Goal: Complete application form: Complete application form

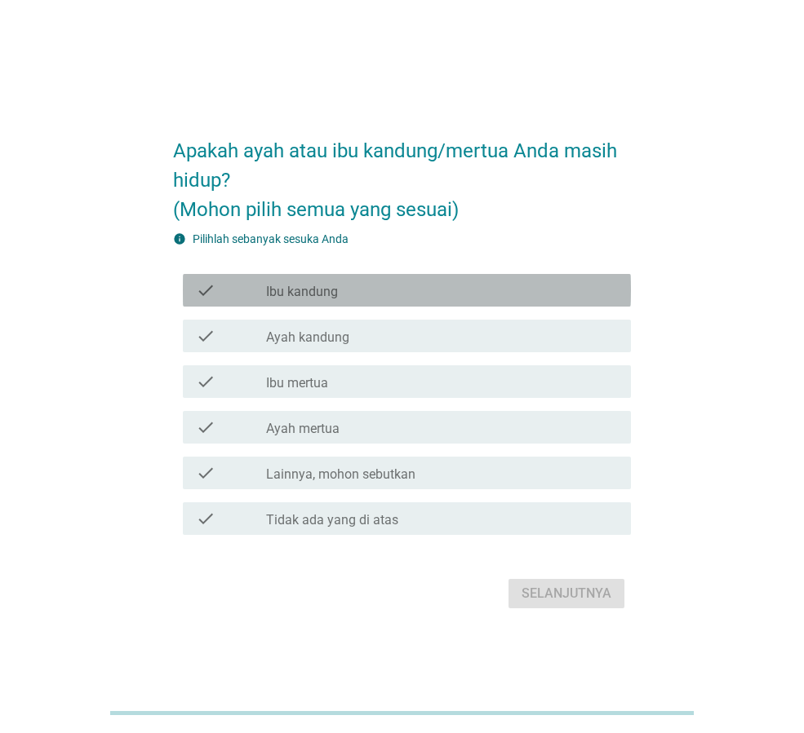
click at [371, 290] on div "check_box_outline_blank Ibu kandung" at bounding box center [442, 291] width 352 height 20
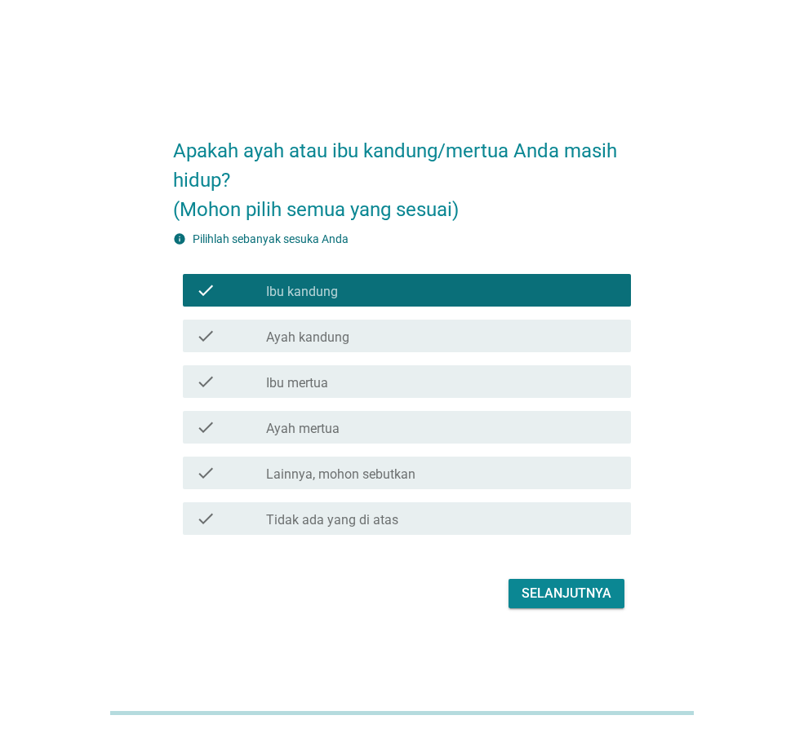
click at [375, 333] on div "check_box_outline_blank Ayah kandung" at bounding box center [442, 336] width 352 height 20
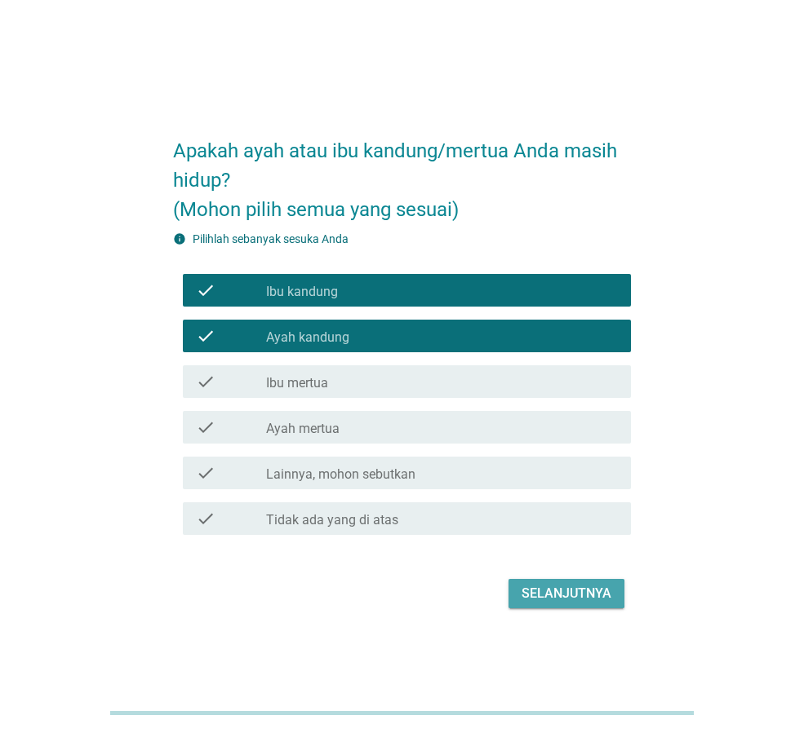
click at [544, 605] on button "Selanjutnya" at bounding box center [566, 593] width 116 height 29
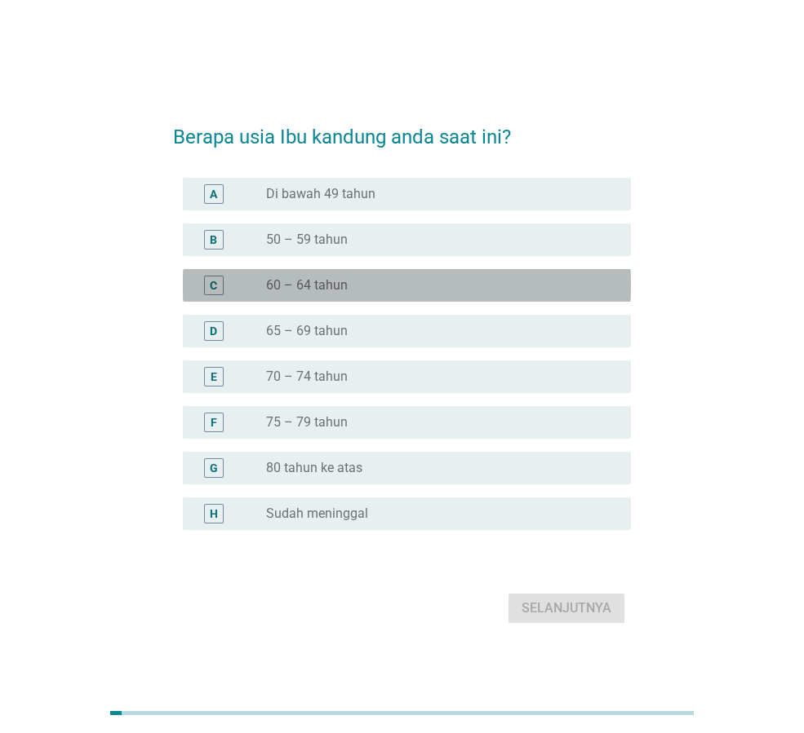
click at [374, 289] on div "radio_button_unchecked 60 – 64 tahun" at bounding box center [435, 285] width 339 height 16
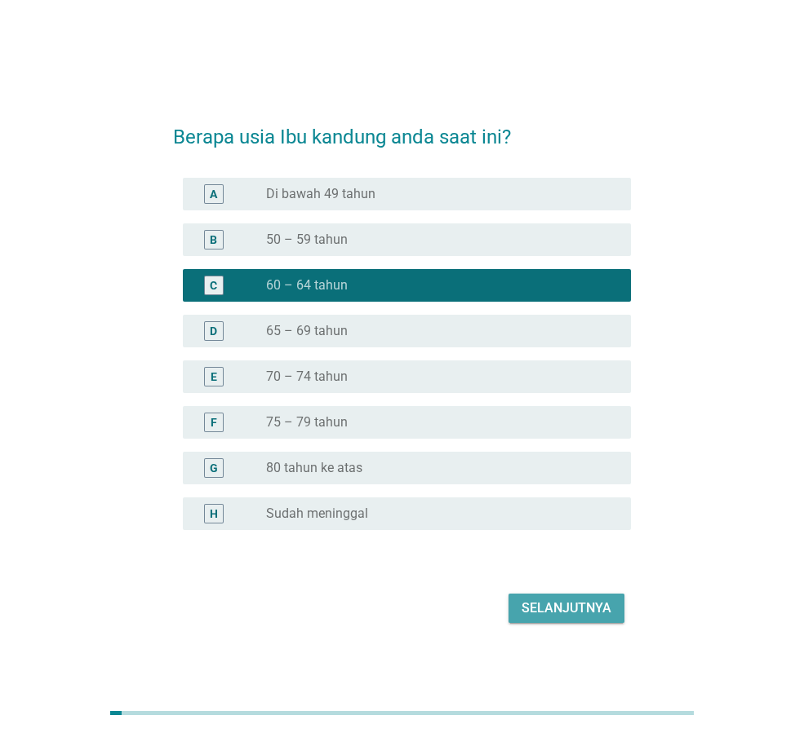
click at [569, 607] on div "Selanjutnya" at bounding box center [566, 609] width 90 height 20
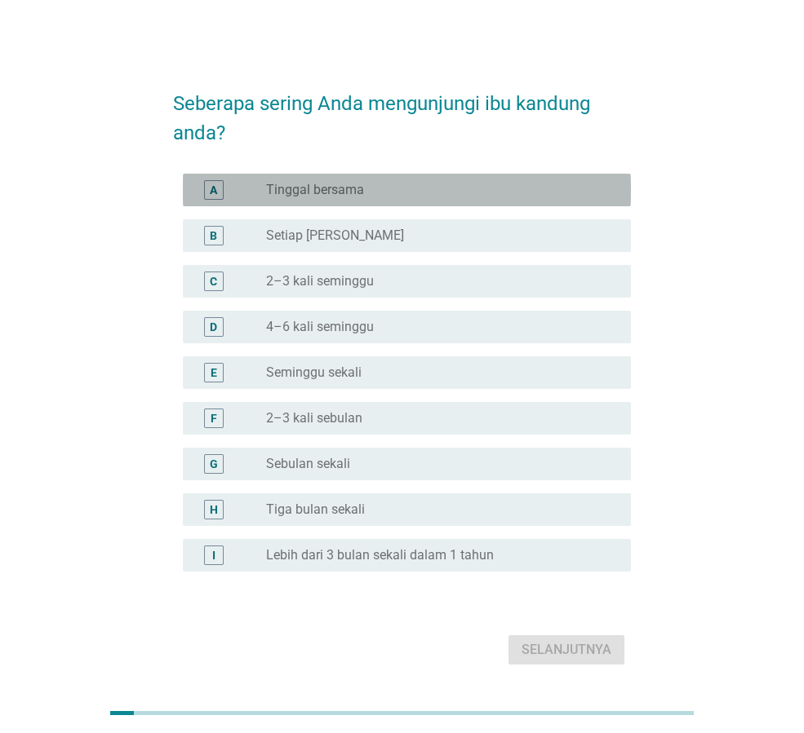
click at [405, 191] on div "radio_button_unchecked Tinggal bersama" at bounding box center [435, 190] width 339 height 16
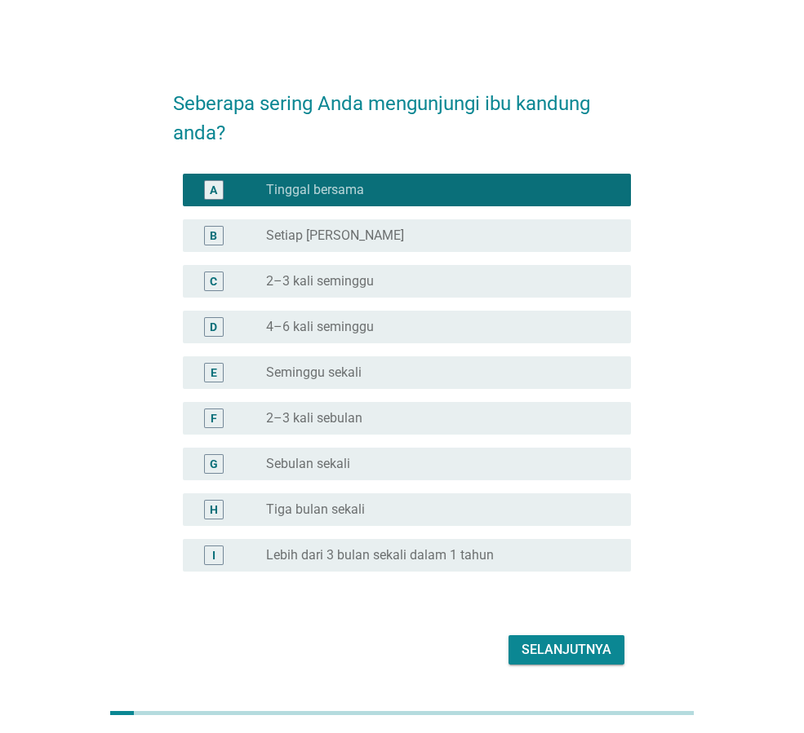
click at [556, 658] on div "Selanjutnya" at bounding box center [566, 650] width 90 height 20
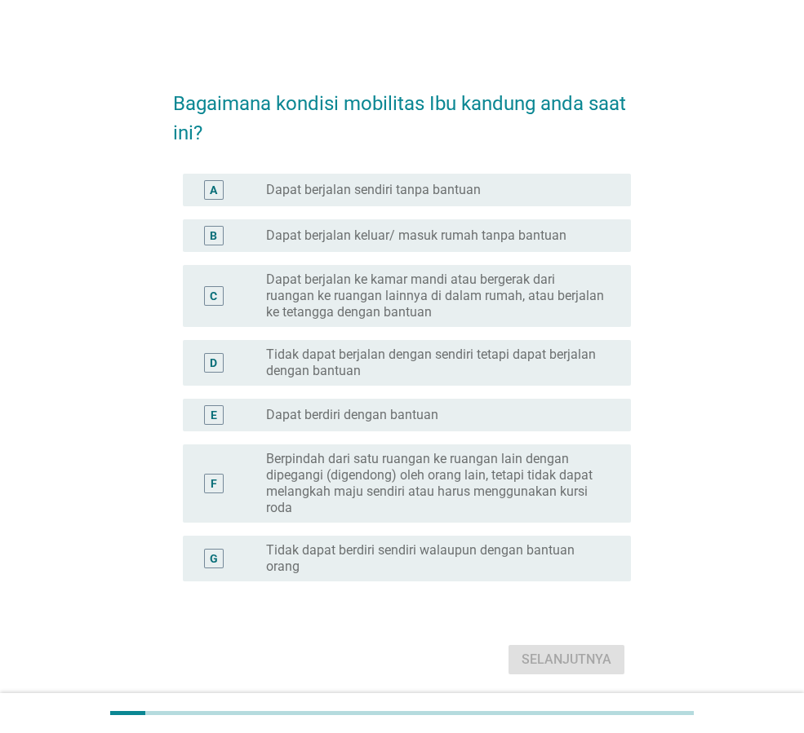
click at [492, 295] on label "Dapat berjalan ke kamar mandi atau bergerak dari ruangan ke ruangan lainnya di …" at bounding box center [435, 296] width 339 height 49
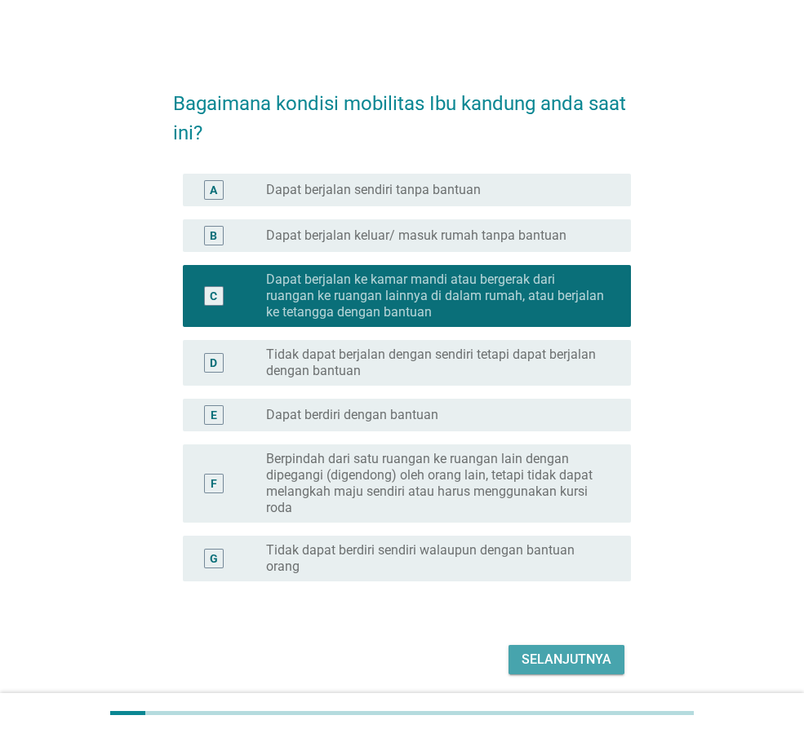
click at [598, 656] on div "Selanjutnya" at bounding box center [566, 660] width 90 height 20
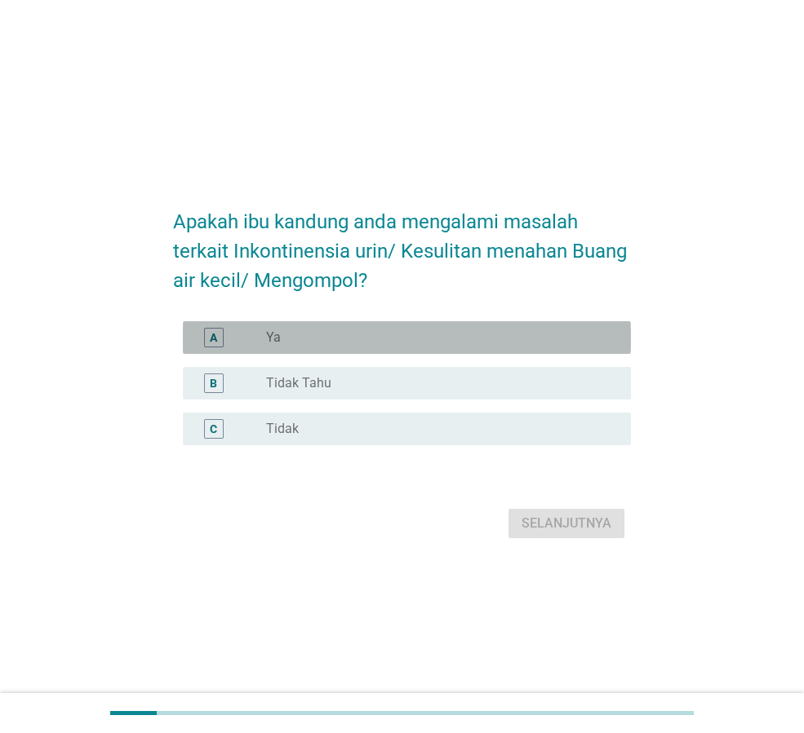
click at [441, 338] on div "radio_button_unchecked Ya" at bounding box center [435, 338] width 339 height 16
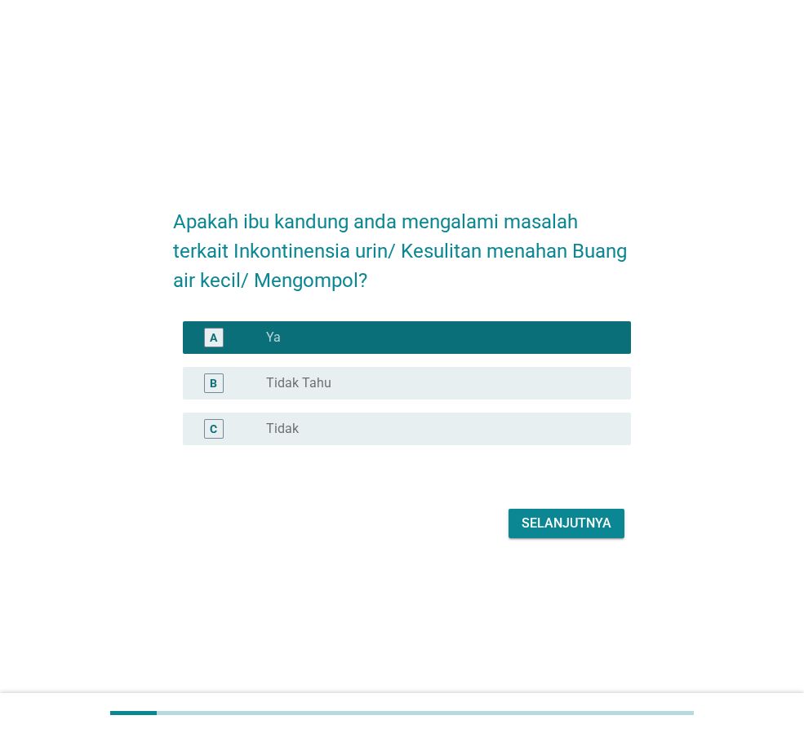
click at [552, 525] on div "Selanjutnya" at bounding box center [566, 524] width 90 height 20
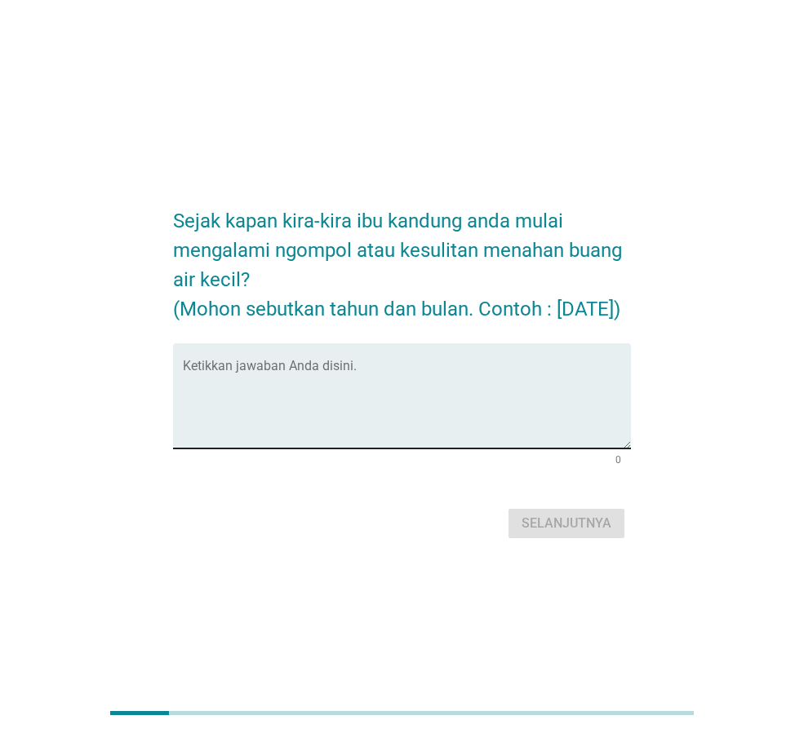
click at [331, 410] on textarea "Ketikkan jawaban Anda disini." at bounding box center [407, 406] width 448 height 86
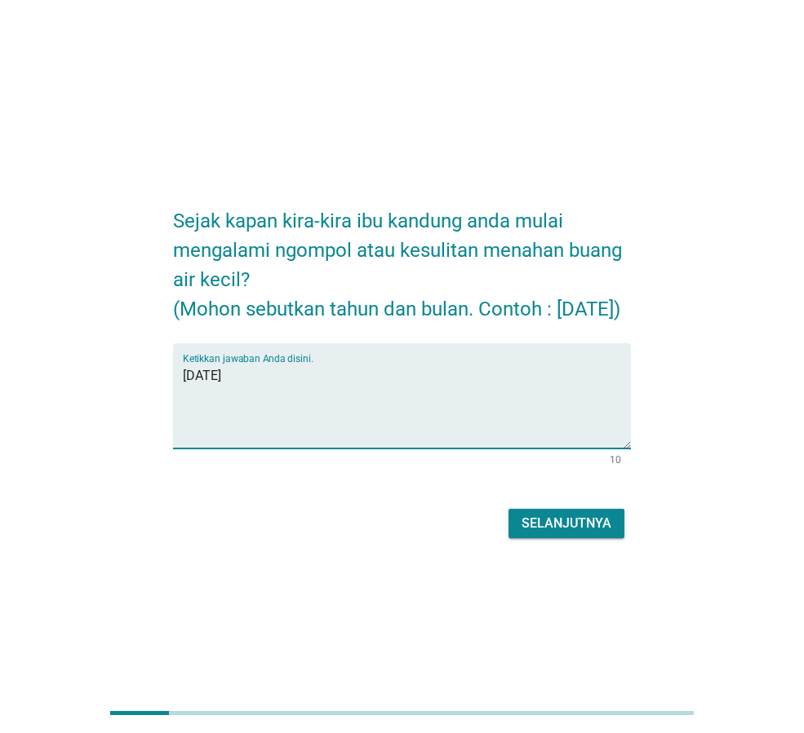
type textarea "[DATE]"
click at [571, 534] on div "Selanjutnya" at bounding box center [566, 524] width 90 height 20
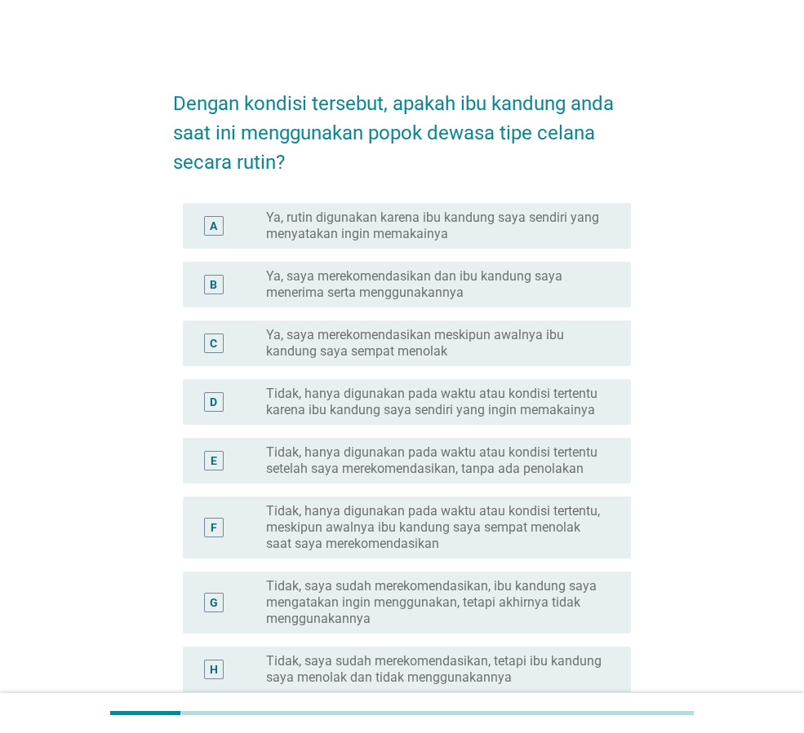
click at [450, 343] on label "Ya, saya merekomendasikan meskipun awalnya ibu kandung saya sempat menolak" at bounding box center [435, 343] width 339 height 33
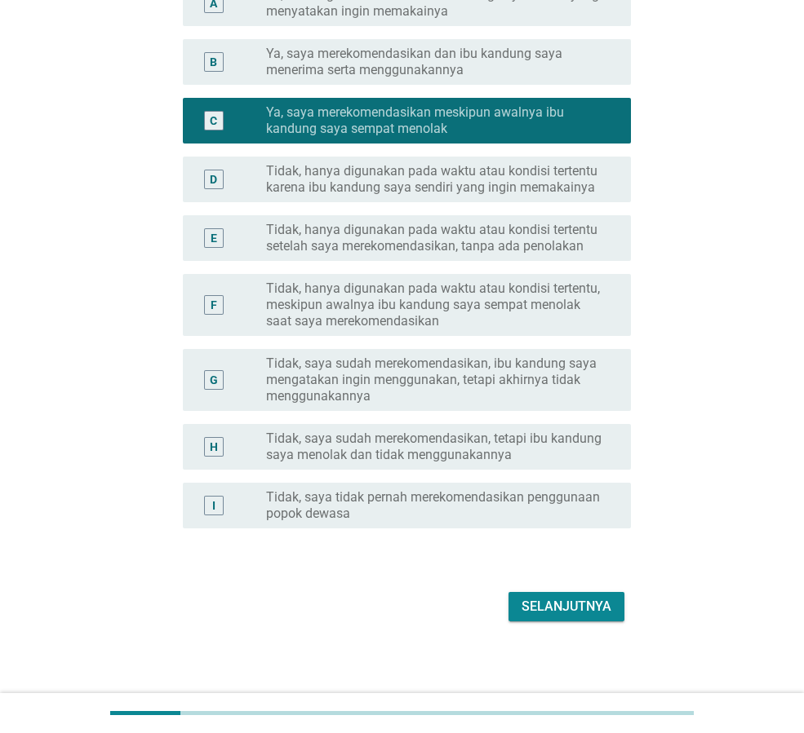
scroll to position [228, 0]
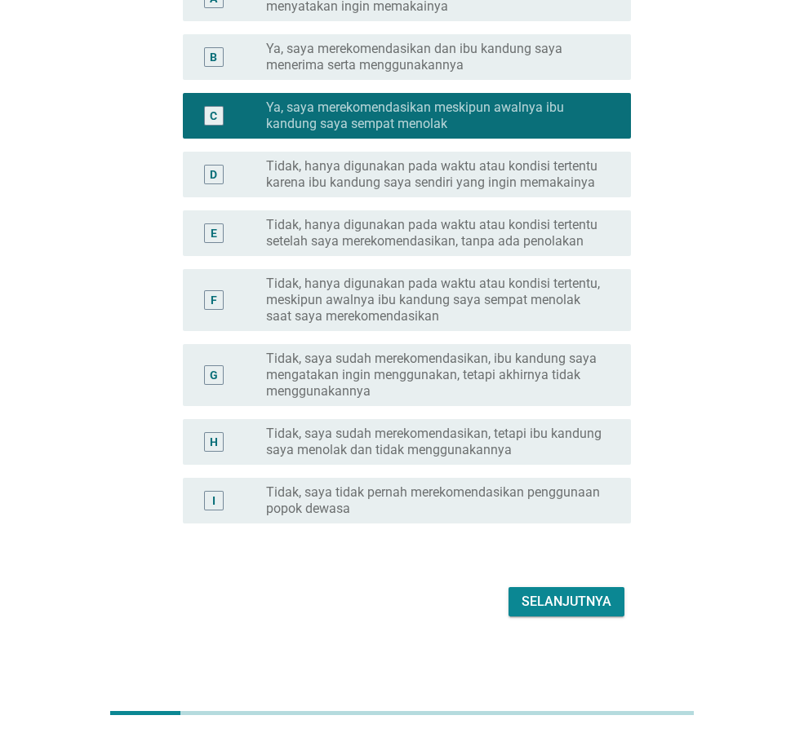
click at [587, 607] on div "Selanjutnya" at bounding box center [566, 602] width 90 height 20
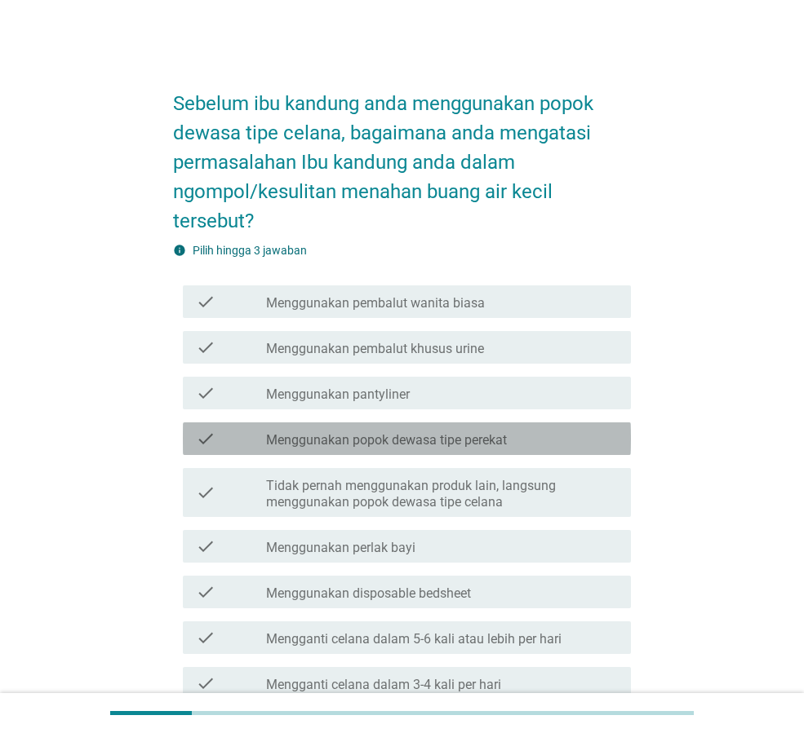
click at [426, 447] on label "Menggunakan popok dewasa tipe perekat" at bounding box center [386, 440] width 241 height 16
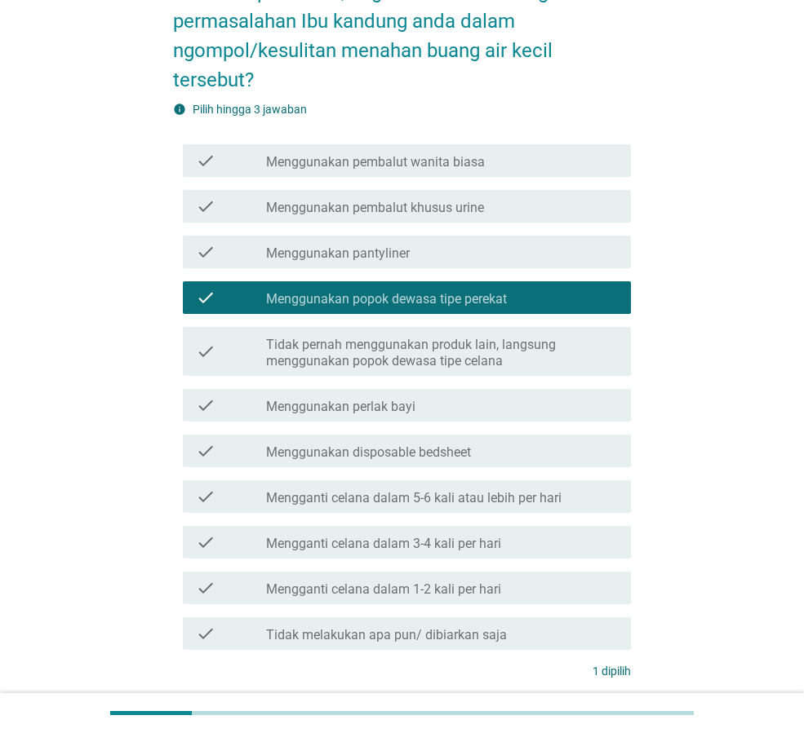
scroll to position [245, 0]
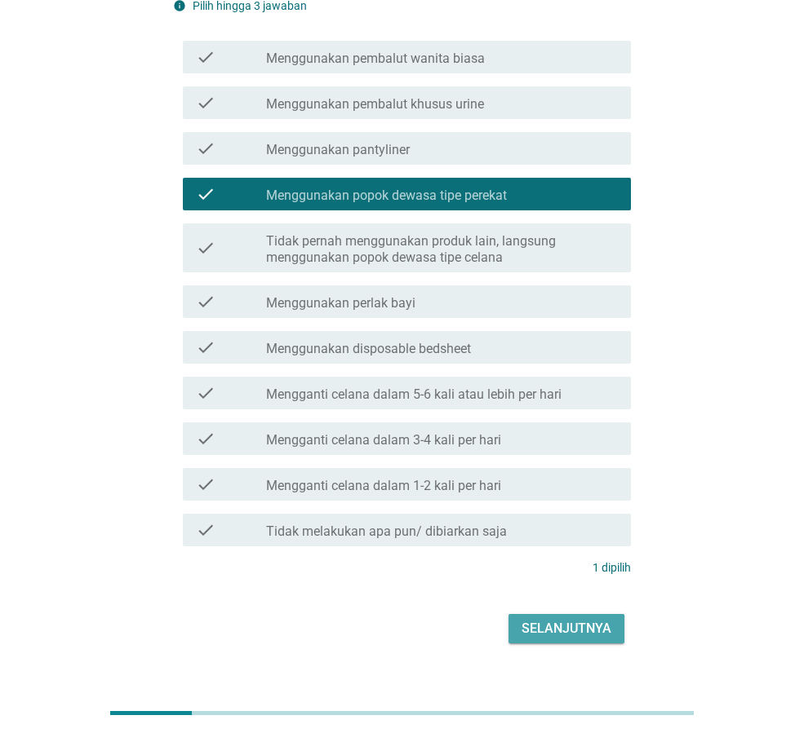
click at [574, 633] on div "Selanjutnya" at bounding box center [566, 629] width 90 height 20
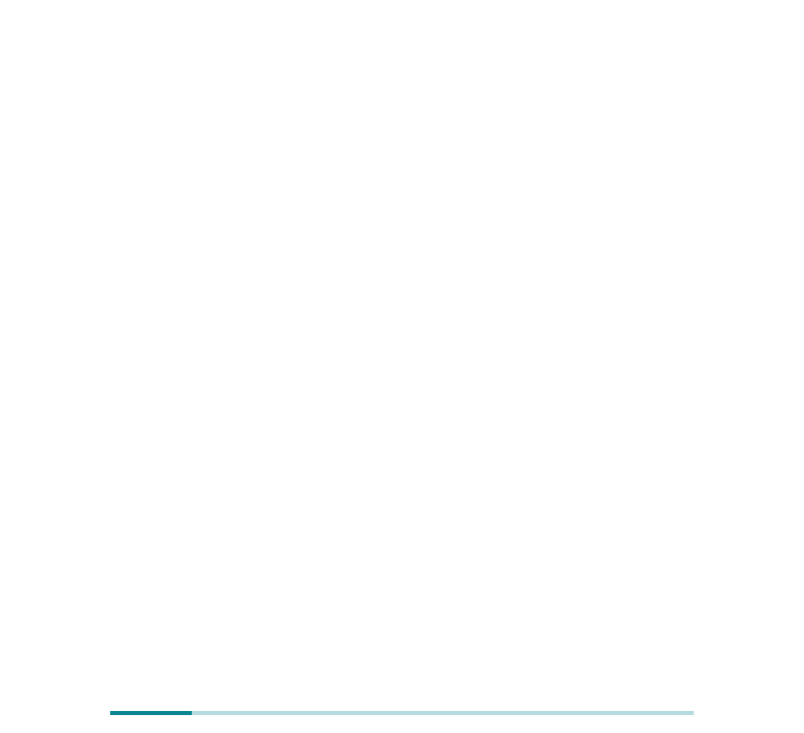
scroll to position [0, 0]
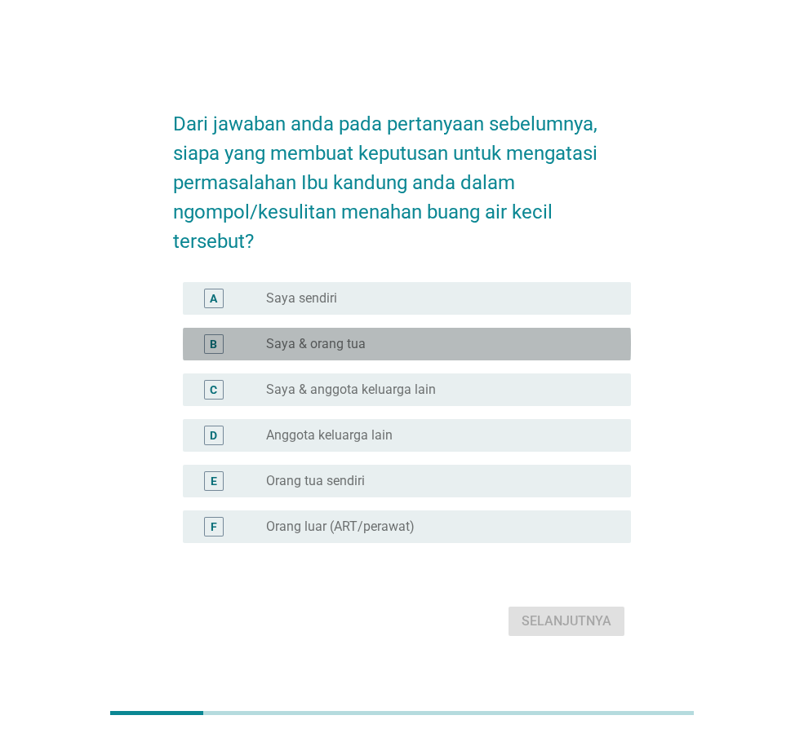
click at [388, 350] on div "radio_button_unchecked Saya & orang tua" at bounding box center [435, 344] width 339 height 16
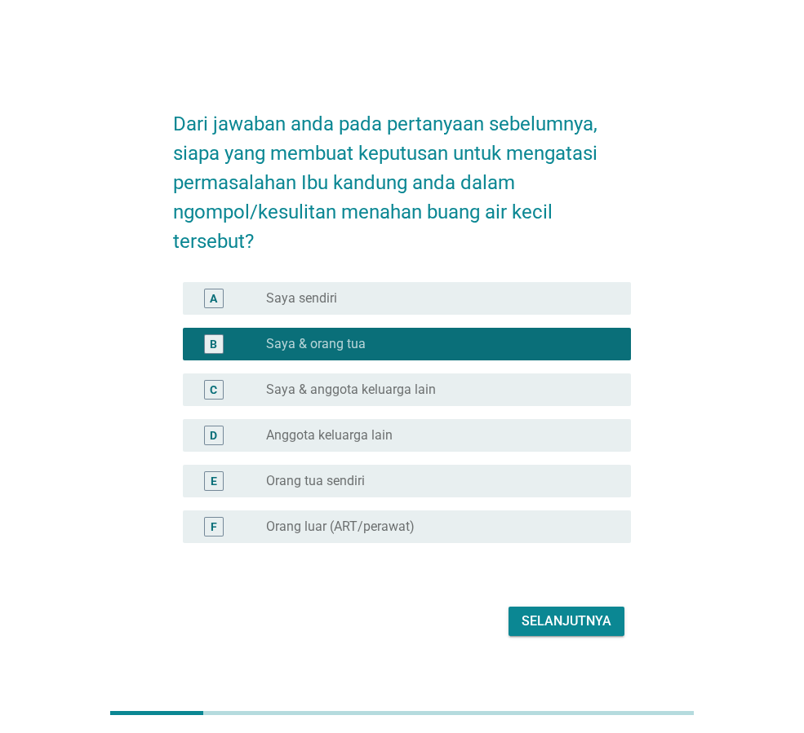
click at [540, 619] on div "Selanjutnya" at bounding box center [566, 622] width 90 height 20
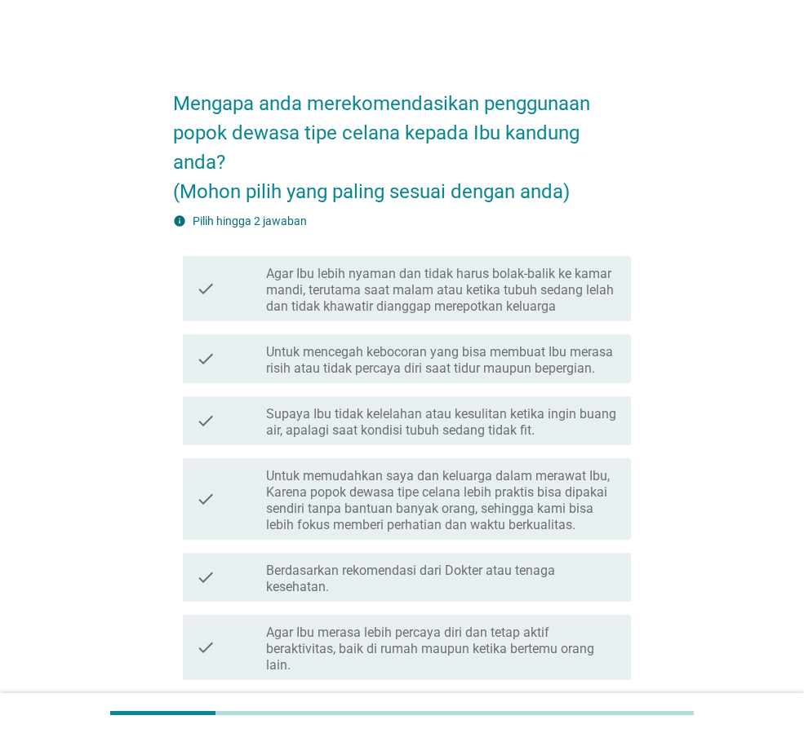
click at [467, 361] on label "Untuk mencegah kebocoran yang bisa membuat Ibu merasa risih atau tidak percaya …" at bounding box center [442, 360] width 352 height 33
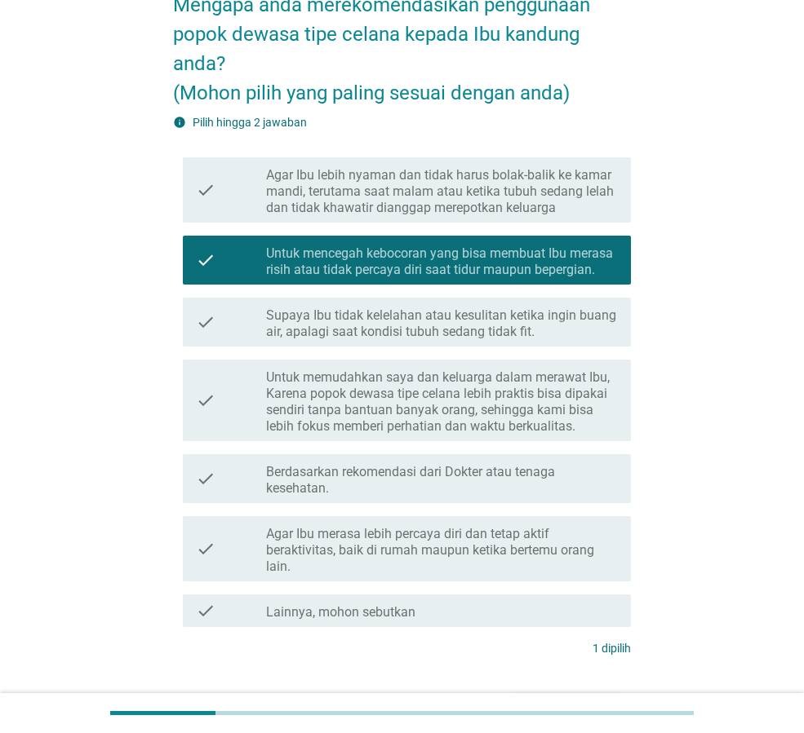
scroll to position [206, 0]
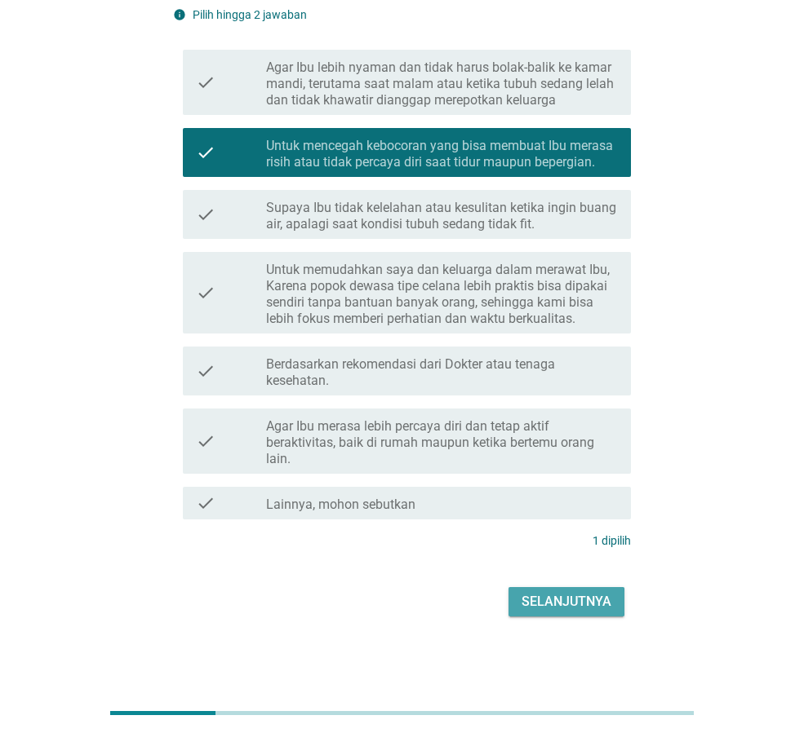
click at [556, 598] on div "Selanjutnya" at bounding box center [566, 602] width 90 height 20
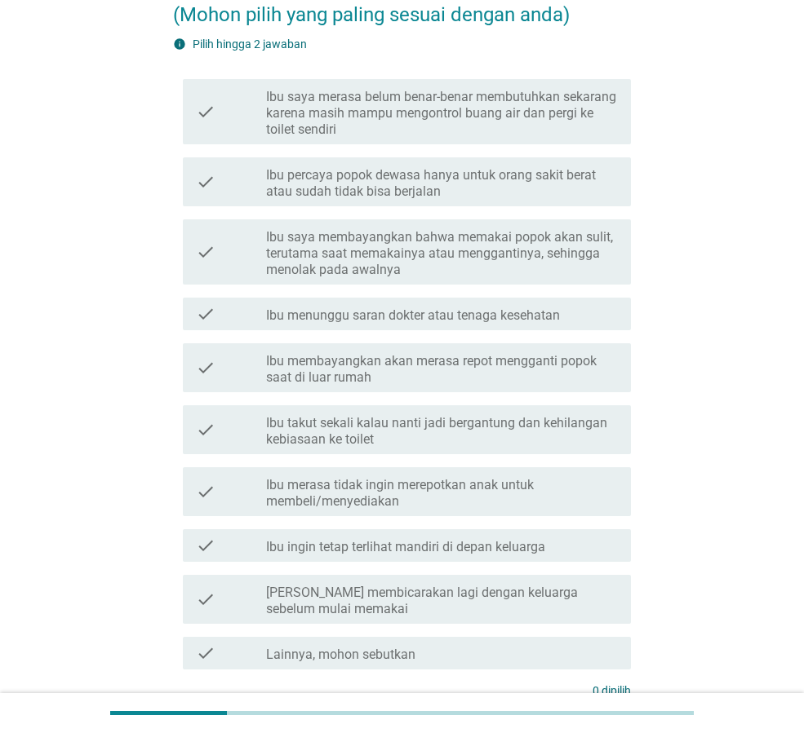
scroll to position [0, 0]
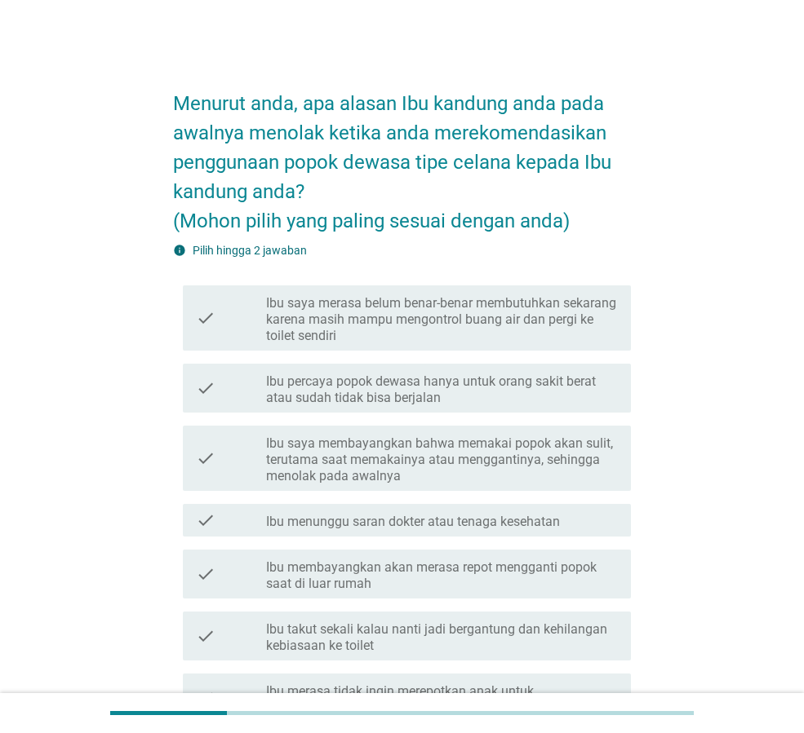
click at [522, 463] on label "Ibu saya membayangkan bahwa memakai popok akan sulit, terutama saat memakainya …" at bounding box center [442, 460] width 352 height 49
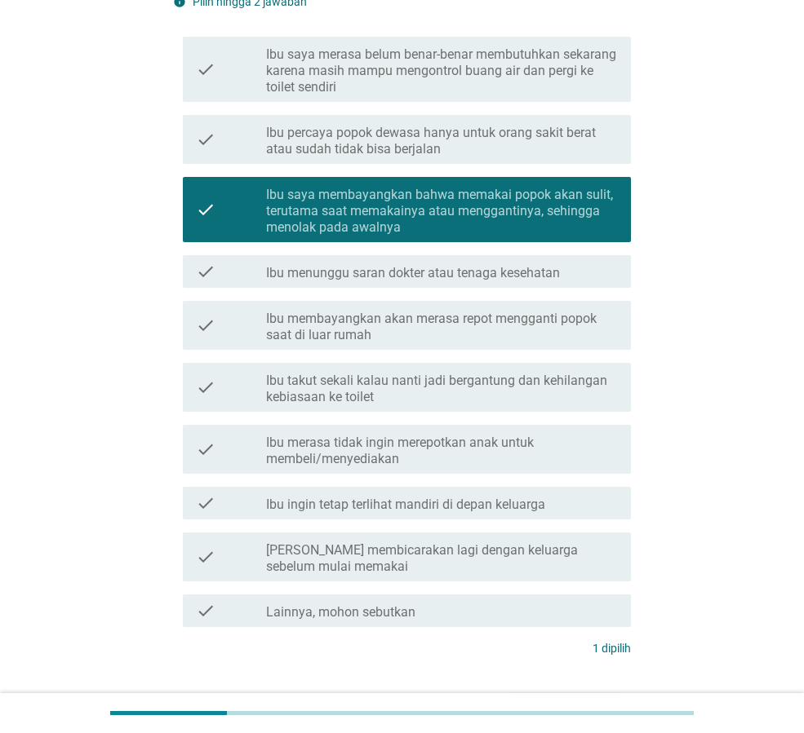
scroll to position [357, 0]
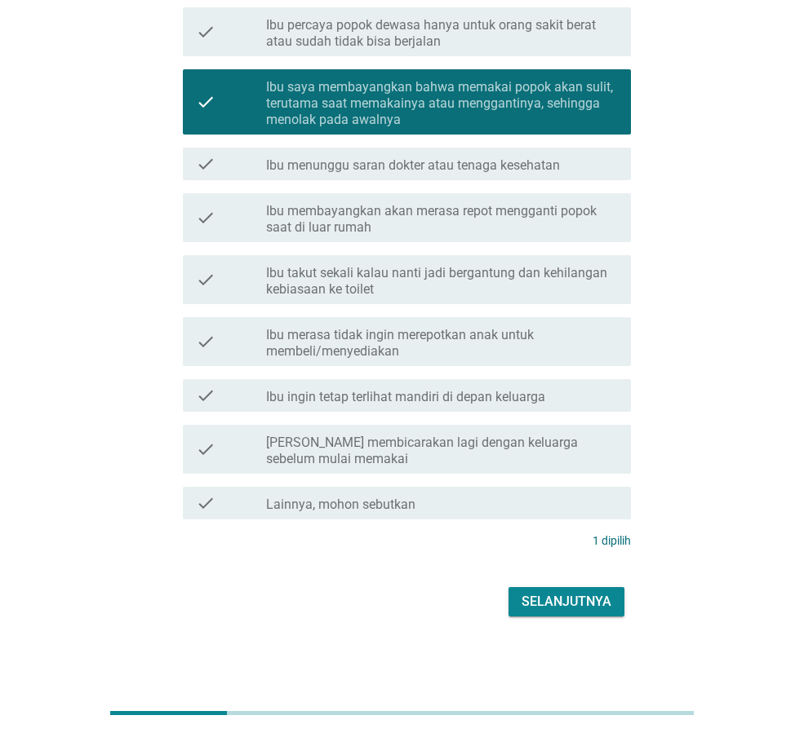
click at [560, 602] on div "Selanjutnya" at bounding box center [566, 602] width 90 height 20
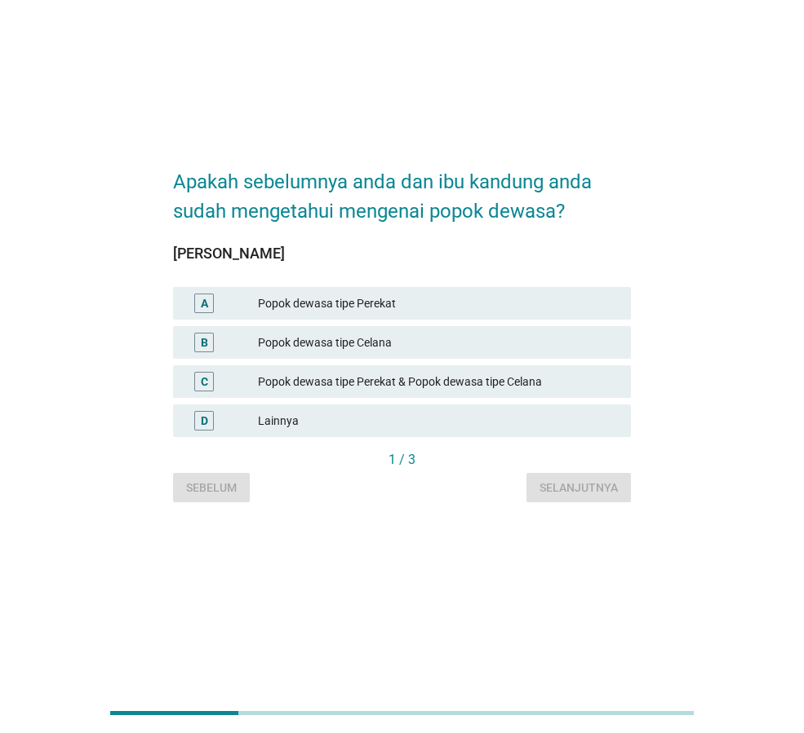
scroll to position [0, 0]
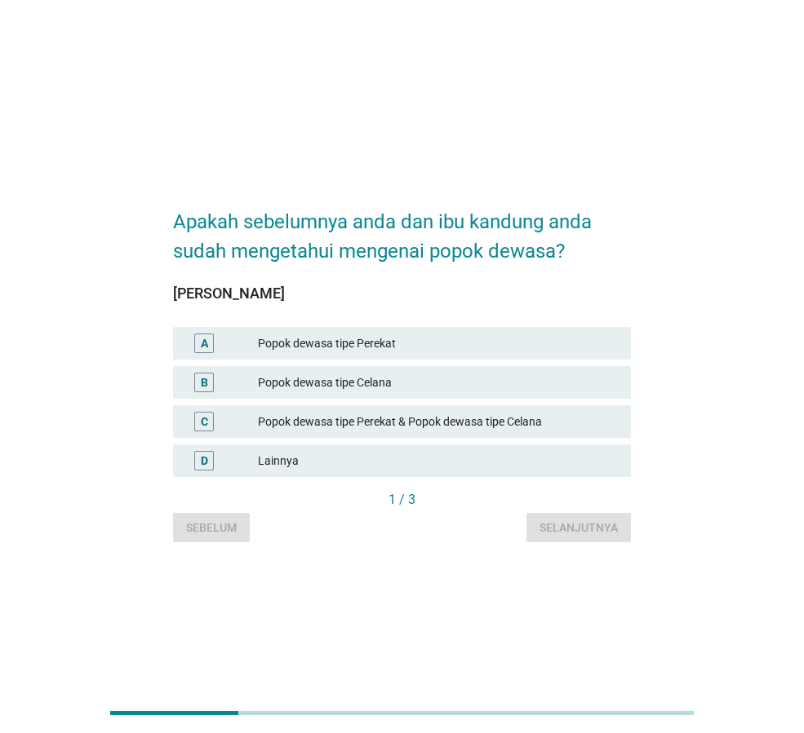
click at [492, 385] on div "Popok dewasa tipe Celana" at bounding box center [438, 383] width 360 height 20
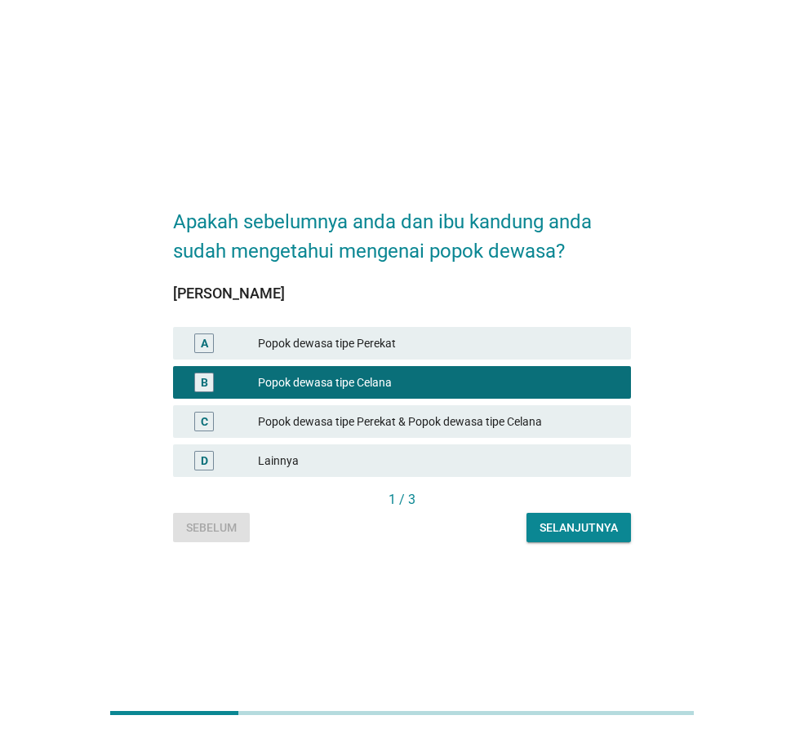
click at [605, 533] on div "Selanjutnya" at bounding box center [578, 528] width 78 height 17
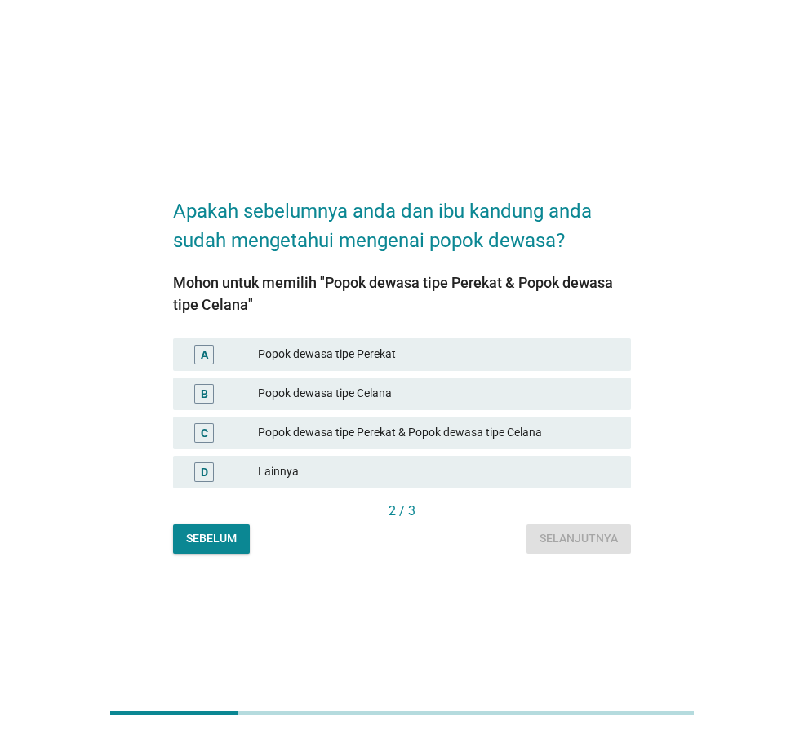
click at [510, 381] on div "B Popok dewasa tipe Celana" at bounding box center [402, 394] width 458 height 33
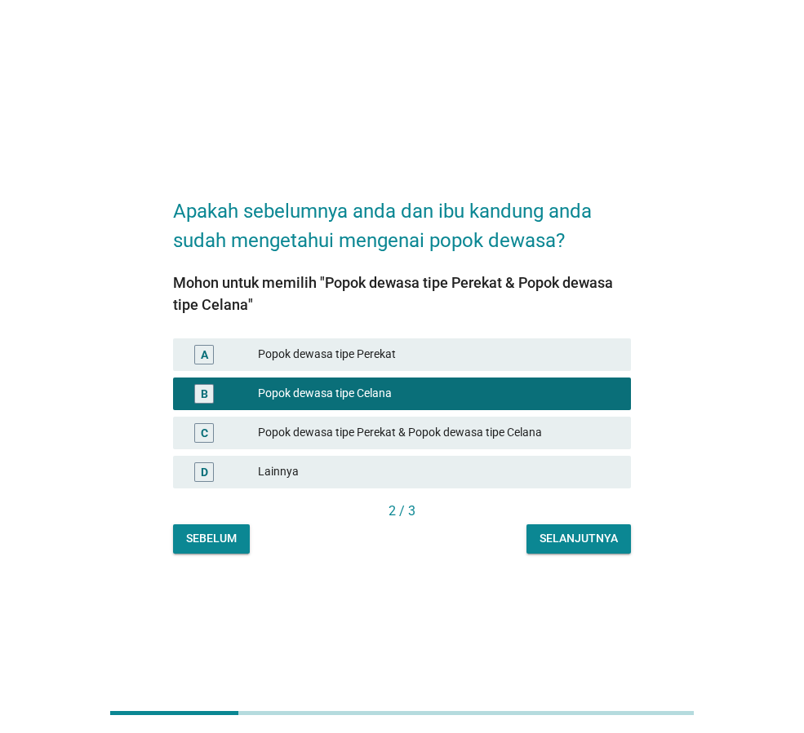
click at [591, 547] on button "Selanjutnya" at bounding box center [578, 539] width 104 height 29
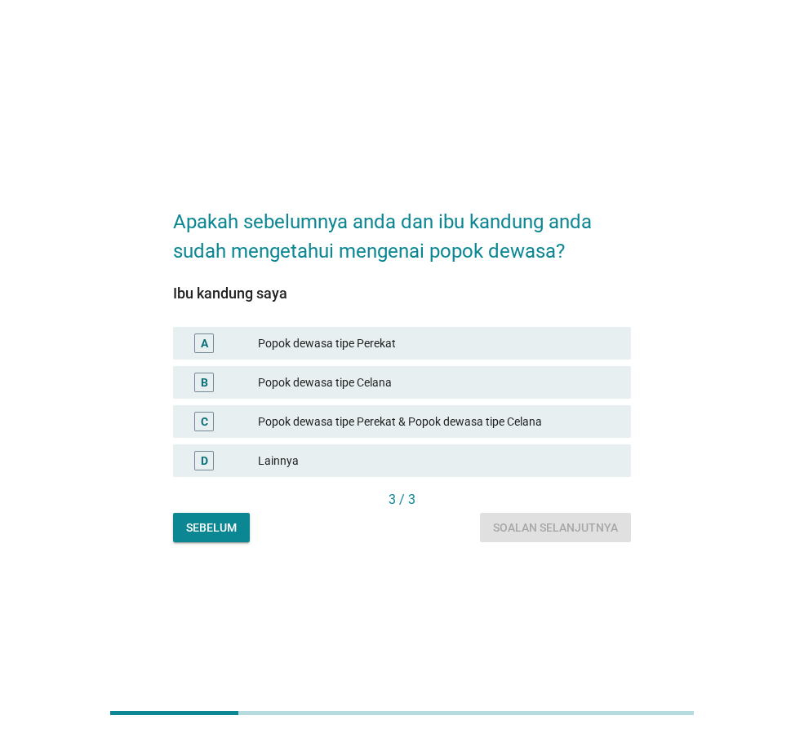
click at [474, 389] on div "Popok dewasa tipe Celana" at bounding box center [438, 383] width 360 height 20
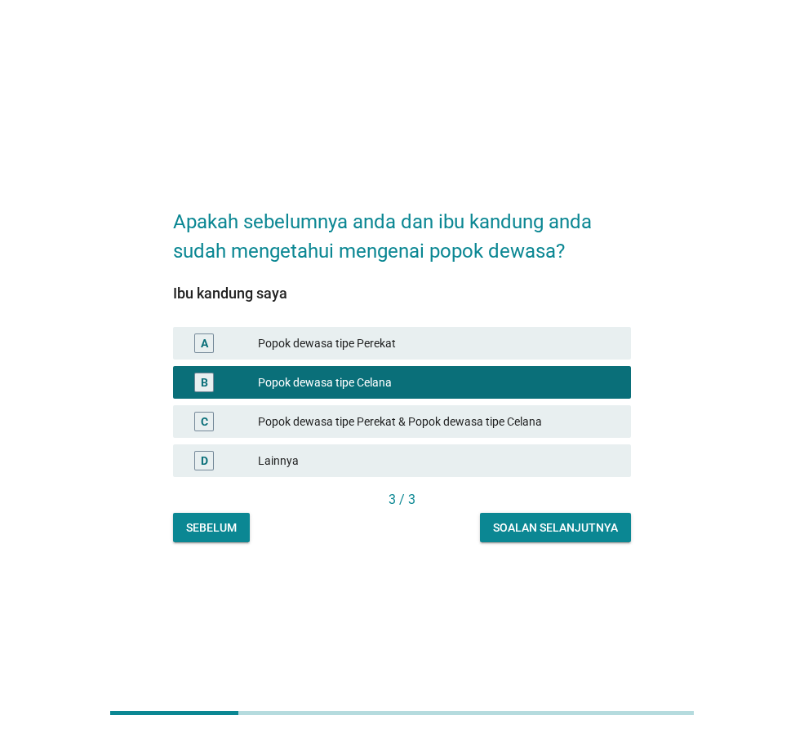
click at [579, 533] on div "Soalan selanjutnya" at bounding box center [555, 528] width 125 height 17
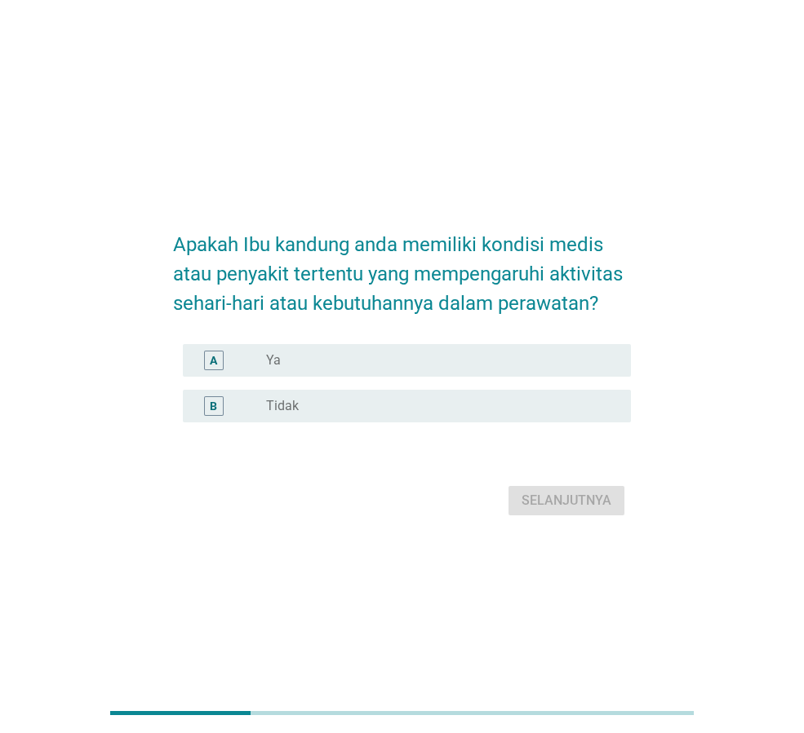
click at [418, 367] on div "radio_button_unchecked Ya" at bounding box center [435, 360] width 339 height 16
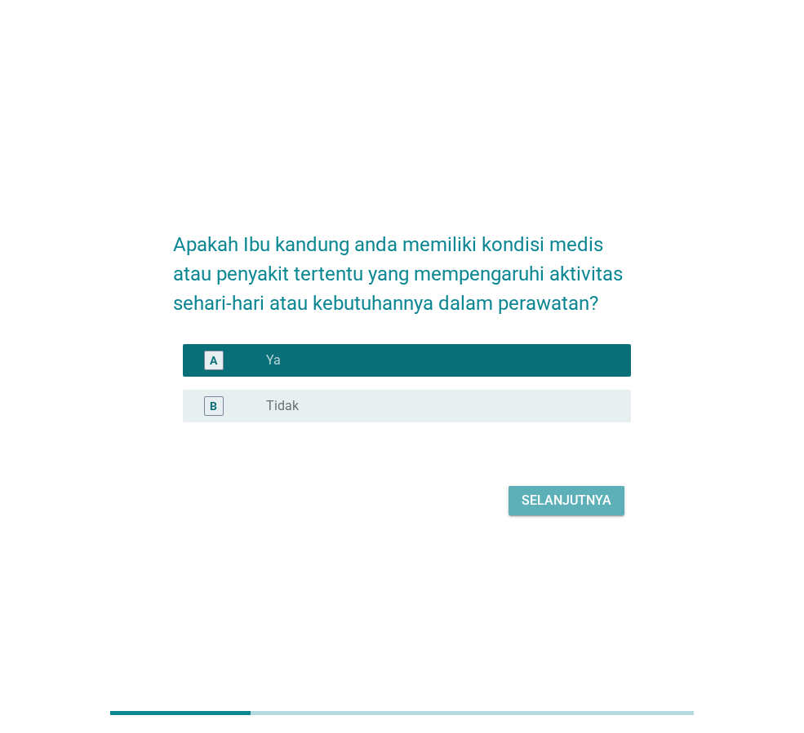
click at [587, 494] on div "Selanjutnya" at bounding box center [566, 501] width 90 height 20
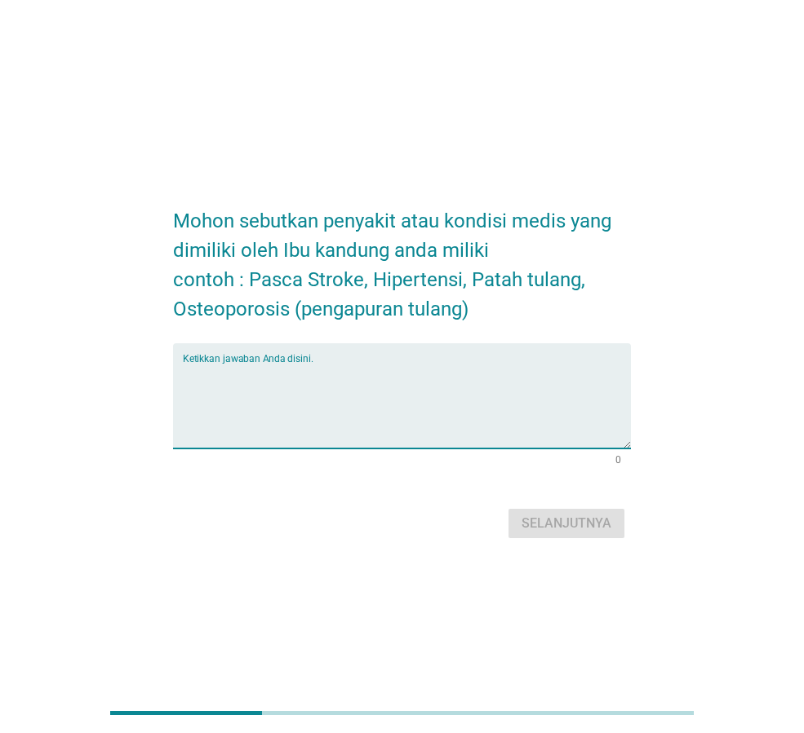
click at [489, 409] on textarea "Ketikkan jawaban Anda disini." at bounding box center [407, 406] width 448 height 86
type textarea "Jantung"
click at [599, 525] on div "Selanjutnya" at bounding box center [566, 524] width 90 height 20
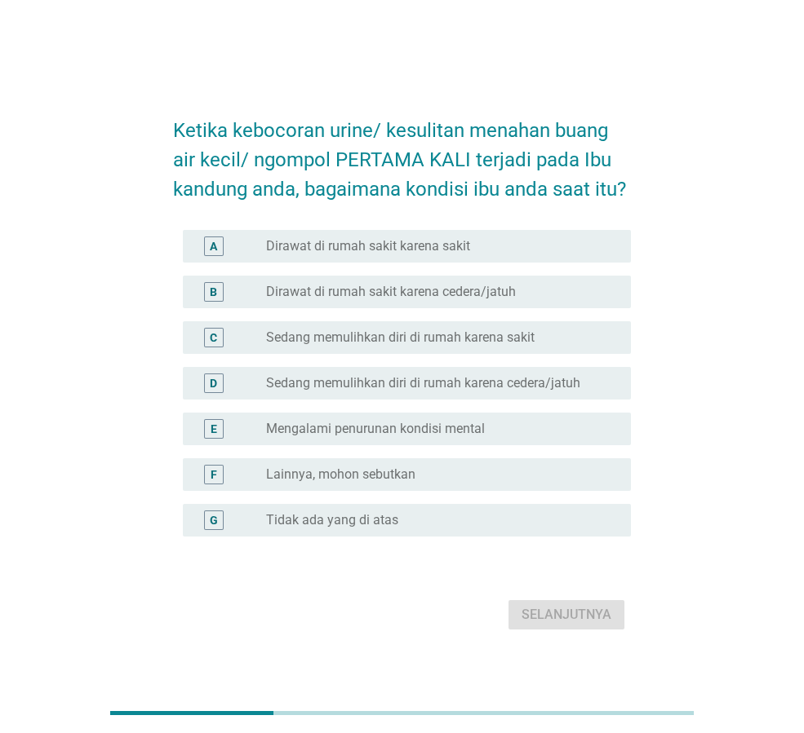
click at [476, 341] on label "Sedang memulihkan diri di rumah karena sakit" at bounding box center [400, 338] width 268 height 16
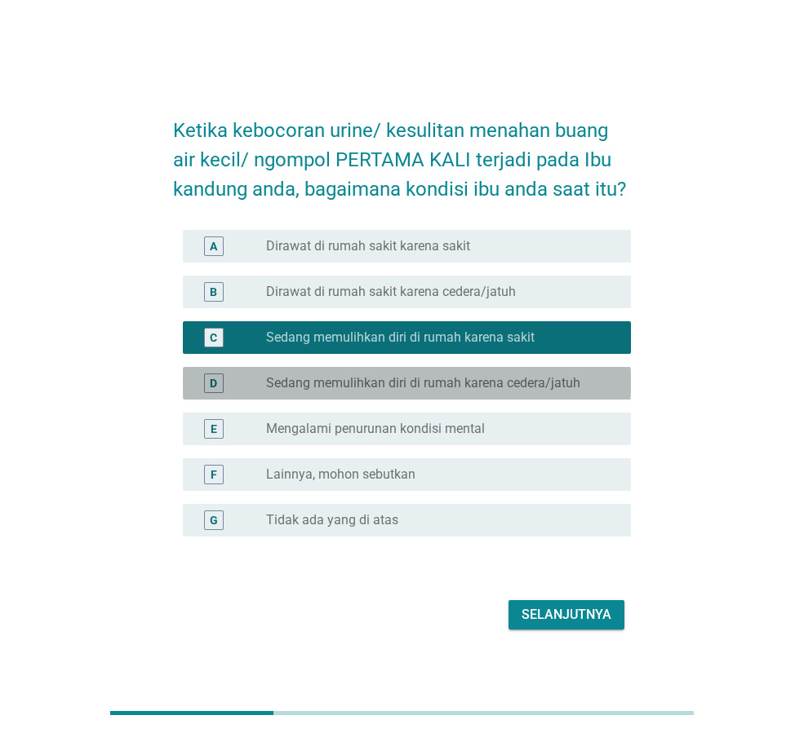
click at [584, 388] on div "radio_button_unchecked Sedang memulihkan diri di rumah karena cedera/jatuh" at bounding box center [435, 383] width 339 height 16
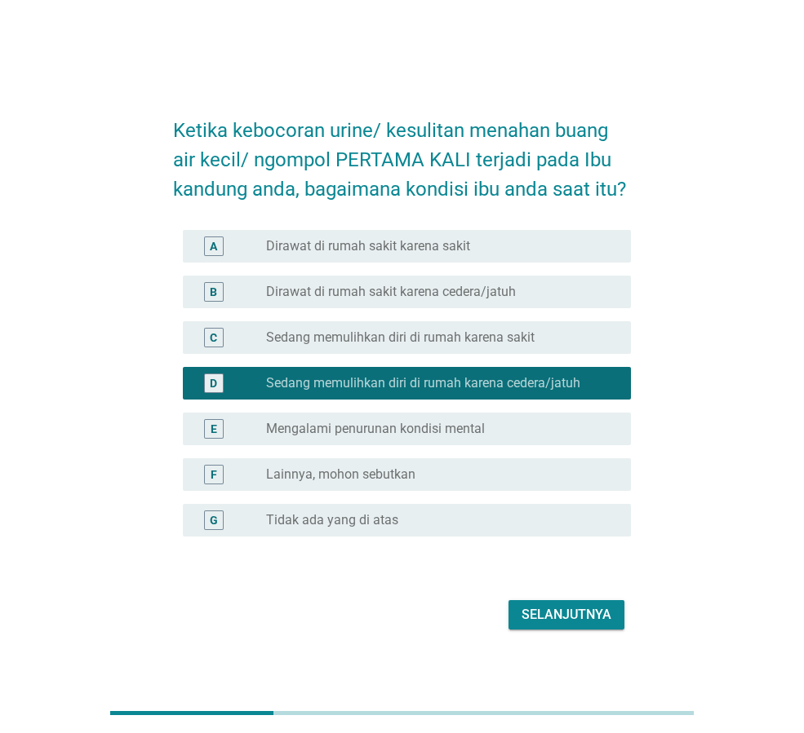
click at [531, 322] on div "C radio_button_unchecked Sedang memulihkan diri di rumah karena sakit" at bounding box center [407, 337] width 448 height 33
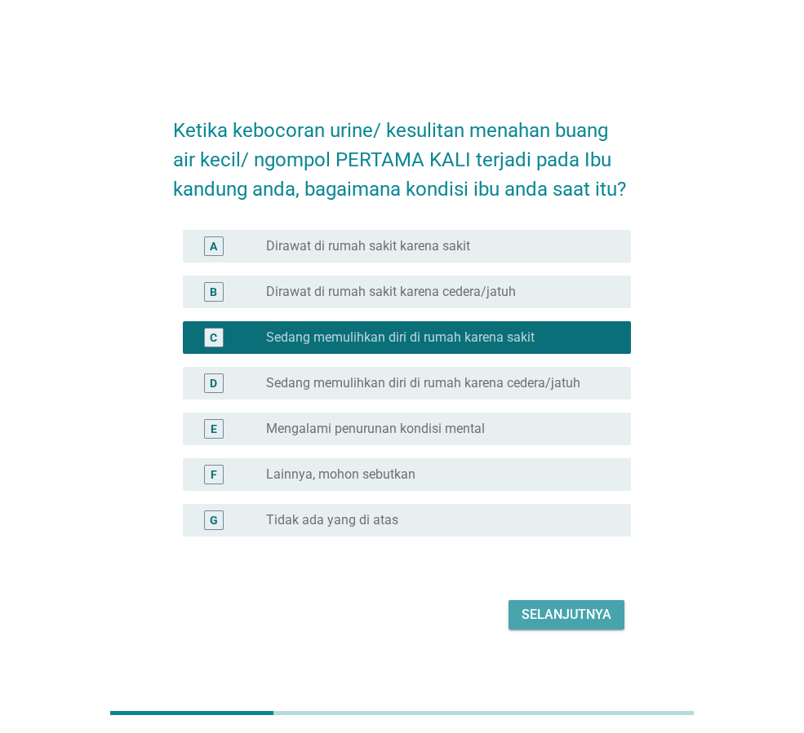
click at [587, 609] on div "Selanjutnya" at bounding box center [566, 615] width 90 height 20
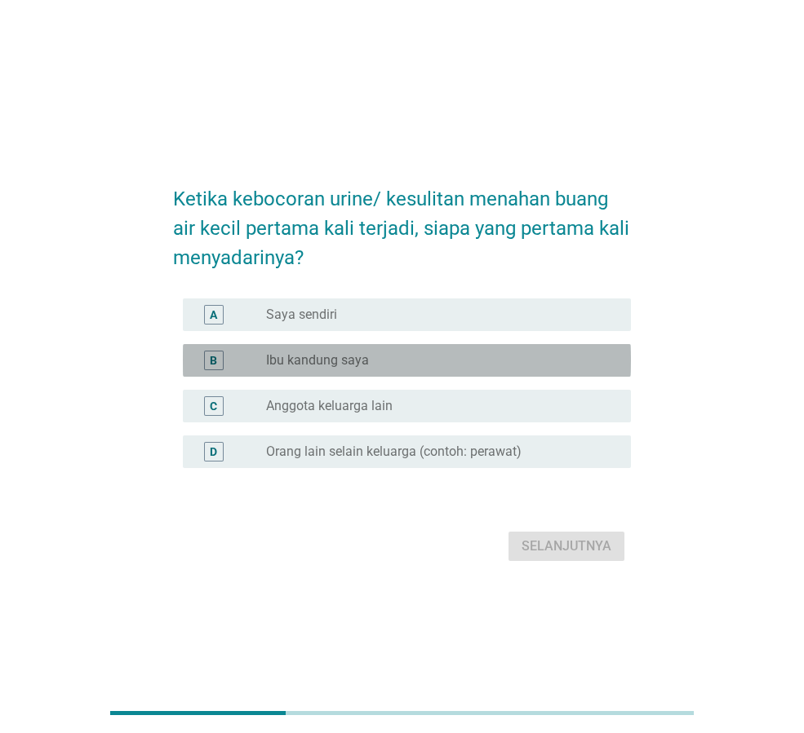
click at [363, 357] on label "Ibu kandung saya" at bounding box center [317, 360] width 103 height 16
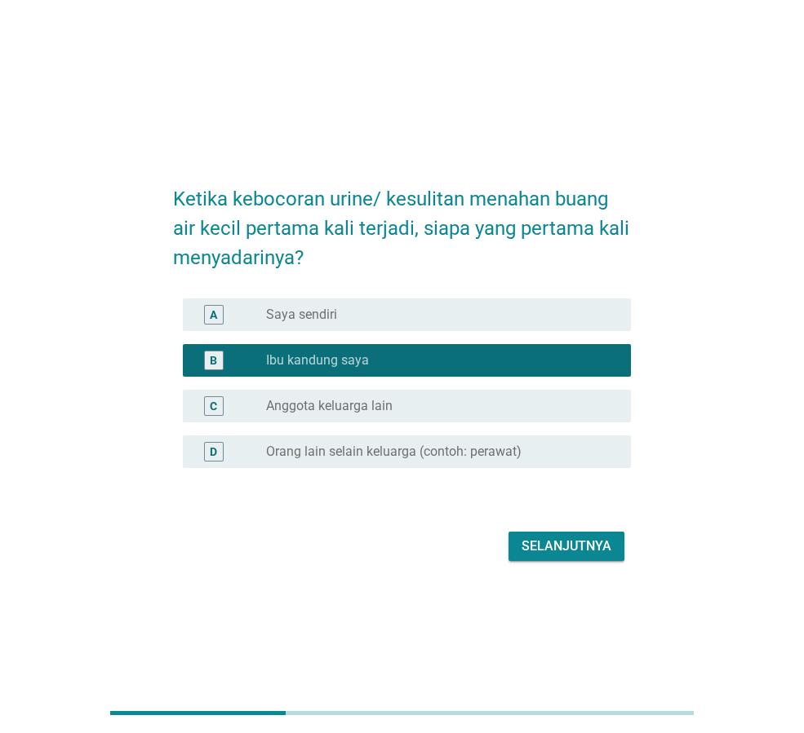
click at [584, 534] on button "Selanjutnya" at bounding box center [566, 546] width 116 height 29
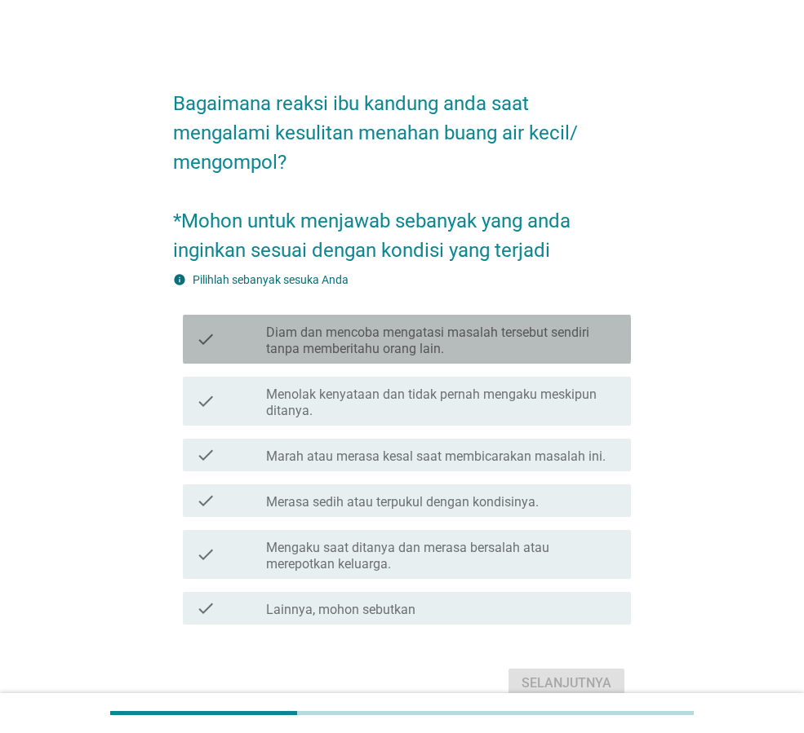
click at [452, 343] on label "Diam dan mencoba mengatasi masalah tersebut sendiri tanpa memberitahu orang lai…" at bounding box center [442, 341] width 352 height 33
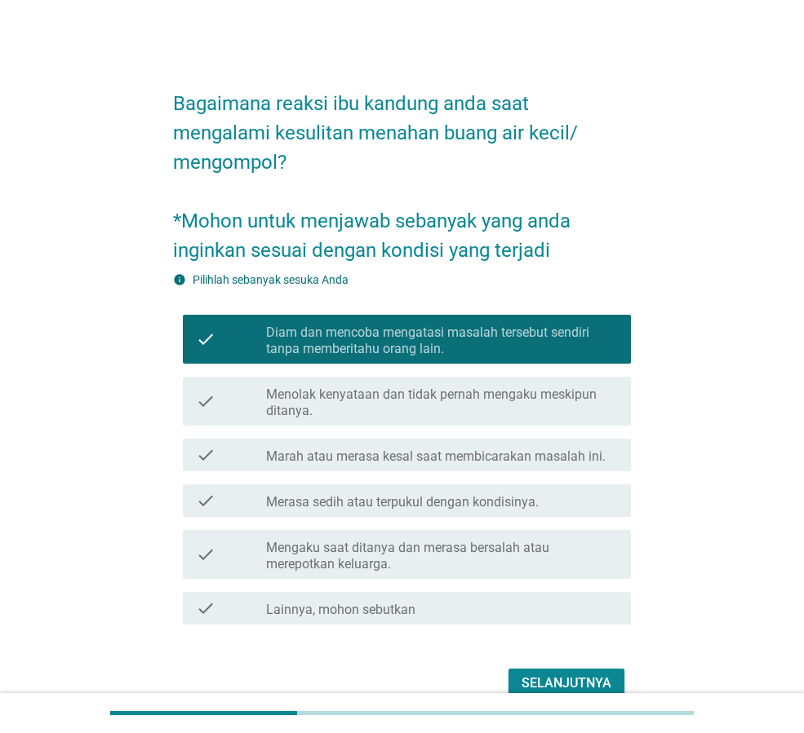
click at [560, 675] on div "Selanjutnya" at bounding box center [566, 684] width 90 height 20
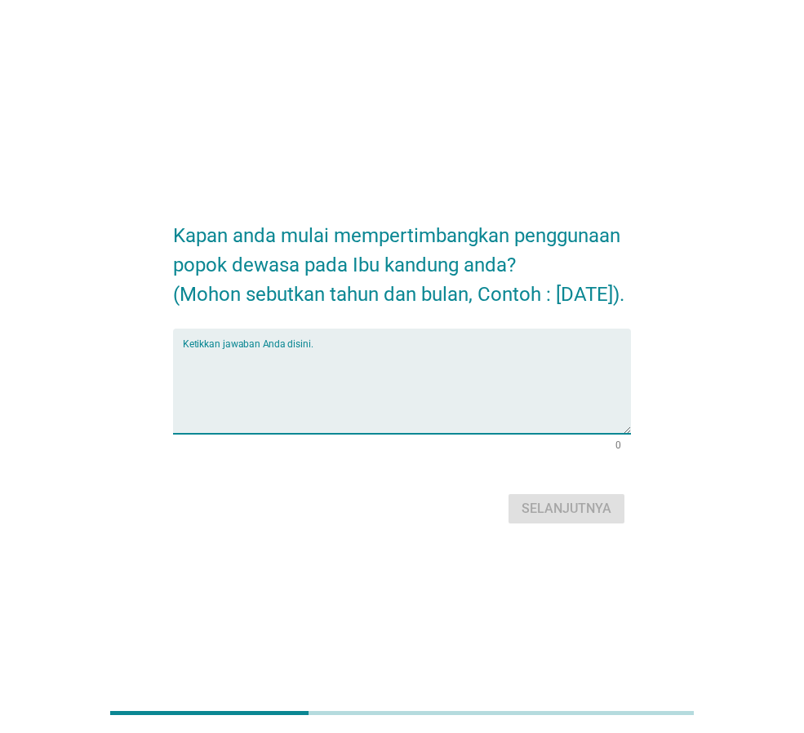
click at [446, 388] on textarea "Ketikkan jawaban Anda disini." at bounding box center [407, 391] width 448 height 86
type textarea "[DATE]"
click at [588, 519] on div "Selanjutnya" at bounding box center [566, 509] width 90 height 20
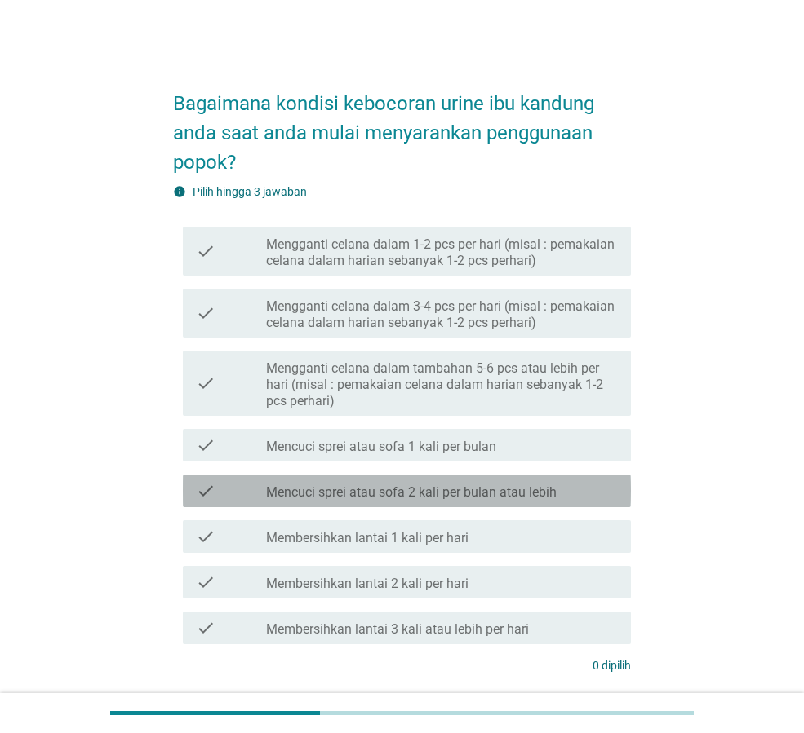
click at [419, 503] on div "check check_box_outline_blank Mencuci sprei atau sofa 2 kali per bulan atau leb…" at bounding box center [407, 491] width 448 height 33
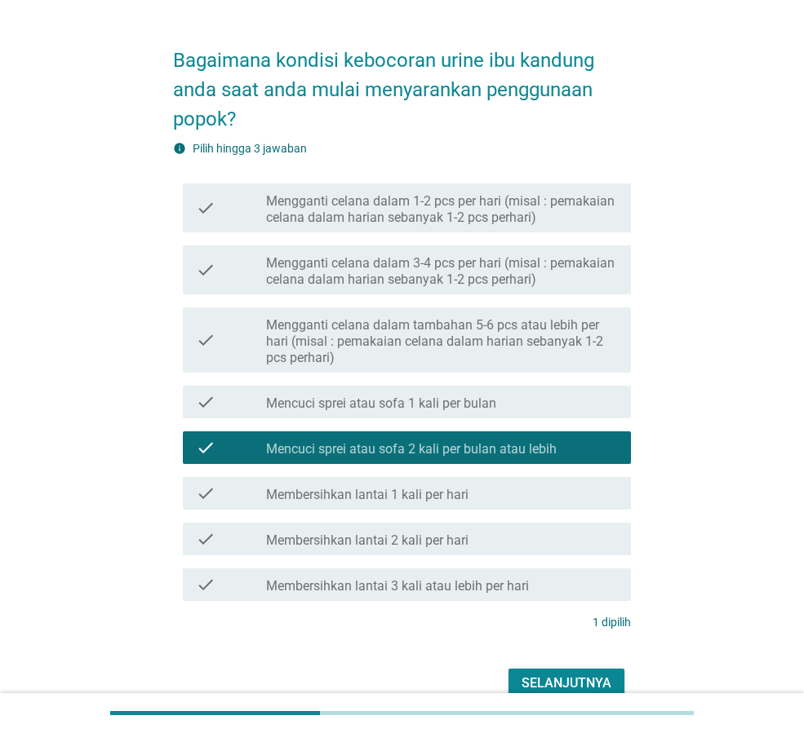
scroll to position [82, 0]
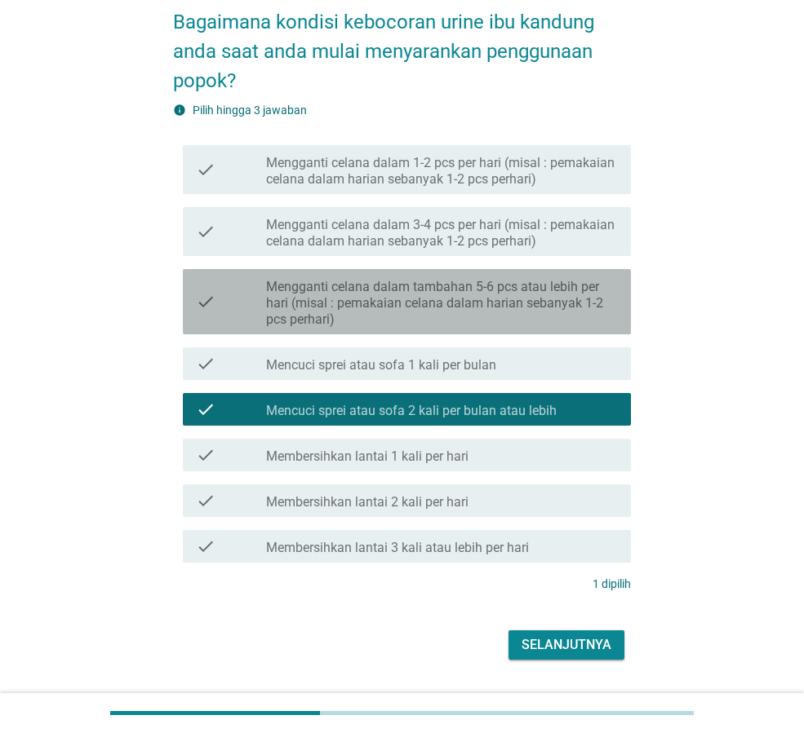
click at [429, 309] on label "Mengganti celana dalam tambahan 5-6 pcs atau lebih per hari (misal : pemakaian …" at bounding box center [442, 303] width 352 height 49
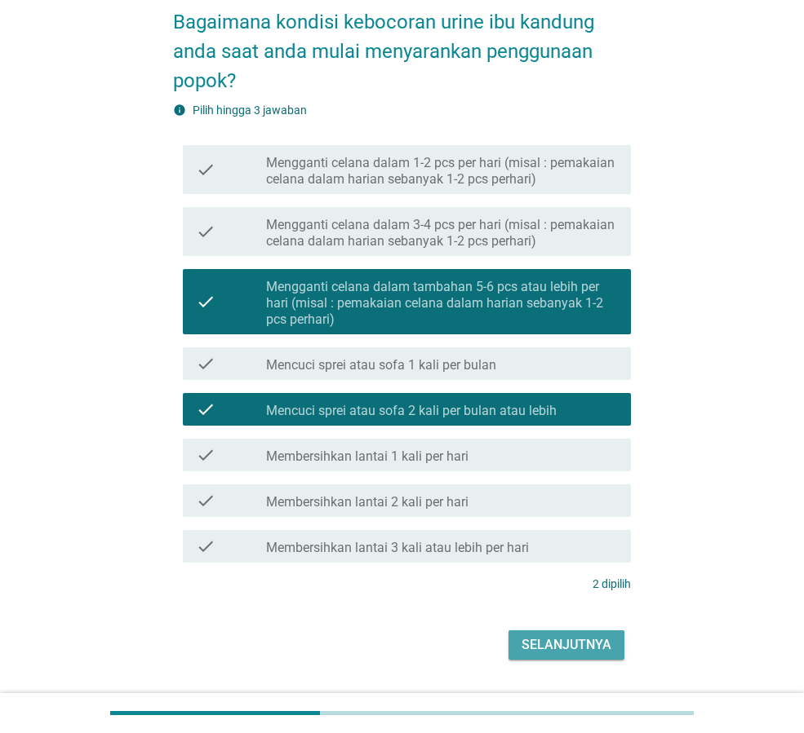
click at [556, 645] on div "Selanjutnya" at bounding box center [566, 646] width 90 height 20
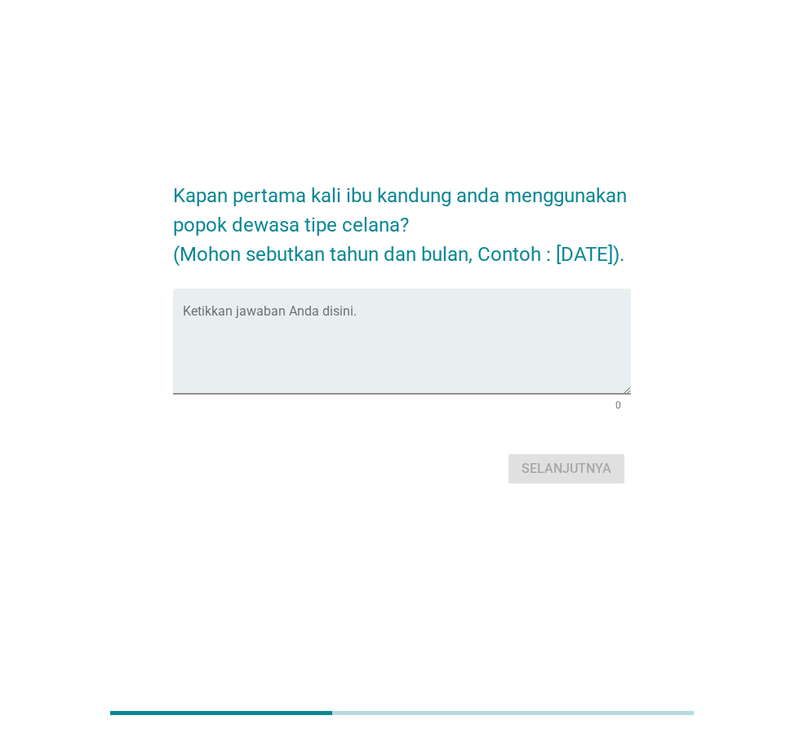
scroll to position [0, 0]
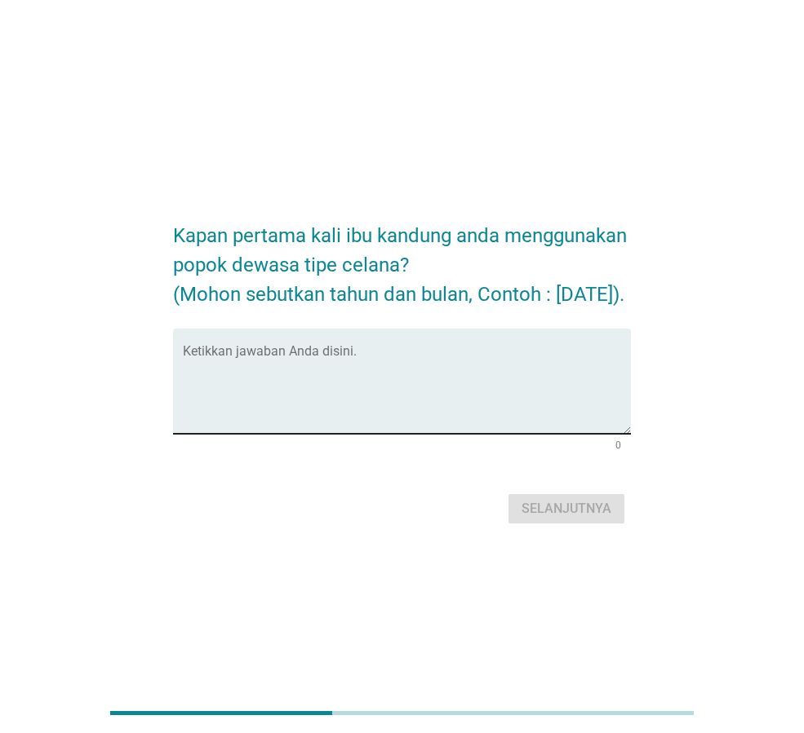
click at [443, 393] on textarea "Ketikkan jawaban Anda disini." at bounding box center [407, 391] width 448 height 86
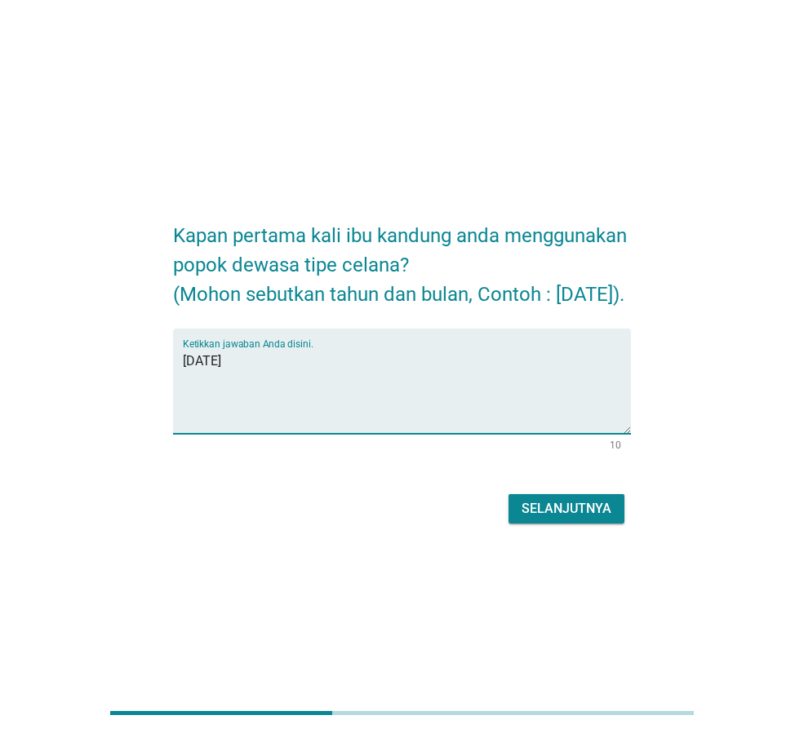
type textarea "[DATE]"
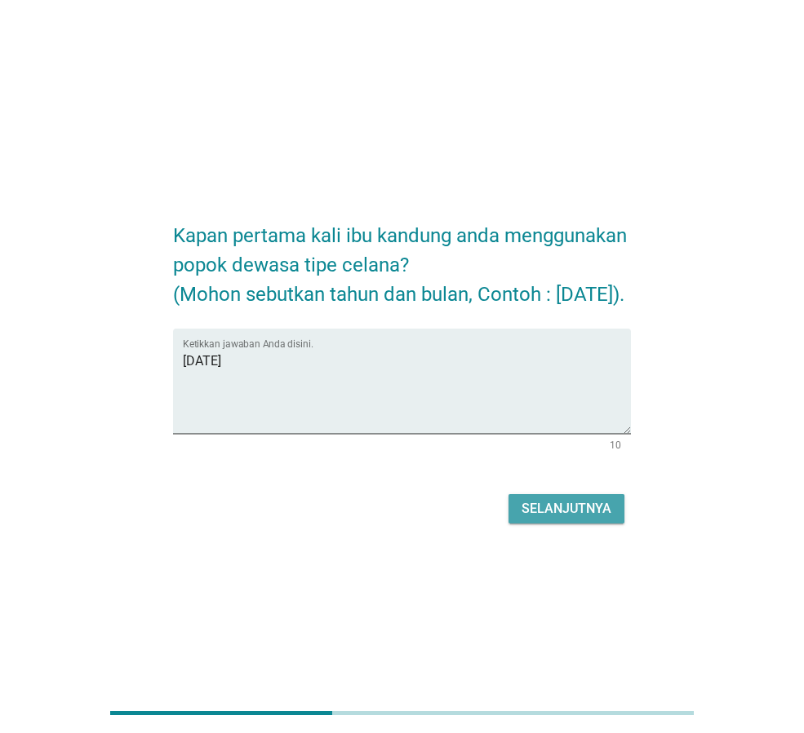
click at [543, 519] on div "Selanjutnya" at bounding box center [566, 509] width 90 height 20
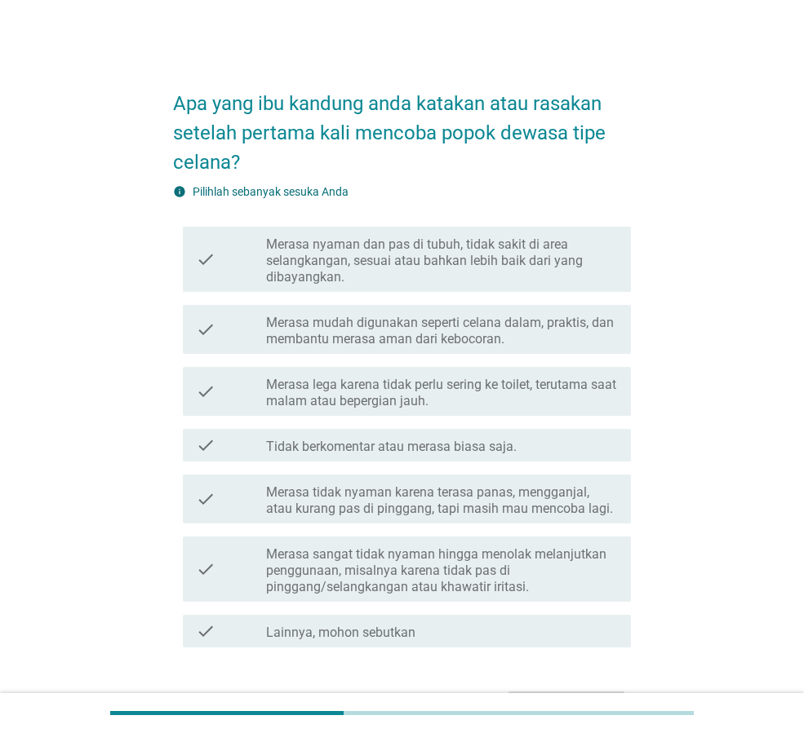
click at [401, 340] on label "Merasa mudah digunakan seperti celana dalam, praktis, dan membantu merasa aman …" at bounding box center [442, 331] width 352 height 33
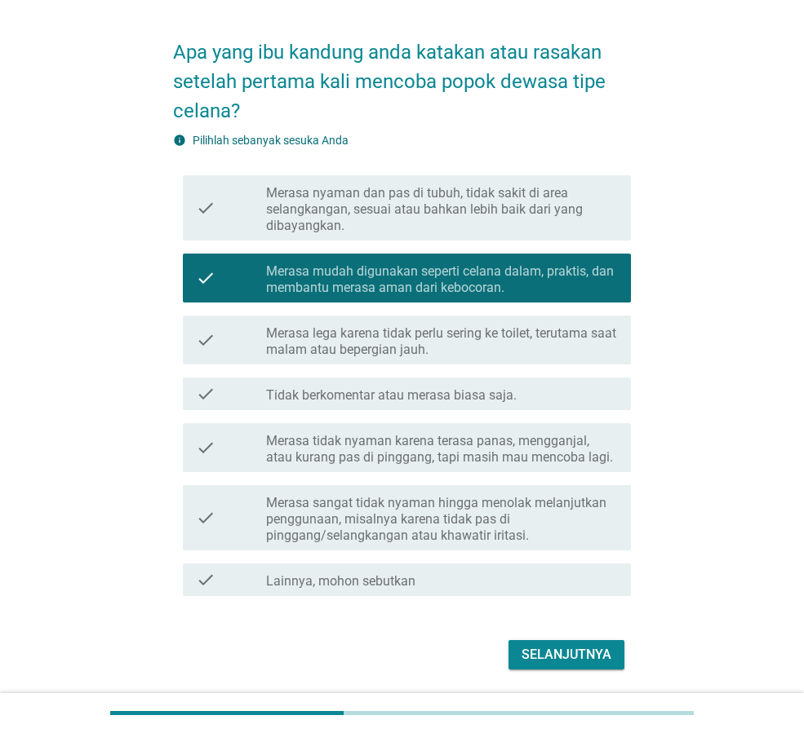
scroll to position [104, 0]
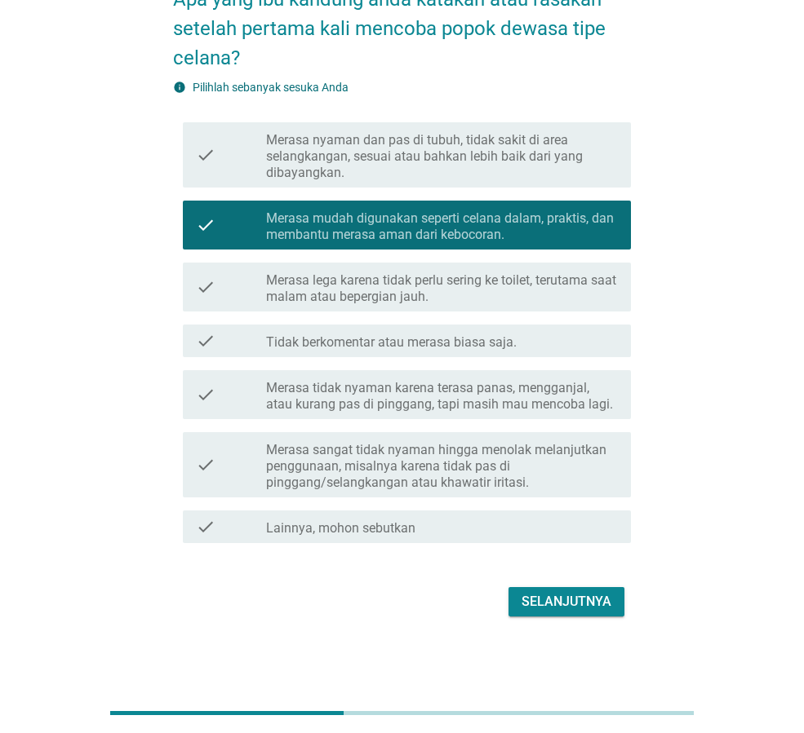
click at [582, 593] on div "Selanjutnya" at bounding box center [566, 602] width 90 height 20
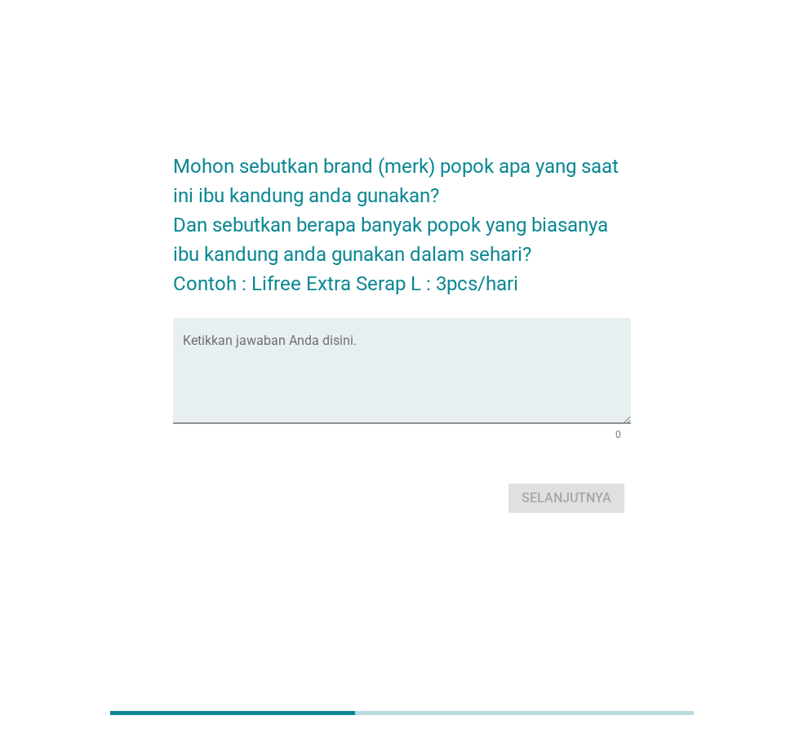
scroll to position [0, 0]
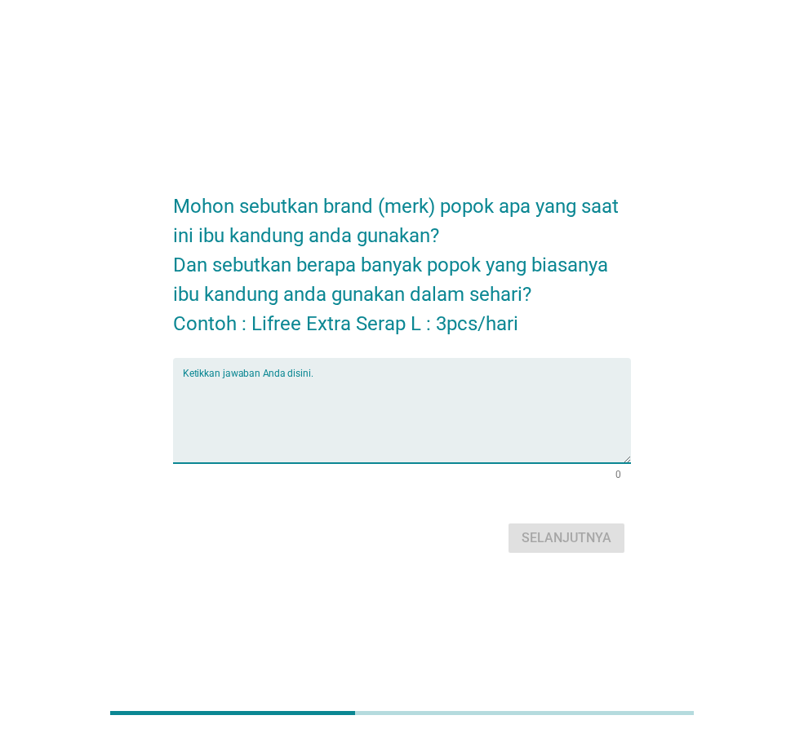
click at [473, 401] on textarea "Ketikkan jawaban Anda disini." at bounding box center [407, 421] width 448 height 86
type textarea "2/[PERSON_NAME]"
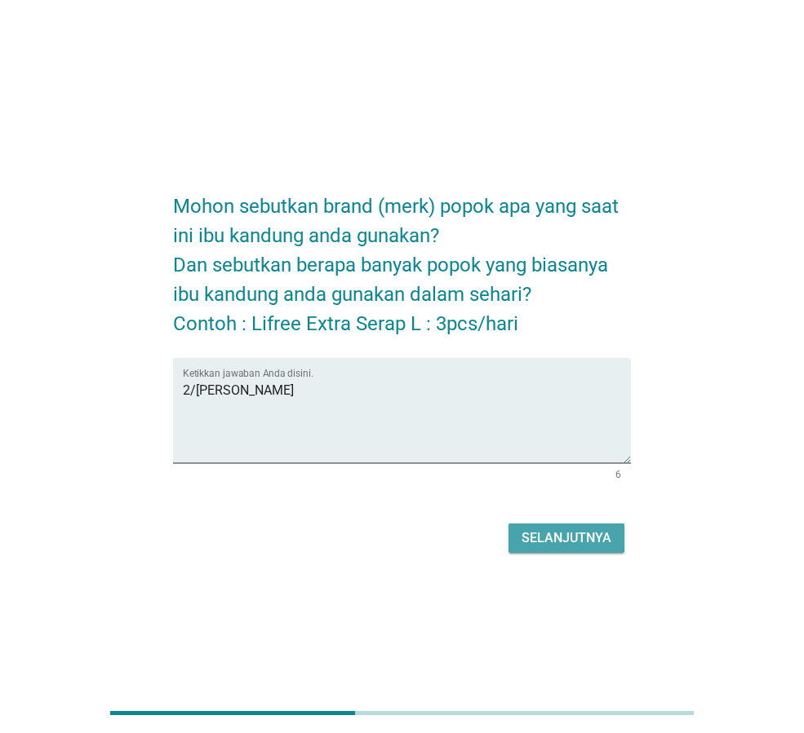
click at [560, 534] on div "Selanjutnya" at bounding box center [566, 539] width 90 height 20
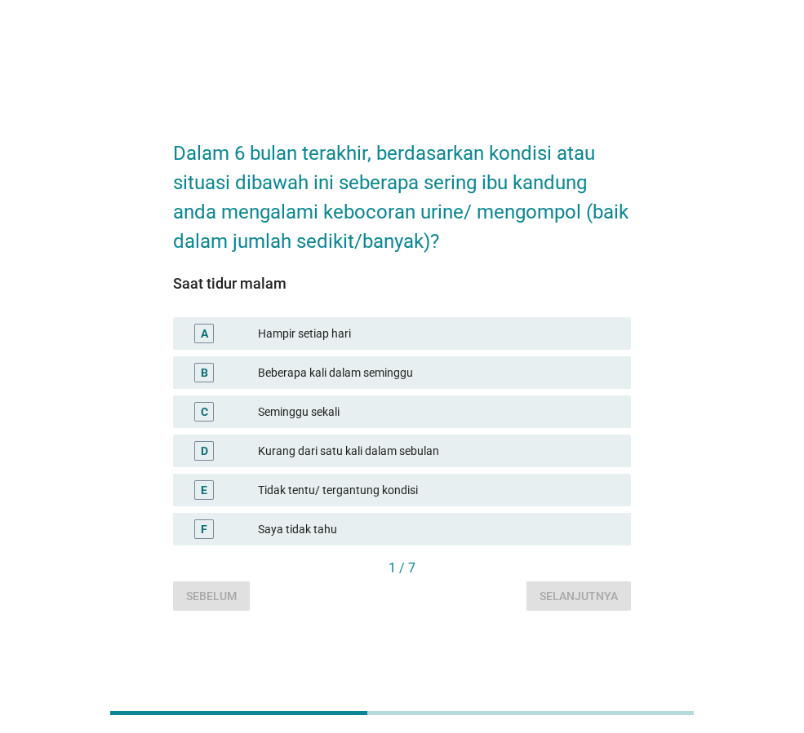
click at [421, 379] on div "Beberapa kali dalam seminggu" at bounding box center [438, 373] width 360 height 20
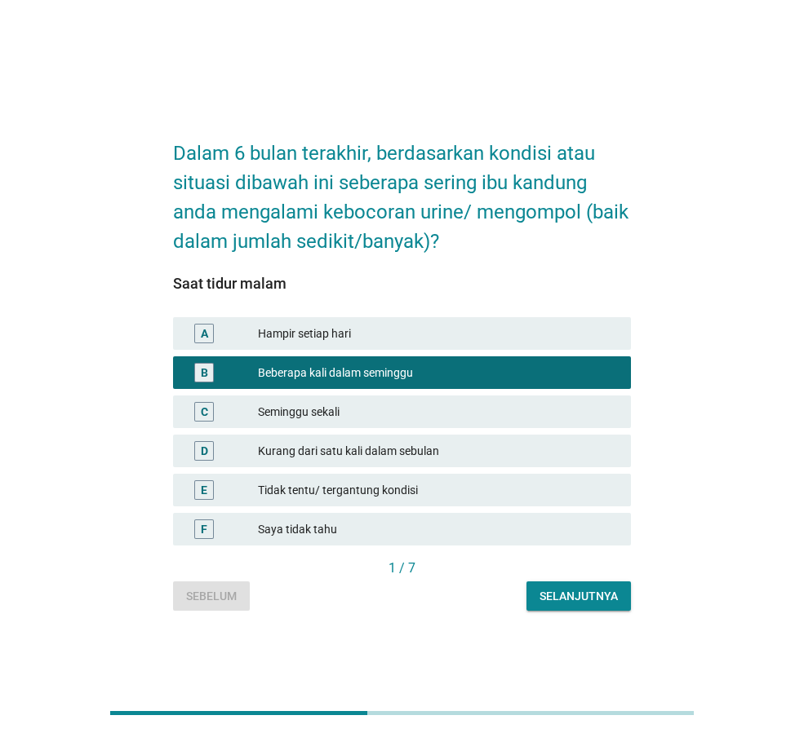
click at [582, 621] on div "Dalam 6 bulan terakhir, berdasarkan kondisi atau situasi dibawah ini seberapa s…" at bounding box center [402, 366] width 484 height 515
click at [582, 588] on div "Selanjutnya" at bounding box center [578, 596] width 78 height 17
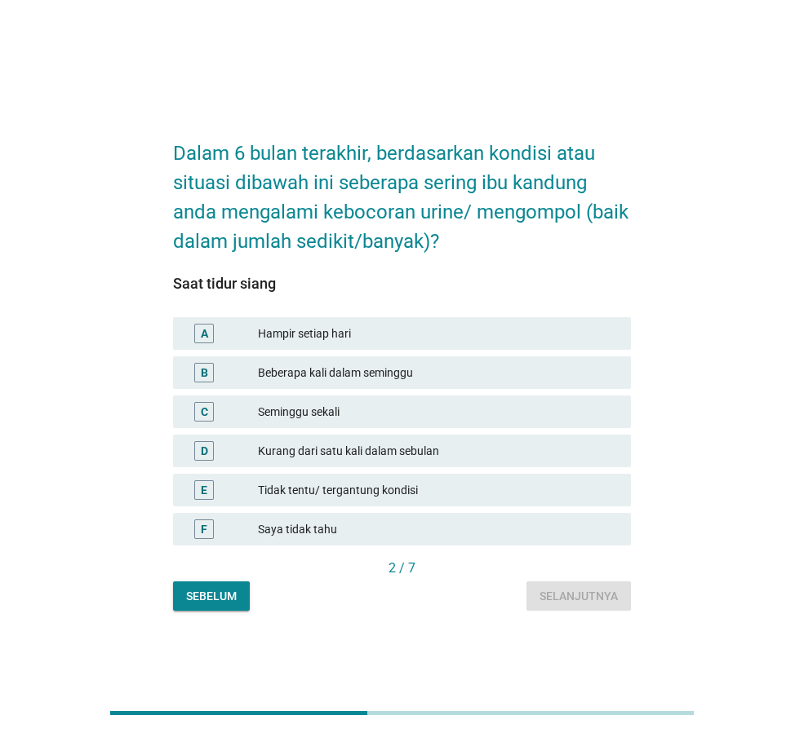
click at [377, 379] on div "Beberapa kali dalam seminggu" at bounding box center [438, 373] width 360 height 20
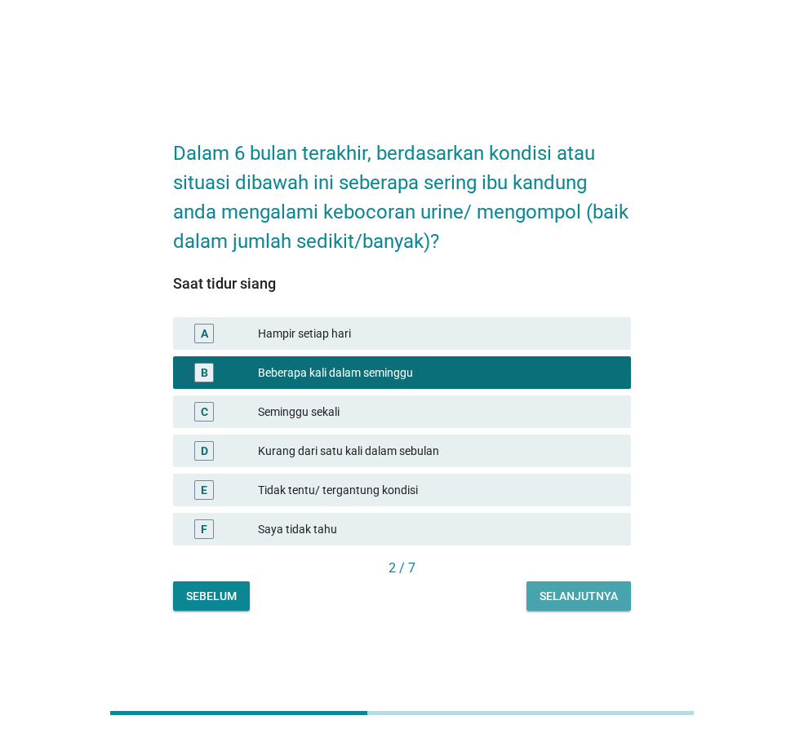
click at [539, 604] on div "Selanjutnya" at bounding box center [578, 596] width 78 height 17
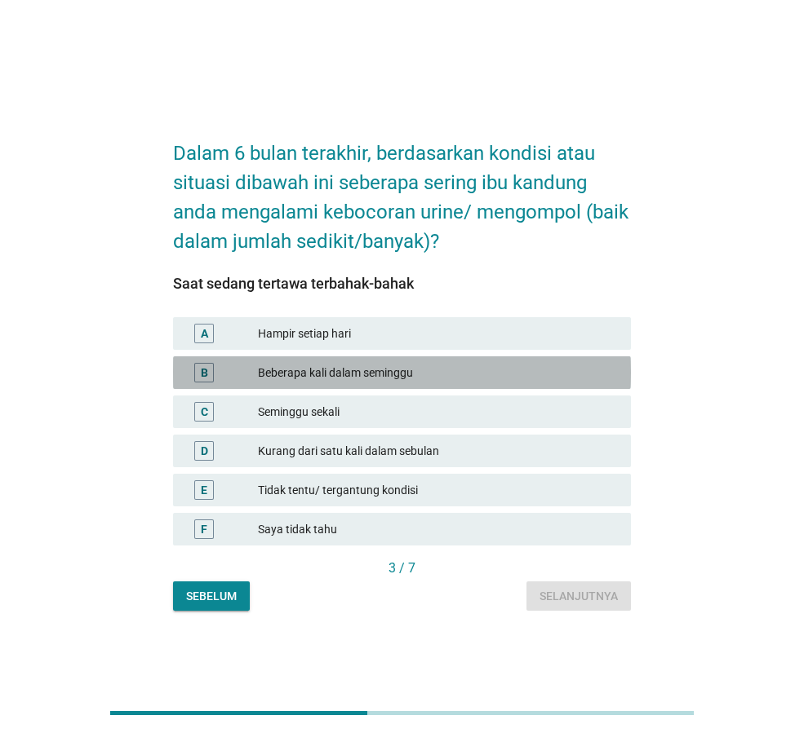
click at [445, 370] on div "Beberapa kali dalam seminggu" at bounding box center [438, 373] width 360 height 20
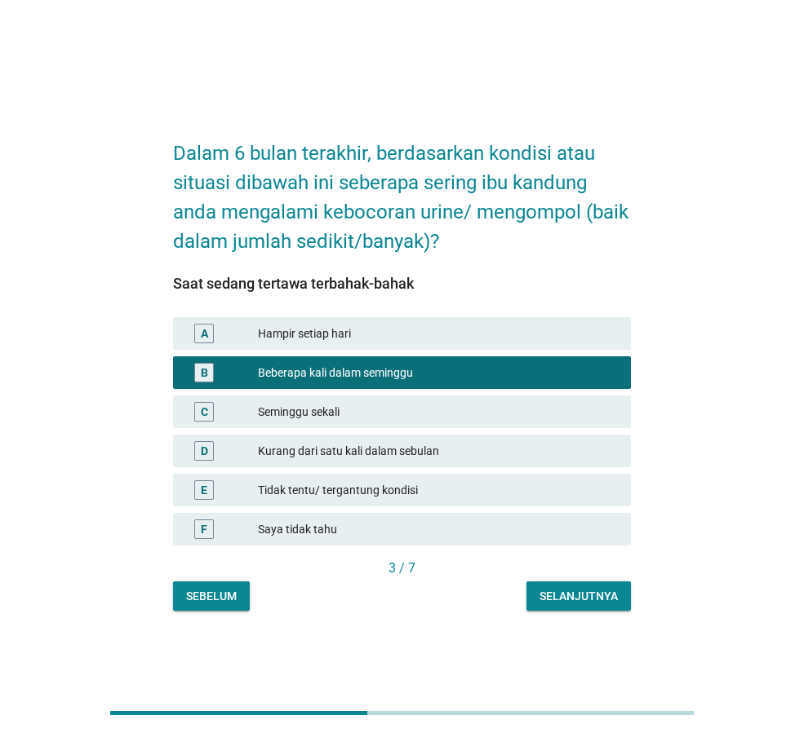
click at [599, 602] on div "Selanjutnya" at bounding box center [578, 596] width 78 height 17
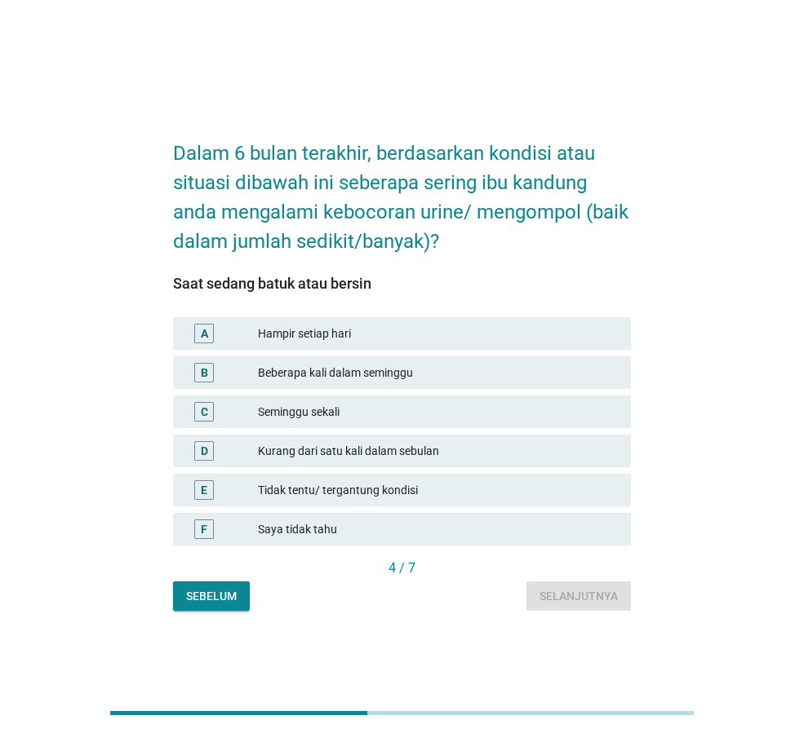
click at [475, 378] on div "Beberapa kali dalam seminggu" at bounding box center [438, 373] width 360 height 20
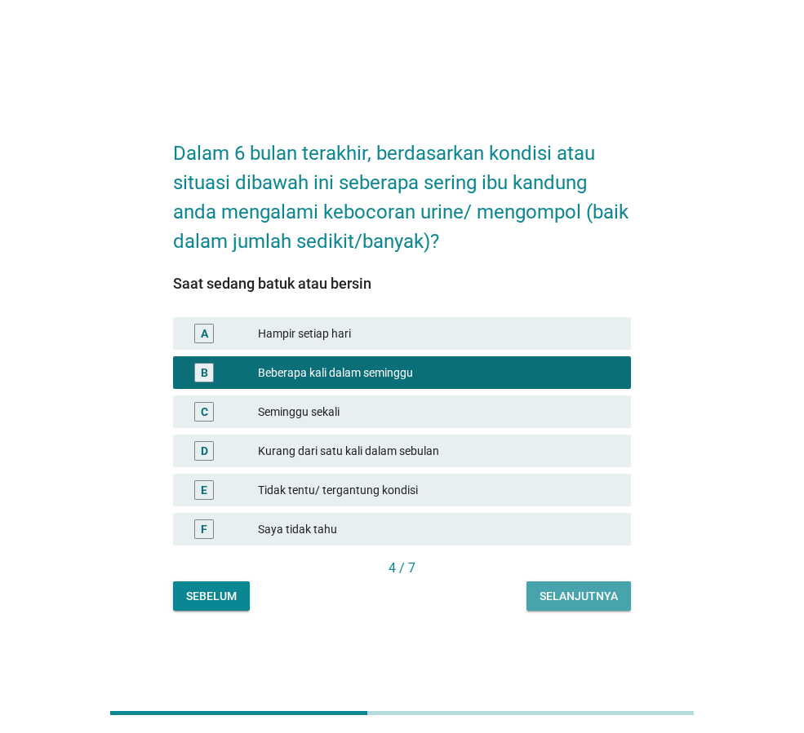
click at [599, 592] on div "Selanjutnya" at bounding box center [578, 596] width 78 height 17
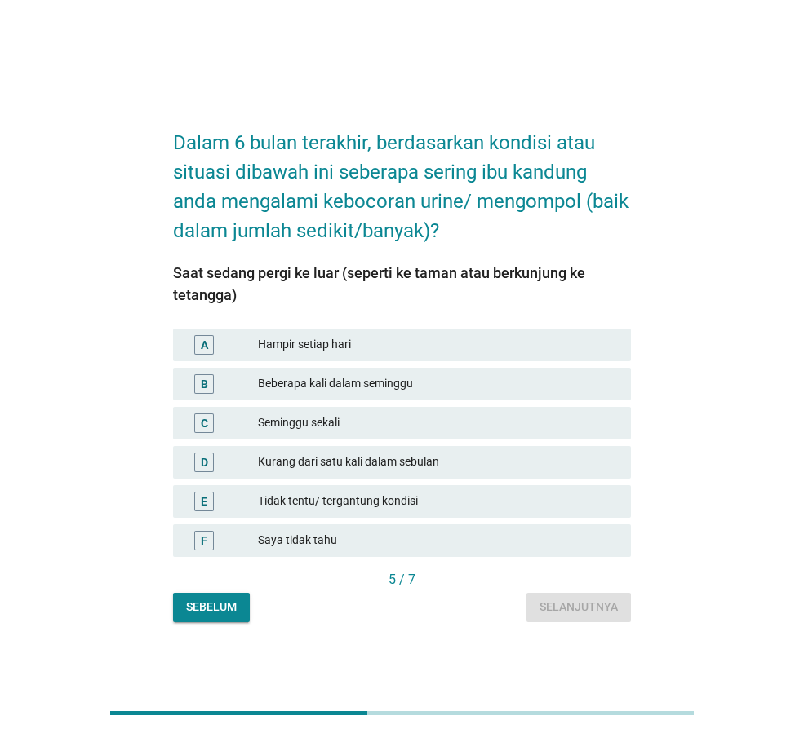
click at [505, 381] on div "Beberapa kali dalam seminggu" at bounding box center [438, 384] width 360 height 20
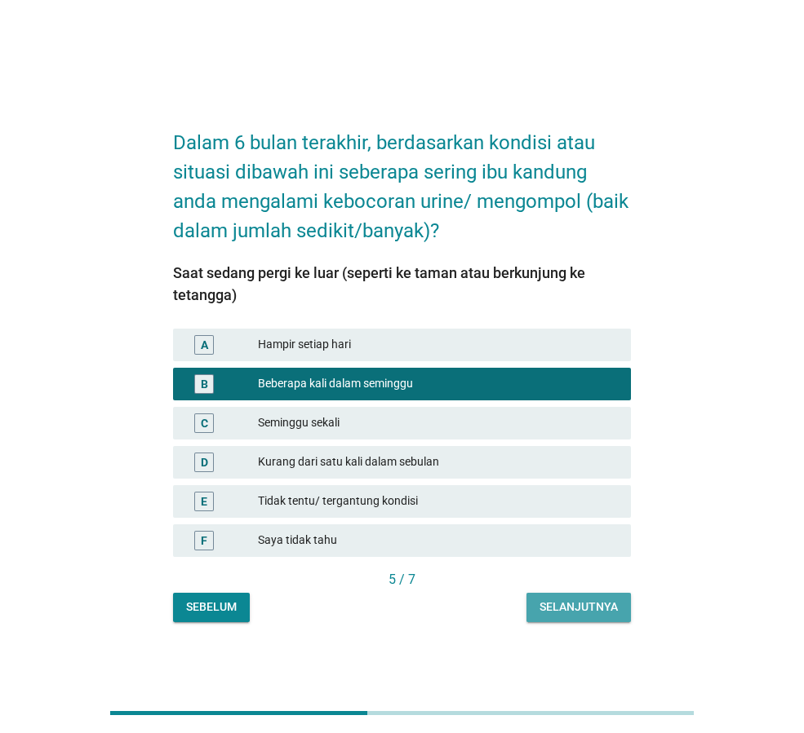
click at [557, 610] on div "Selanjutnya" at bounding box center [578, 607] width 78 height 17
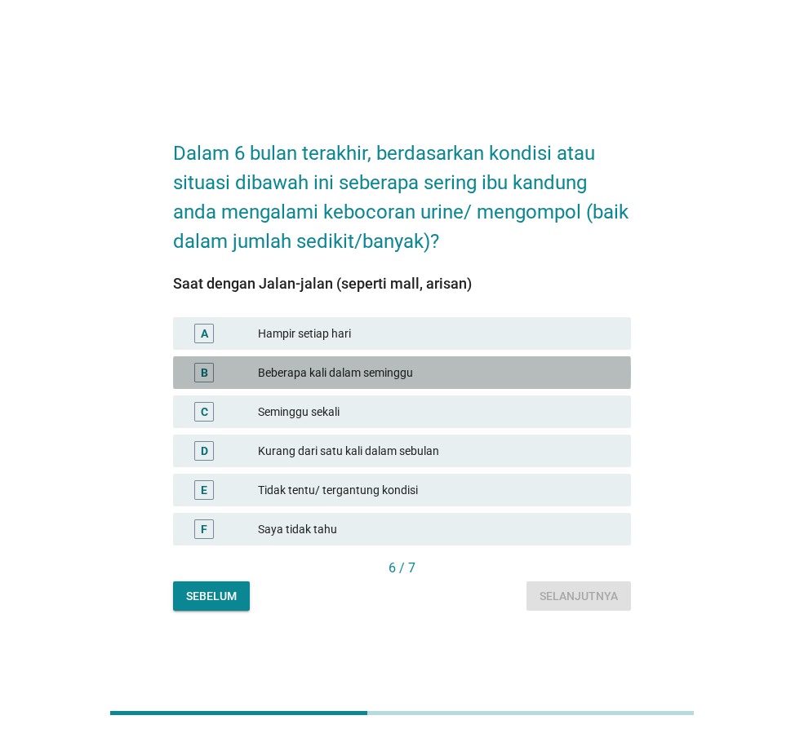
click at [498, 367] on div "Beberapa kali dalam seminggu" at bounding box center [438, 373] width 360 height 20
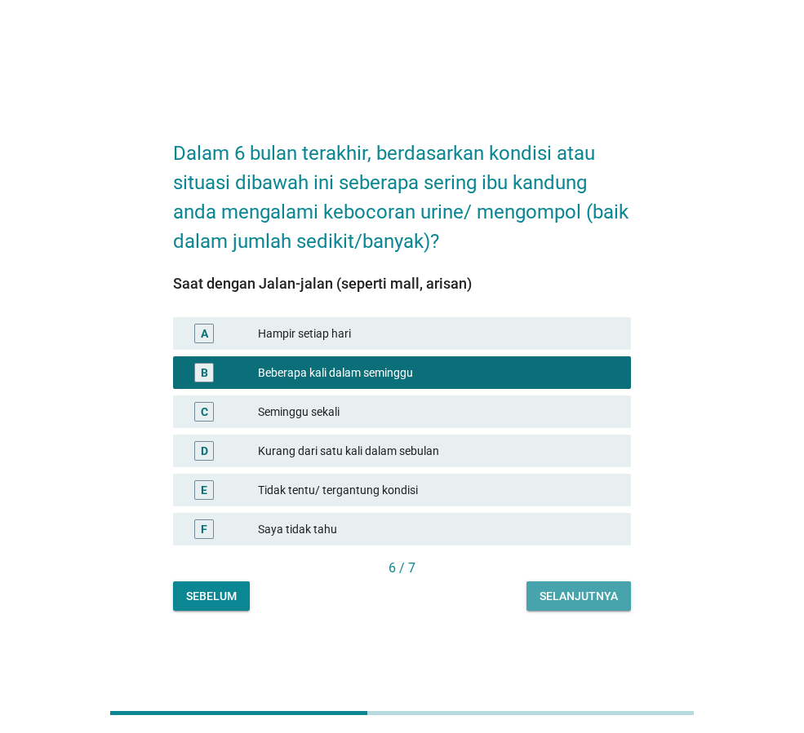
click at [573, 602] on div "Selanjutnya" at bounding box center [578, 596] width 78 height 17
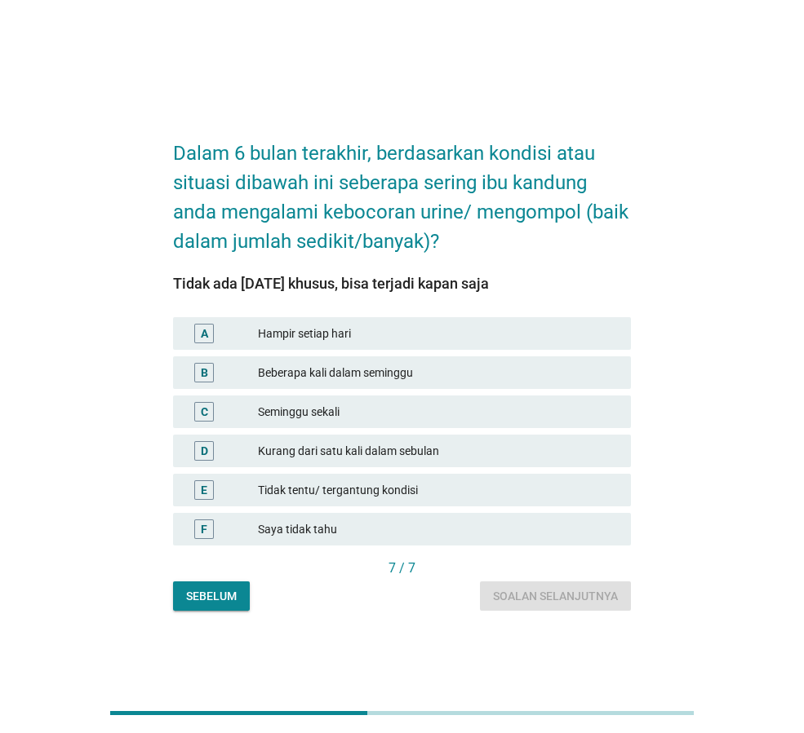
click at [529, 383] on div "B Beberapa kali dalam seminggu" at bounding box center [402, 373] width 458 height 33
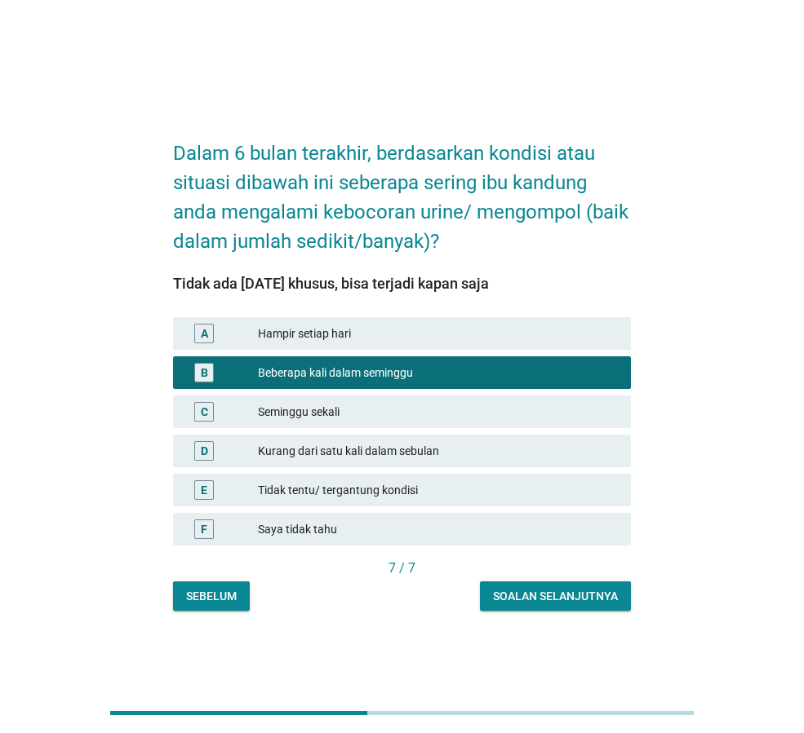
click at [576, 594] on div "Soalan selanjutnya" at bounding box center [555, 596] width 125 height 17
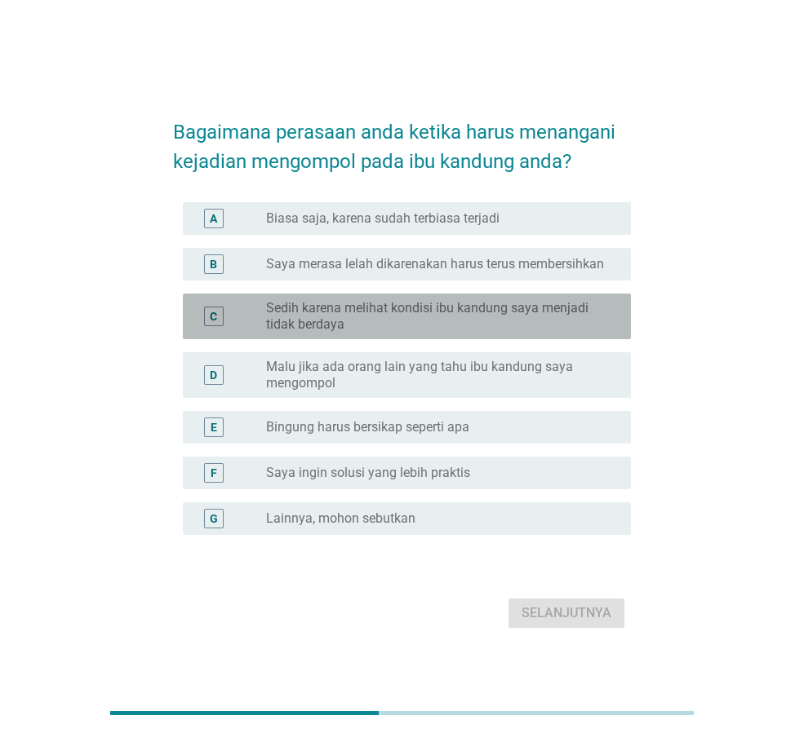
click at [472, 330] on label "Sedih karena melihat kondisi ibu kandung saya menjadi tidak berdaya" at bounding box center [435, 316] width 339 height 33
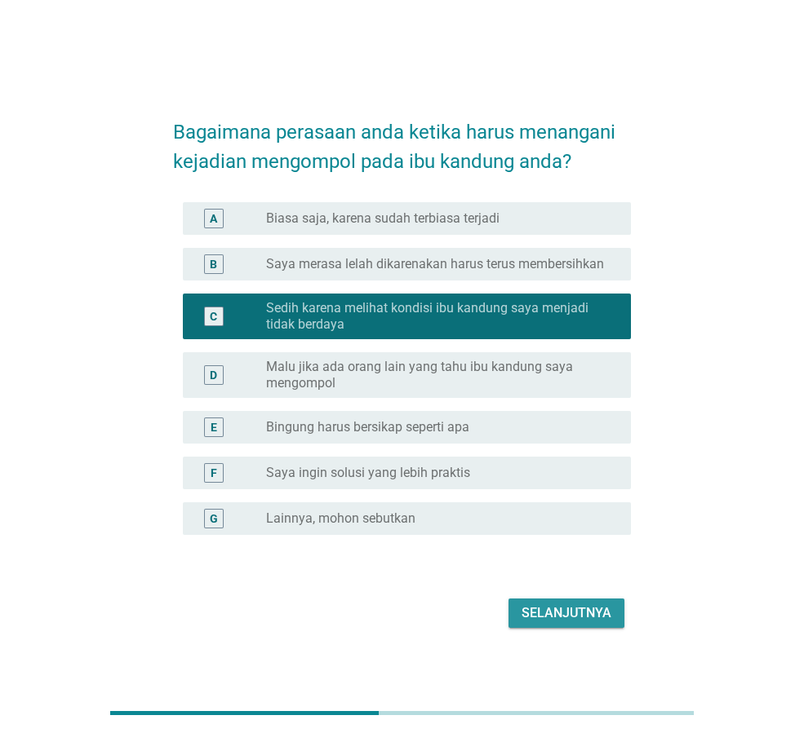
drag, startPoint x: 537, startPoint y: 600, endPoint x: 182, endPoint y: 486, distance: 372.6
click at [182, 486] on form "Bagaimana perasaan anda ketika harus menangani kejadian mengompol pada ibu kand…" at bounding box center [402, 367] width 458 height 532
click at [465, 368] on label "Malu jika ada orang lain yang tahu ibu kandung saya mengompol" at bounding box center [435, 375] width 339 height 33
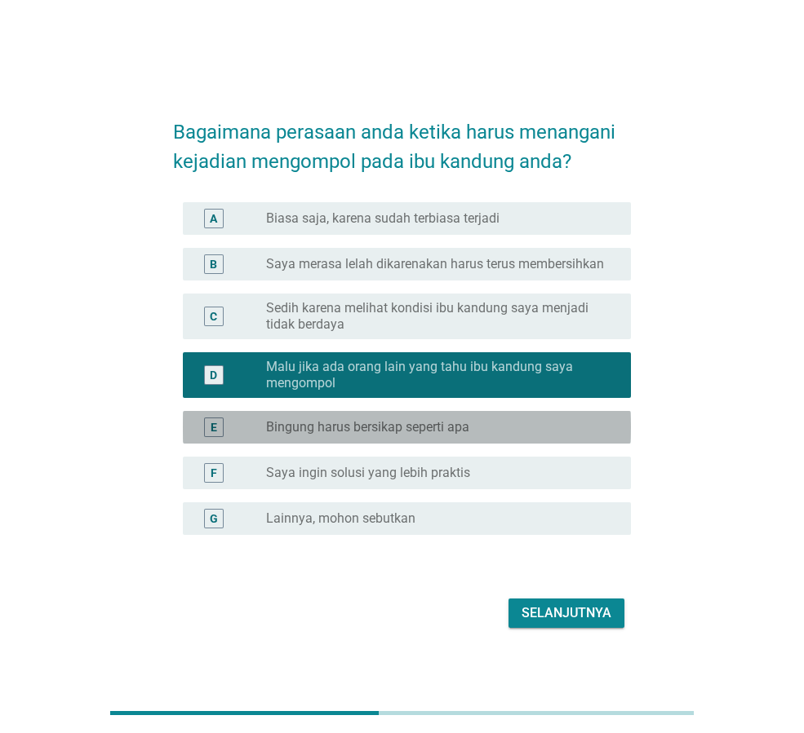
click at [420, 439] on div "E radio_button_unchecked Bingung harus bersikap seperti apa" at bounding box center [407, 427] width 448 height 33
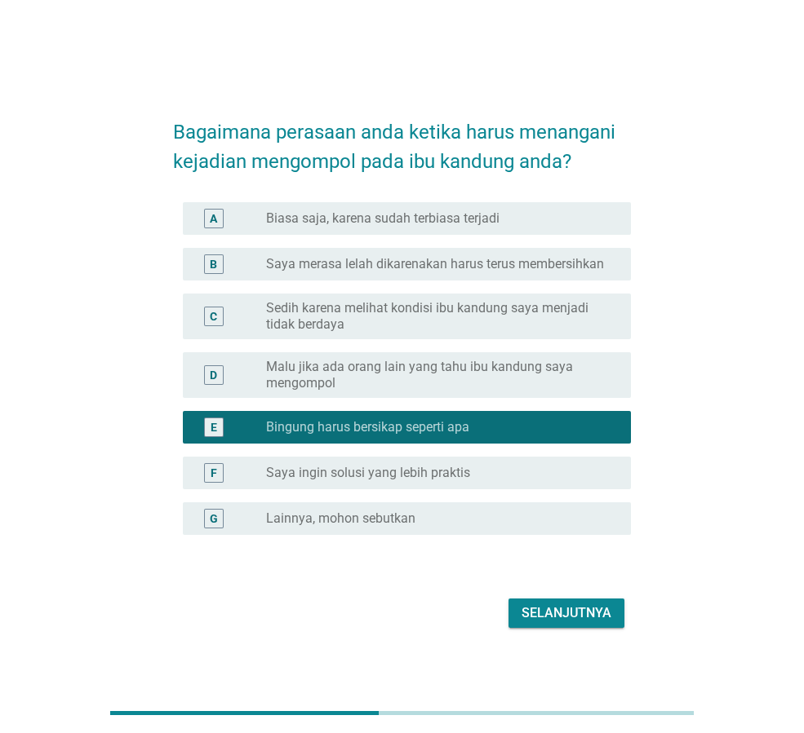
click at [434, 222] on label "Biasa saja, karena sudah terbiasa terjadi" at bounding box center [382, 218] width 233 height 16
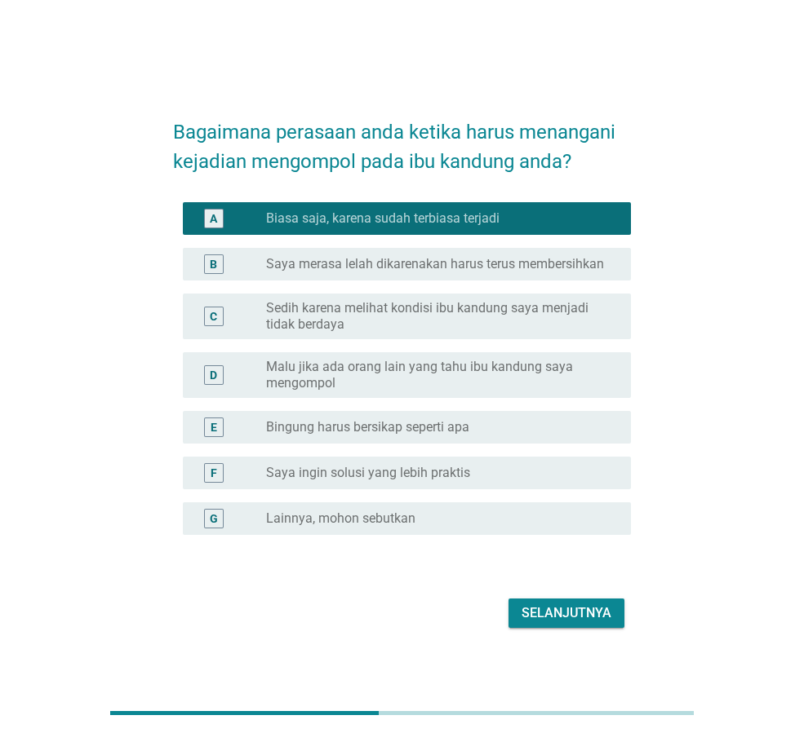
click at [447, 272] on label "Saya merasa lelah dikarenakan harus terus membersihkan" at bounding box center [435, 264] width 338 height 16
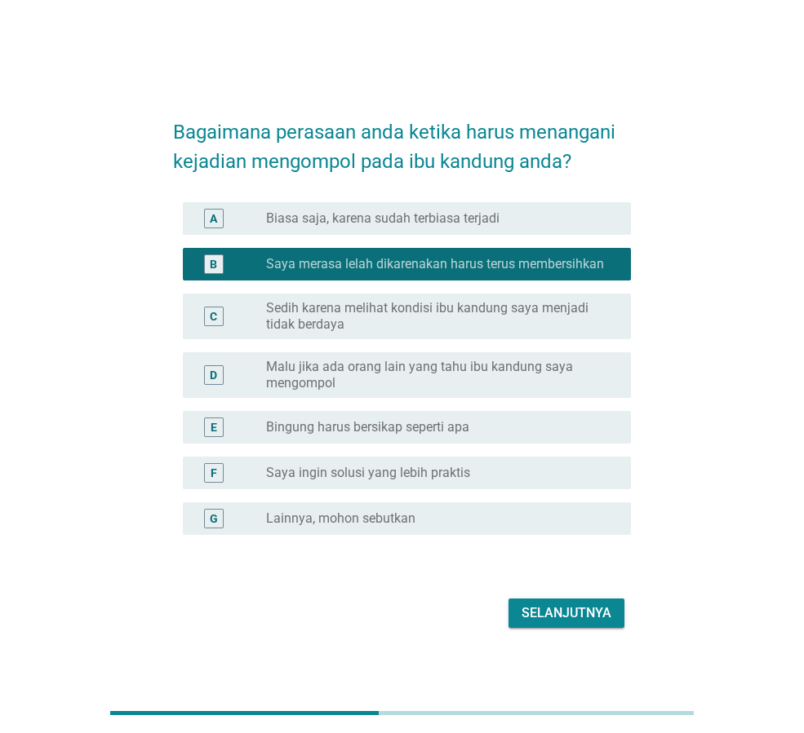
click at [467, 228] on div "radio_button_unchecked Biasa saja, karena sudah terbiasa terjadi" at bounding box center [442, 219] width 352 height 20
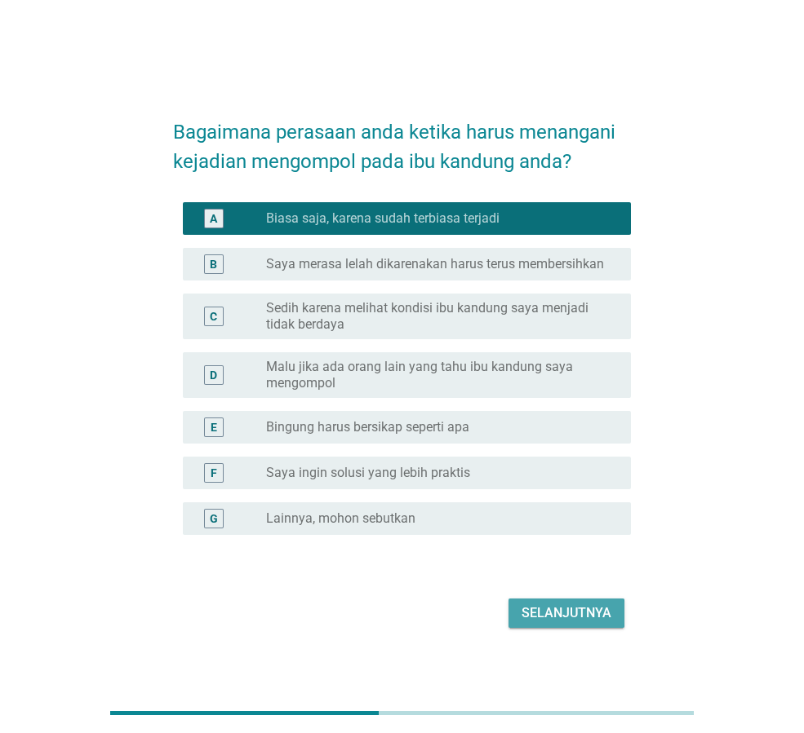
click at [562, 609] on div "Selanjutnya" at bounding box center [566, 614] width 90 height 20
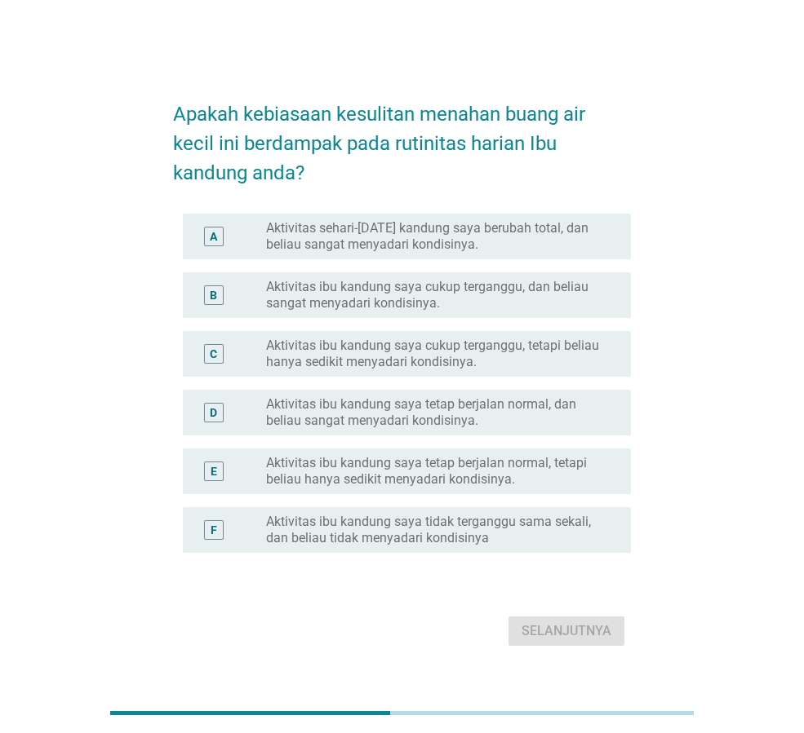
click at [492, 251] on label "Aktivitas sehari-[DATE] kandung saya berubah total, dan beliau sangat menyadari…" at bounding box center [435, 236] width 339 height 33
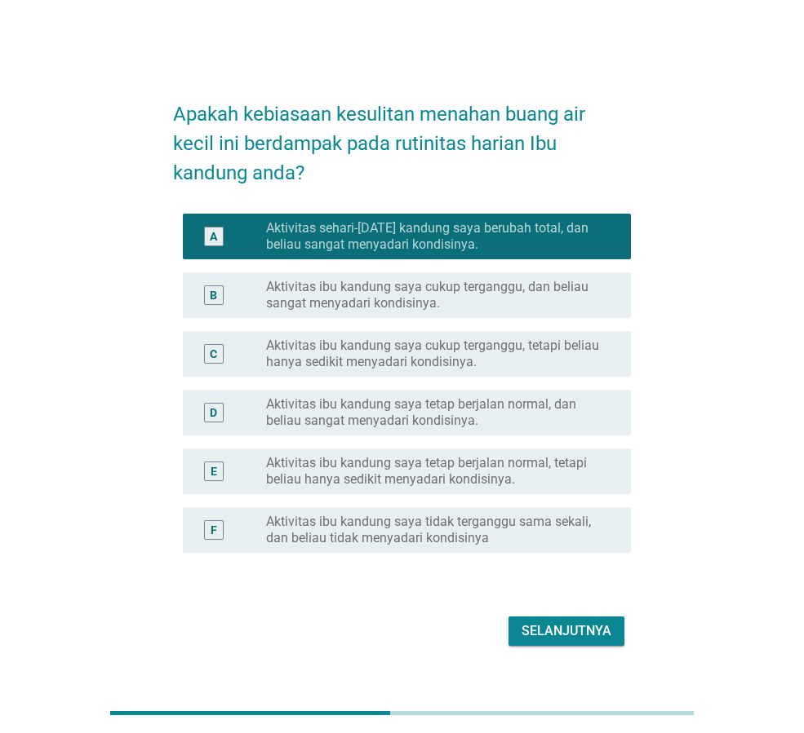
click at [578, 627] on div "Selanjutnya" at bounding box center [566, 632] width 90 height 20
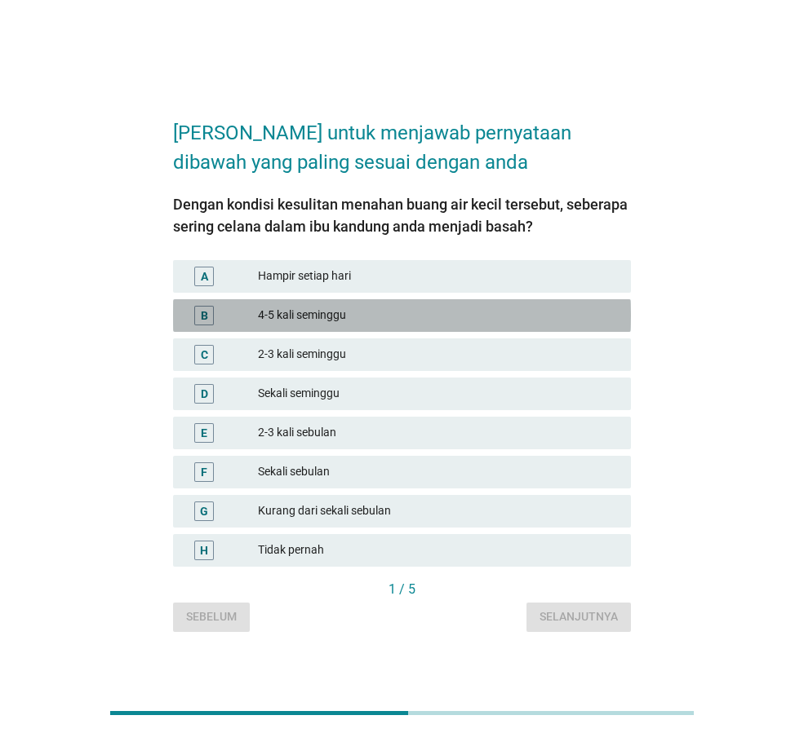
click at [406, 306] on div "4-5 kali seminggu" at bounding box center [438, 316] width 360 height 20
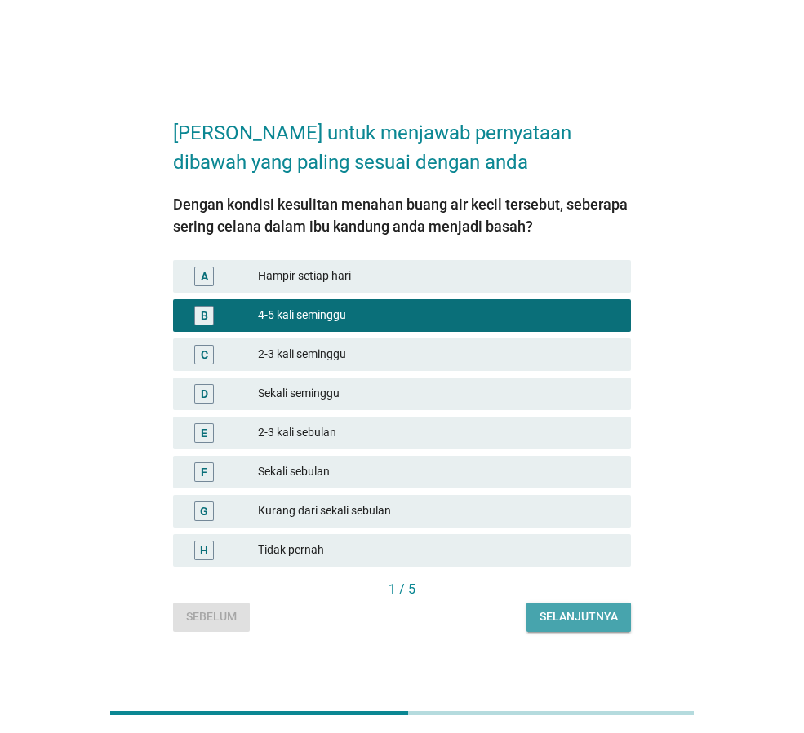
click at [575, 624] on div "Selanjutnya" at bounding box center [578, 617] width 78 height 17
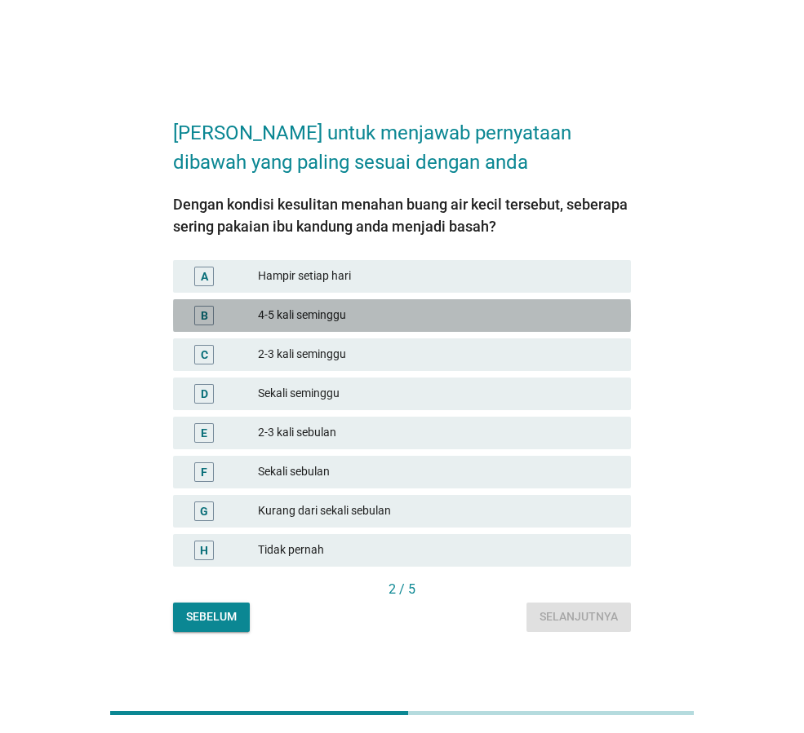
click at [409, 320] on div "4-5 kali seminggu" at bounding box center [438, 316] width 360 height 20
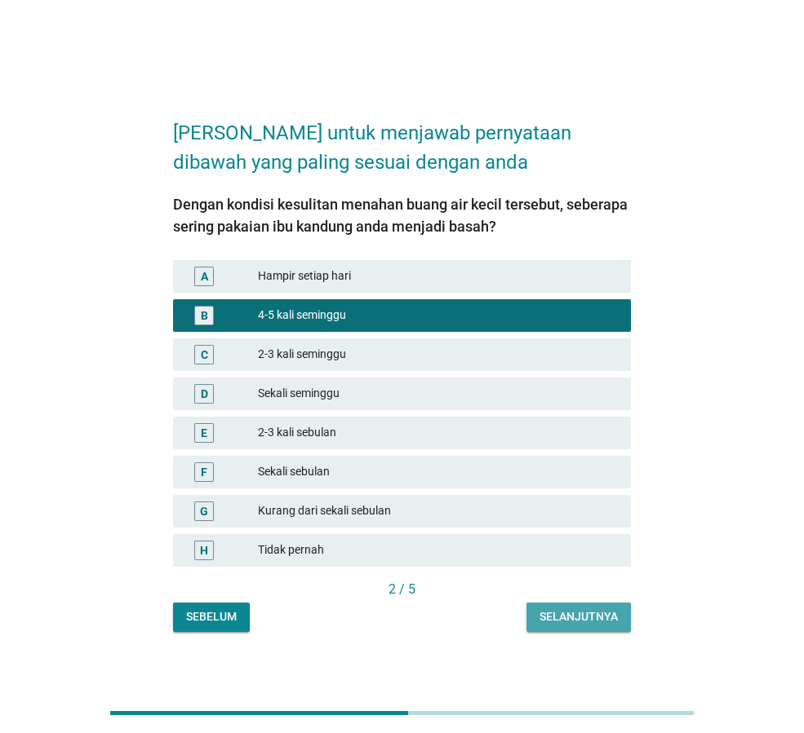
click at [594, 615] on div "Selanjutnya" at bounding box center [578, 617] width 78 height 17
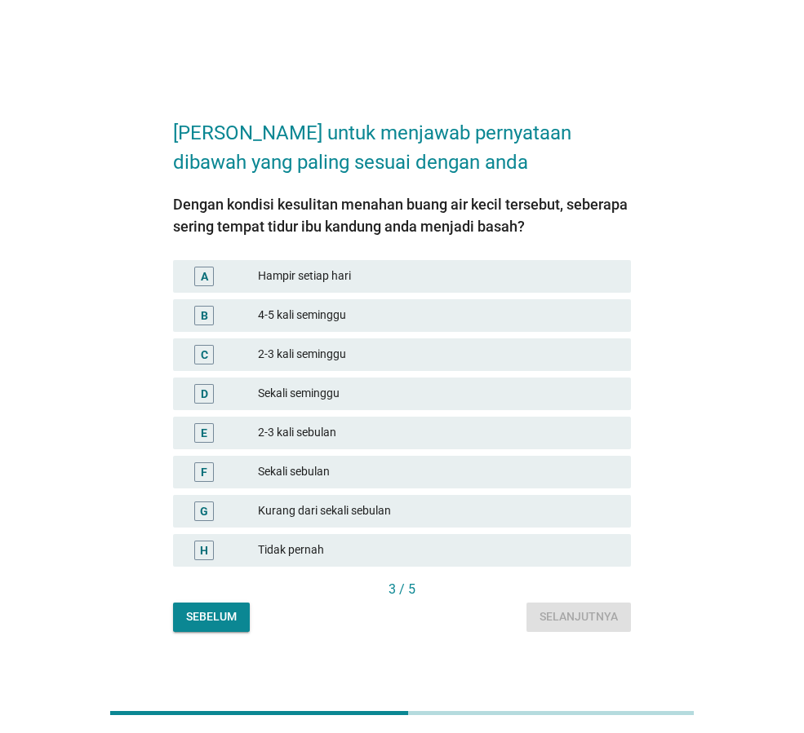
click at [466, 319] on div "4-5 kali seminggu" at bounding box center [438, 316] width 360 height 20
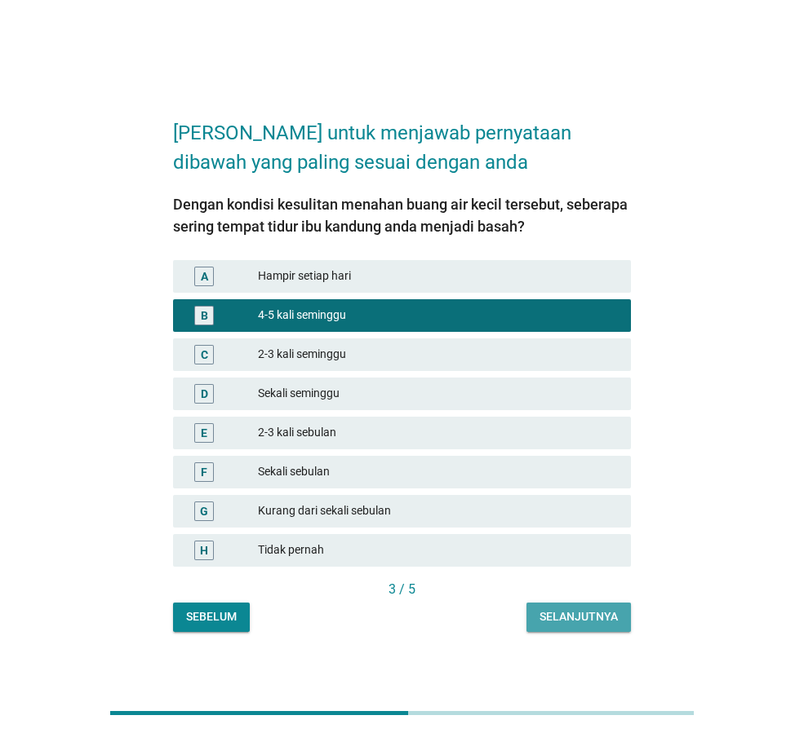
click at [561, 609] on div "Selanjutnya" at bounding box center [578, 617] width 78 height 17
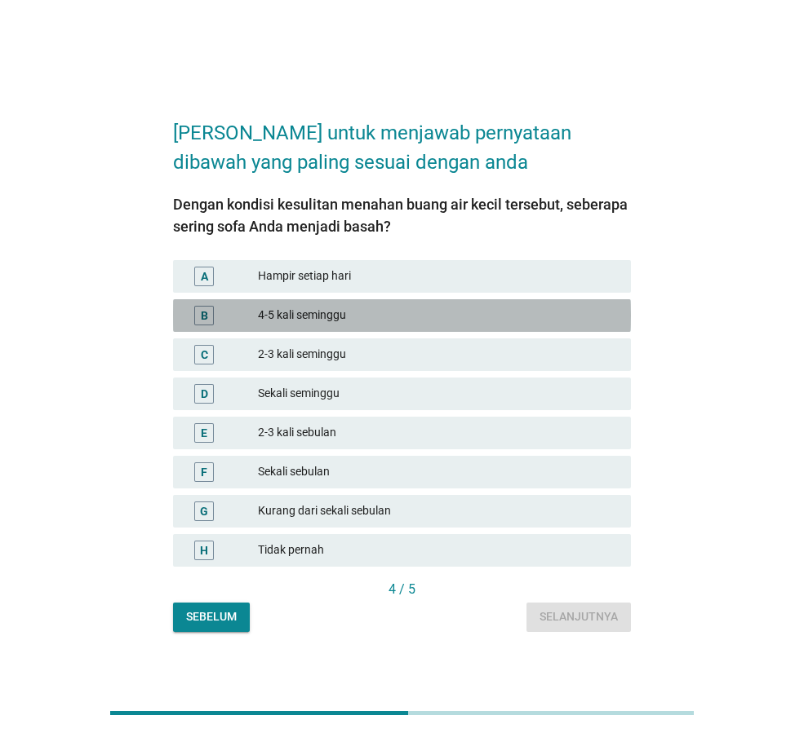
click at [488, 312] on div "4-5 kali seminggu" at bounding box center [438, 316] width 360 height 20
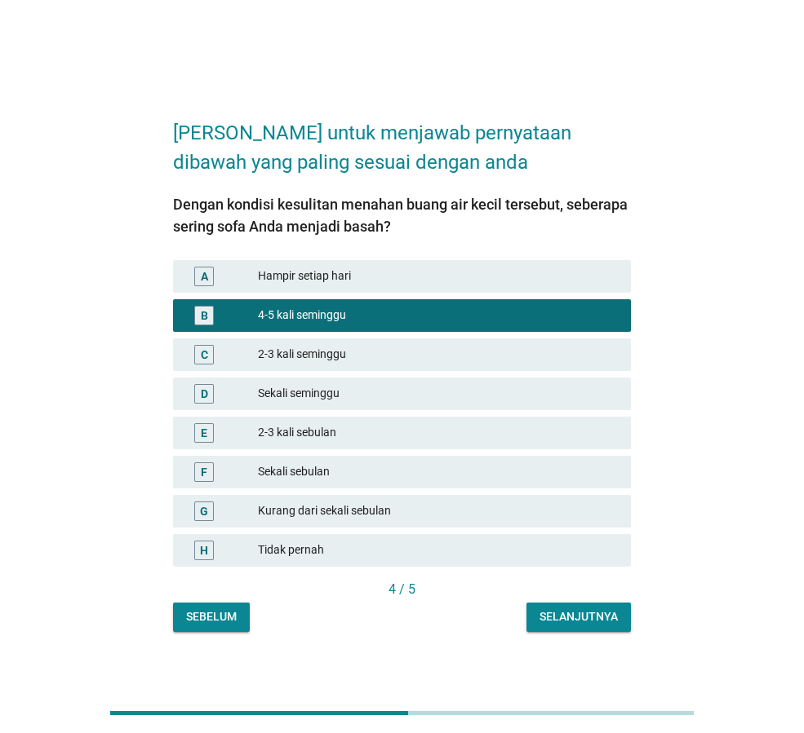
click at [558, 614] on div "Selanjutnya" at bounding box center [578, 617] width 78 height 17
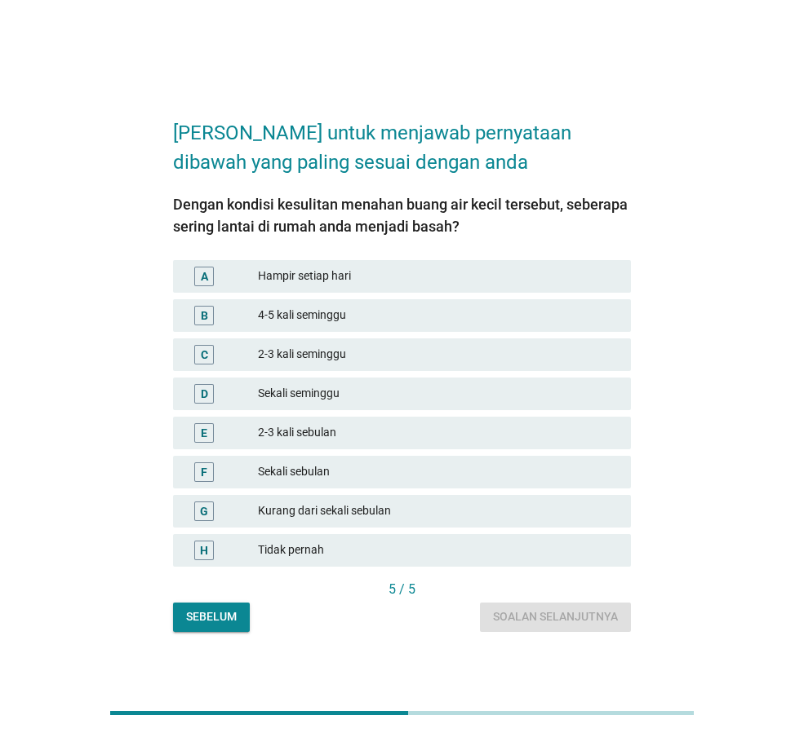
click at [484, 306] on div "4-5 kali seminggu" at bounding box center [438, 316] width 360 height 20
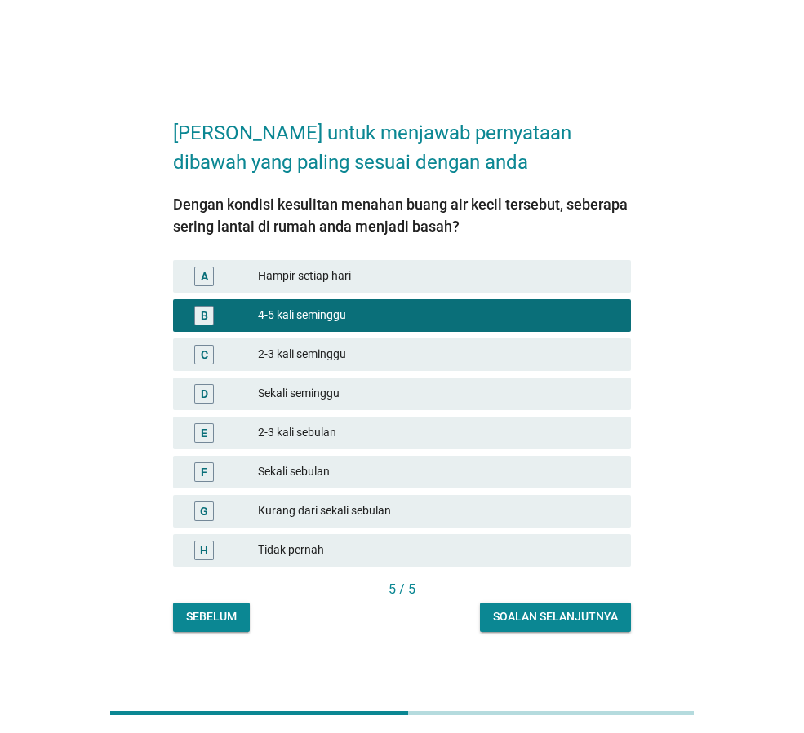
click at [578, 613] on div "Soalan selanjutnya" at bounding box center [555, 617] width 125 height 17
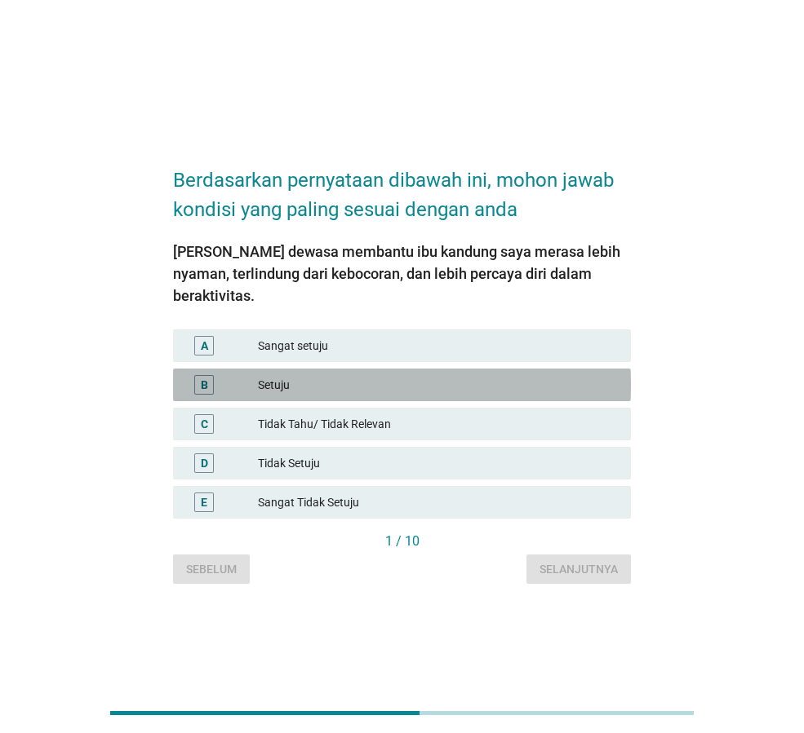
click at [382, 375] on div "Setuju" at bounding box center [438, 385] width 360 height 20
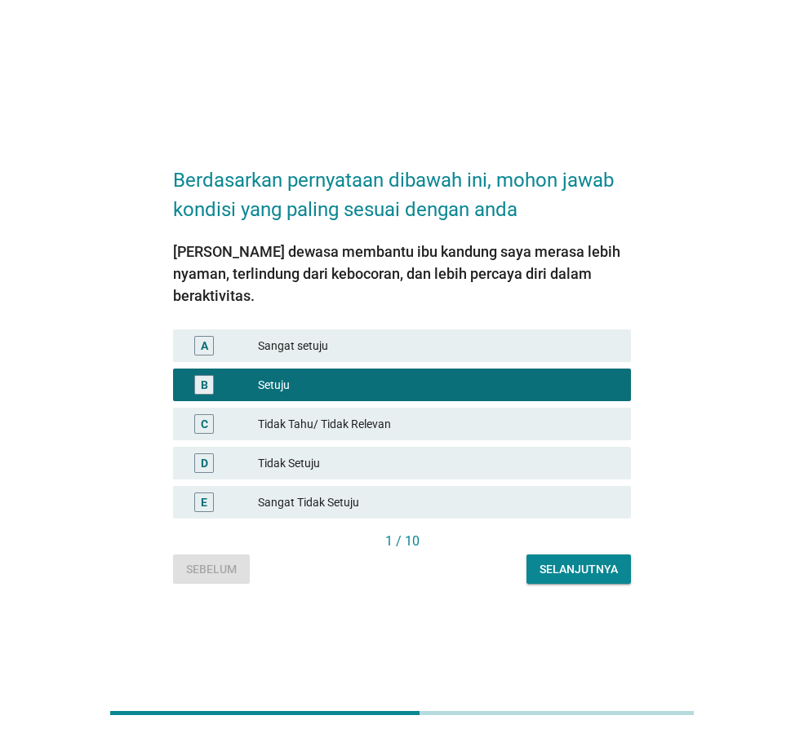
click at [560, 561] on div "Selanjutnya" at bounding box center [578, 569] width 78 height 17
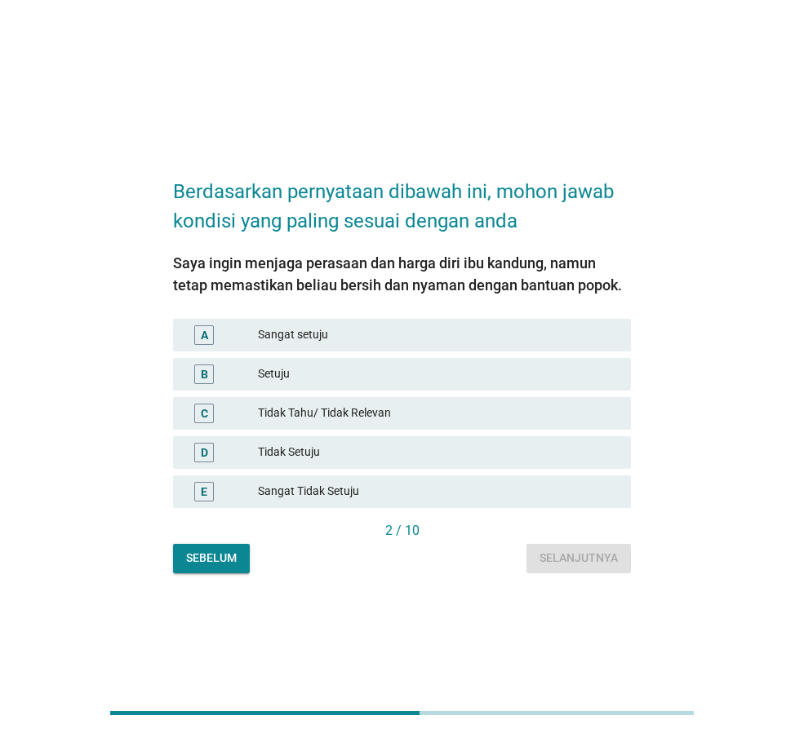
click at [419, 372] on div "Setuju" at bounding box center [438, 375] width 360 height 20
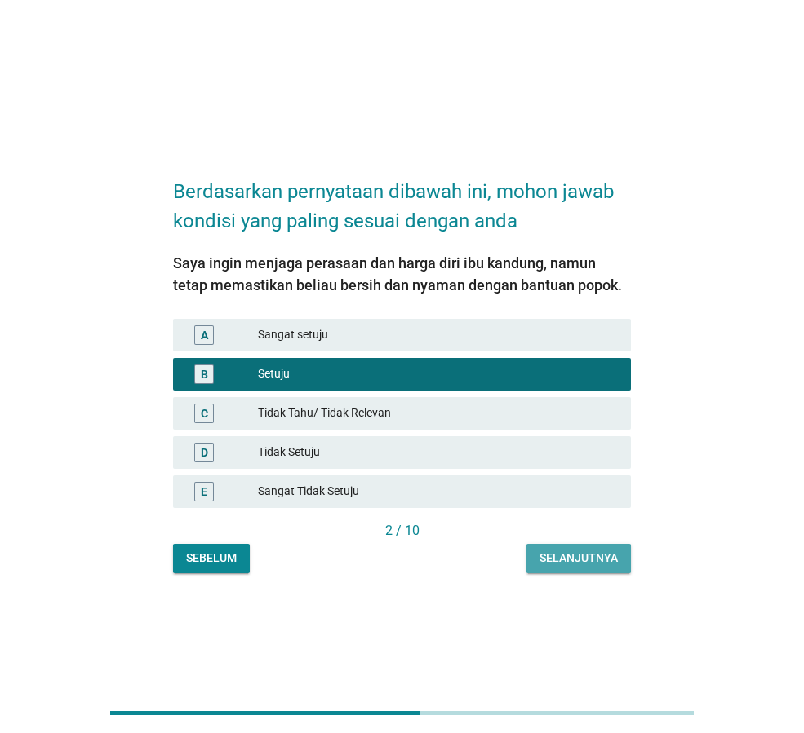
click at [556, 557] on div "Selanjutnya" at bounding box center [578, 558] width 78 height 17
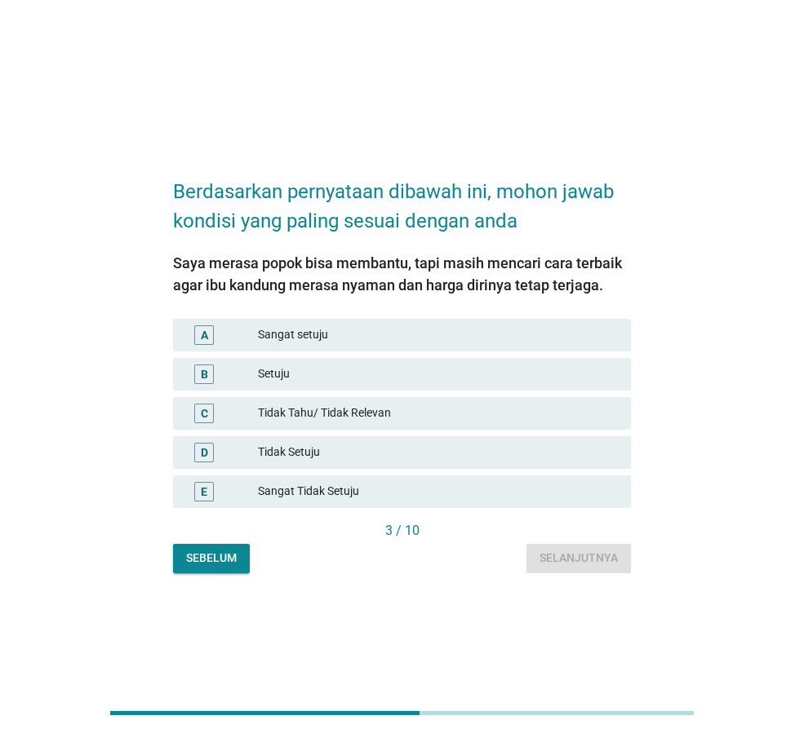
click at [489, 343] on div "Sangat setuju" at bounding box center [438, 336] width 360 height 20
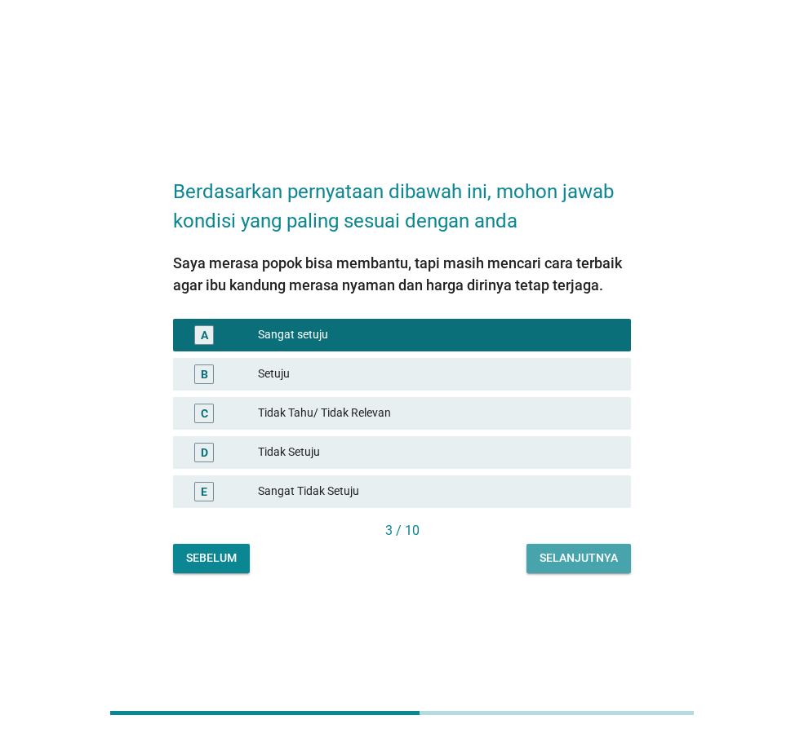
click at [570, 554] on div "Selanjutnya" at bounding box center [578, 558] width 78 height 17
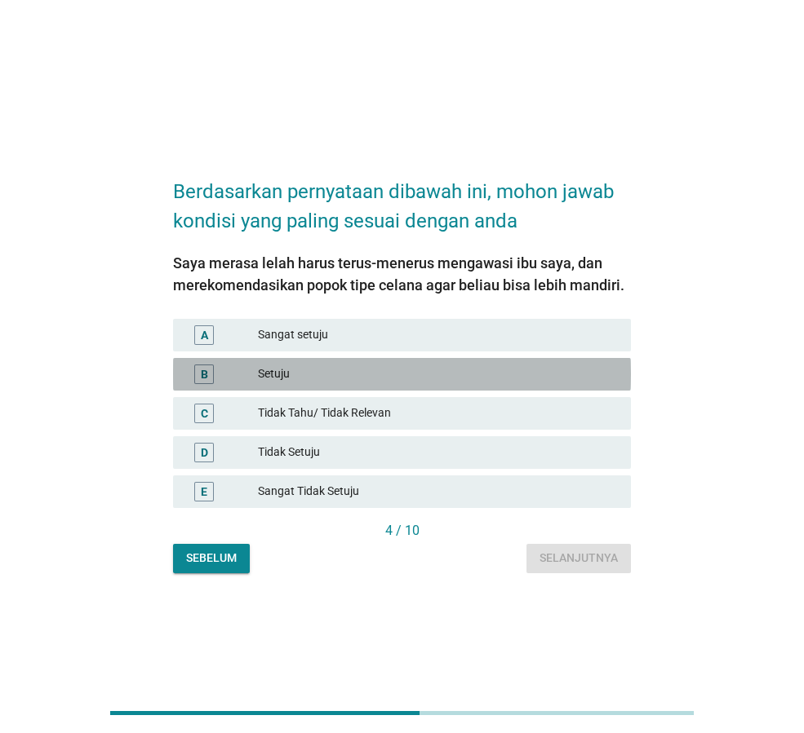
click at [468, 376] on div "Setuju" at bounding box center [438, 375] width 360 height 20
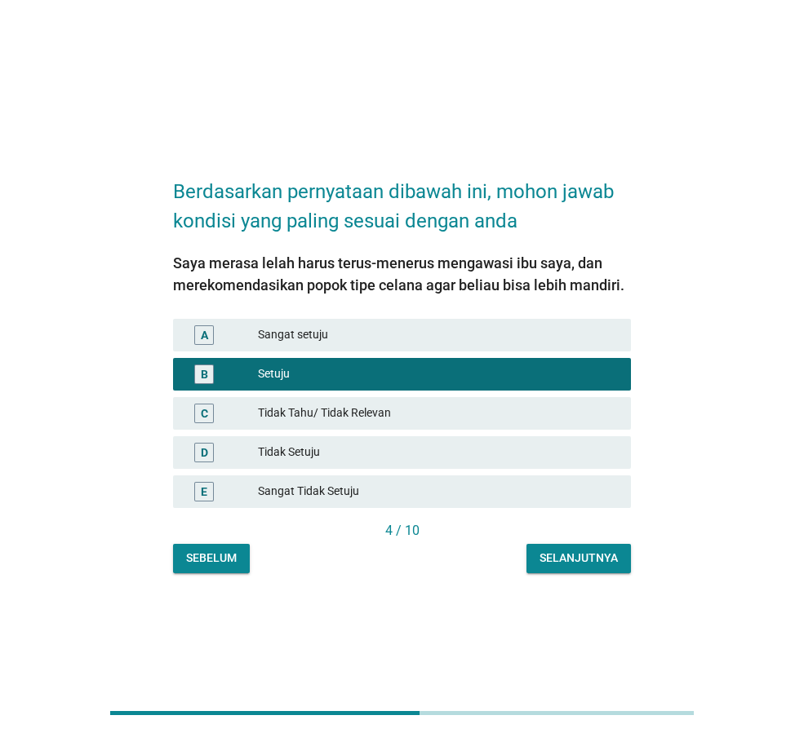
click at [575, 563] on div "Selanjutnya" at bounding box center [578, 558] width 78 height 17
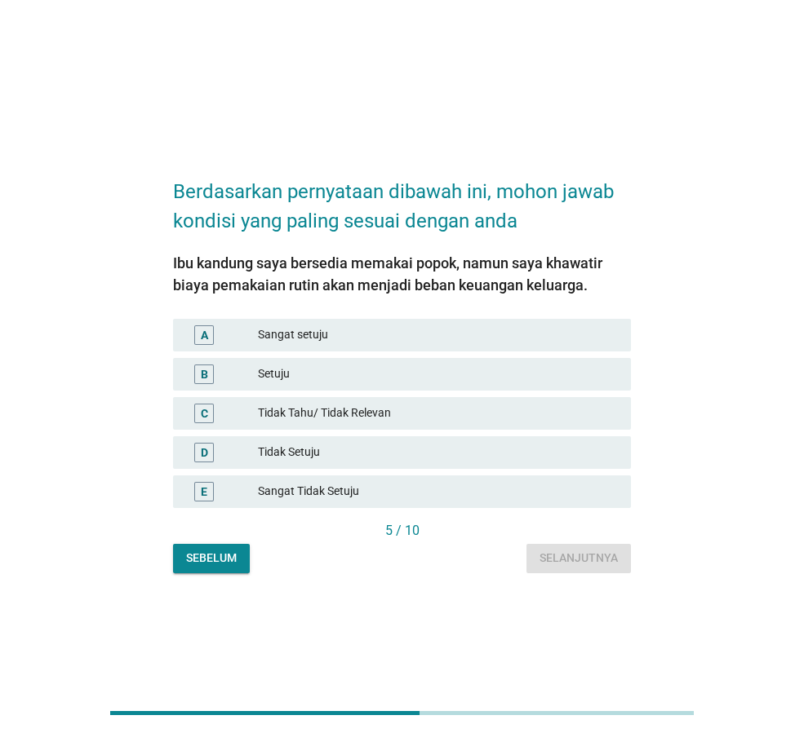
click at [481, 370] on div "Setuju" at bounding box center [438, 375] width 360 height 20
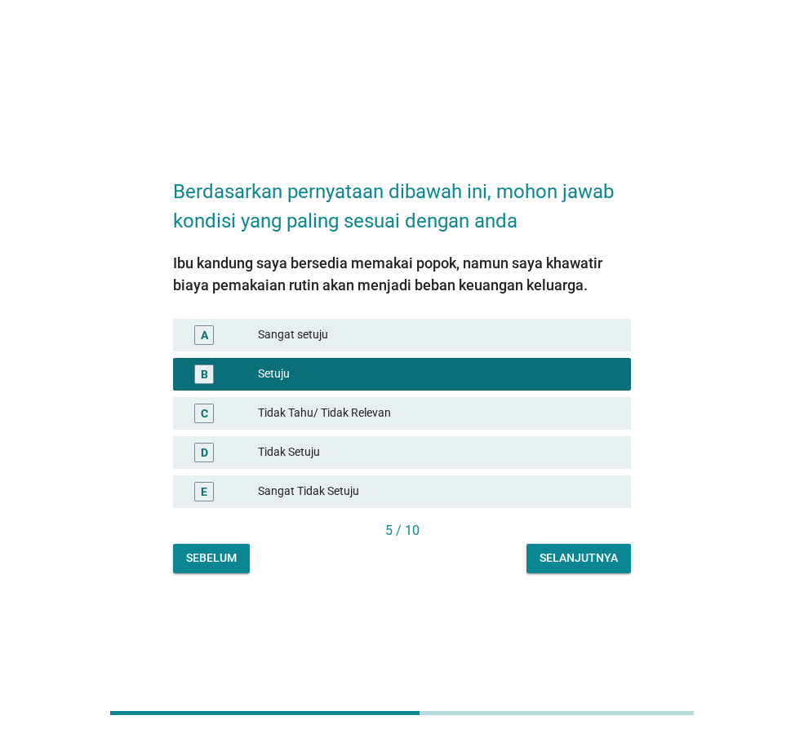
click at [590, 558] on div "Selanjutnya" at bounding box center [578, 558] width 78 height 17
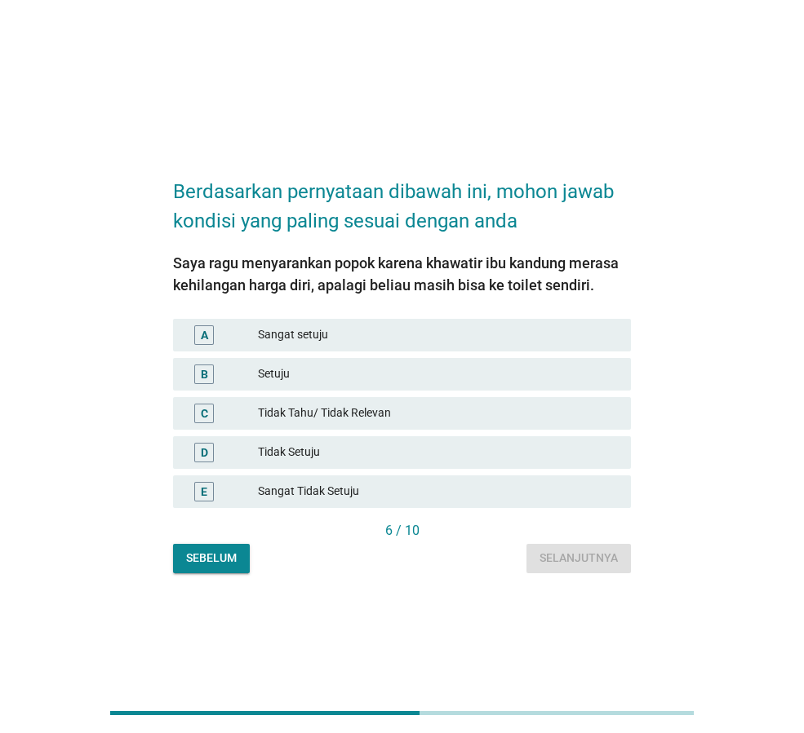
click at [525, 374] on div "Setuju" at bounding box center [438, 375] width 360 height 20
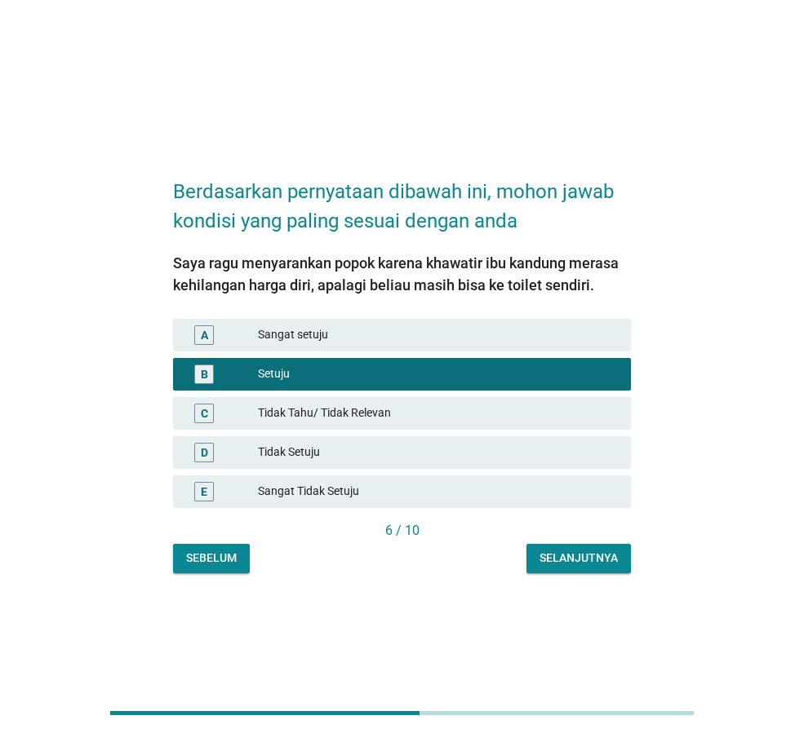
click at [601, 568] on button "Selanjutnya" at bounding box center [578, 558] width 104 height 29
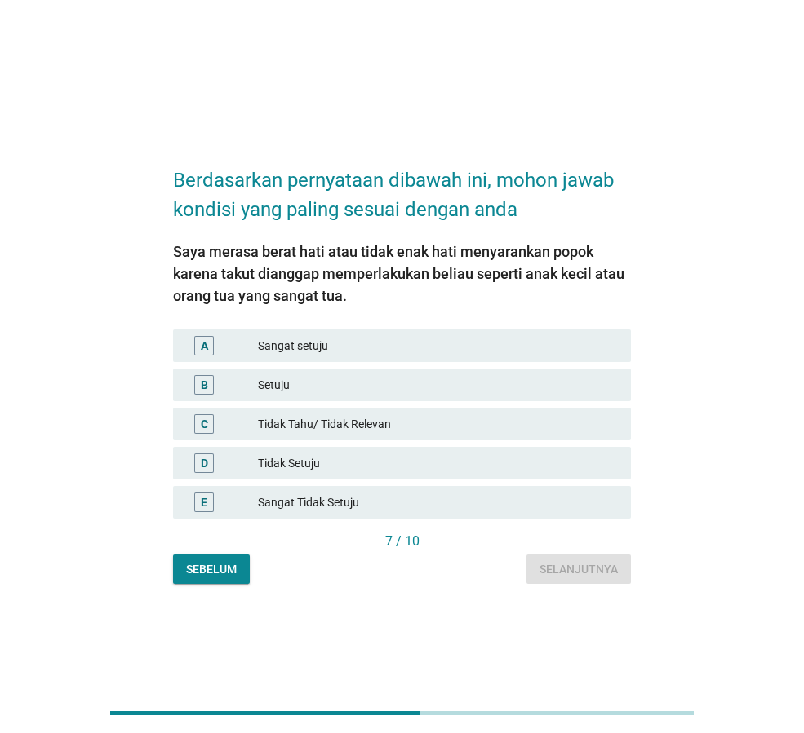
click at [511, 375] on div "Setuju" at bounding box center [438, 385] width 360 height 20
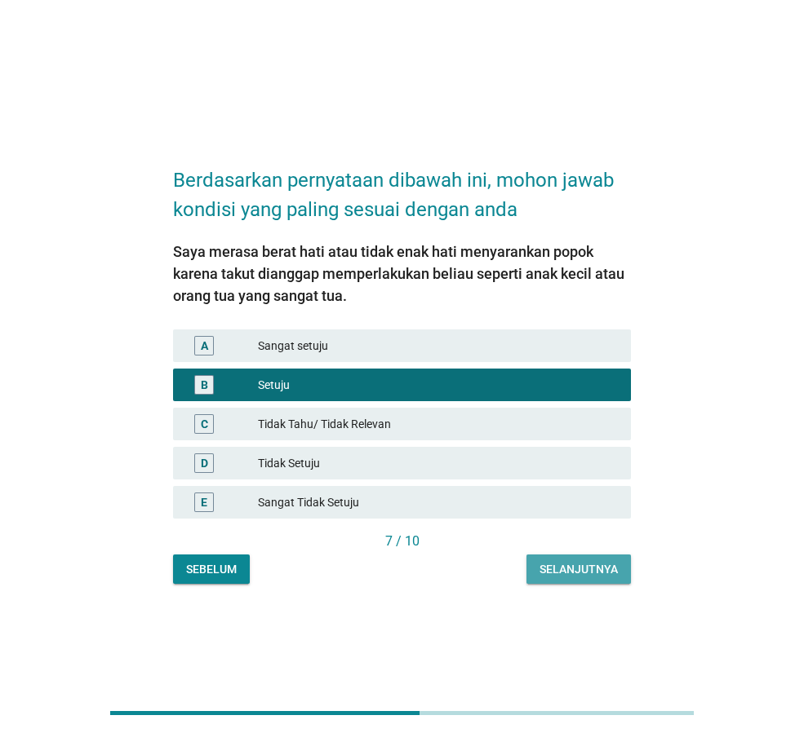
click at [598, 578] on button "Selanjutnya" at bounding box center [578, 569] width 104 height 29
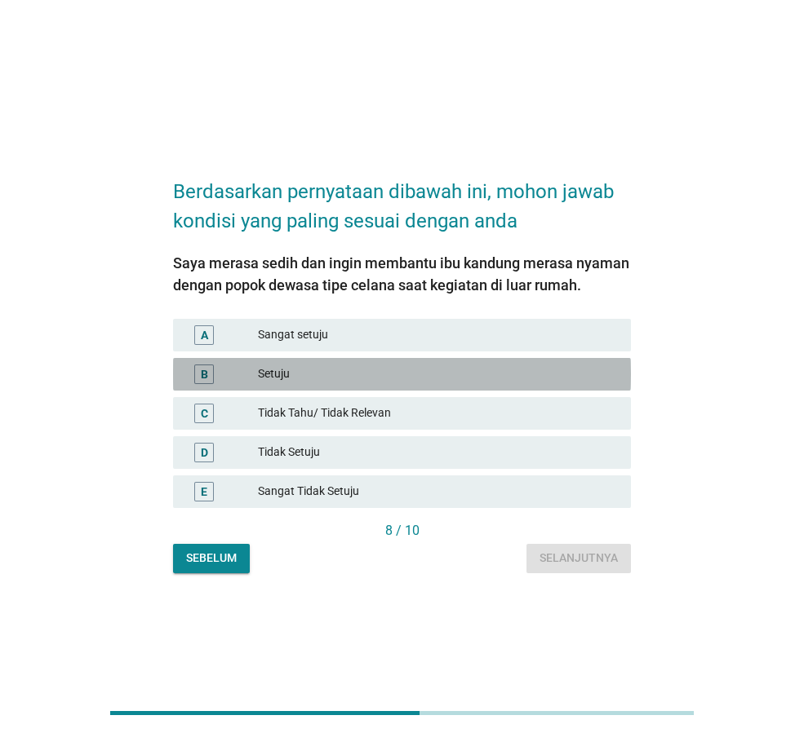
click at [487, 378] on div "Setuju" at bounding box center [438, 375] width 360 height 20
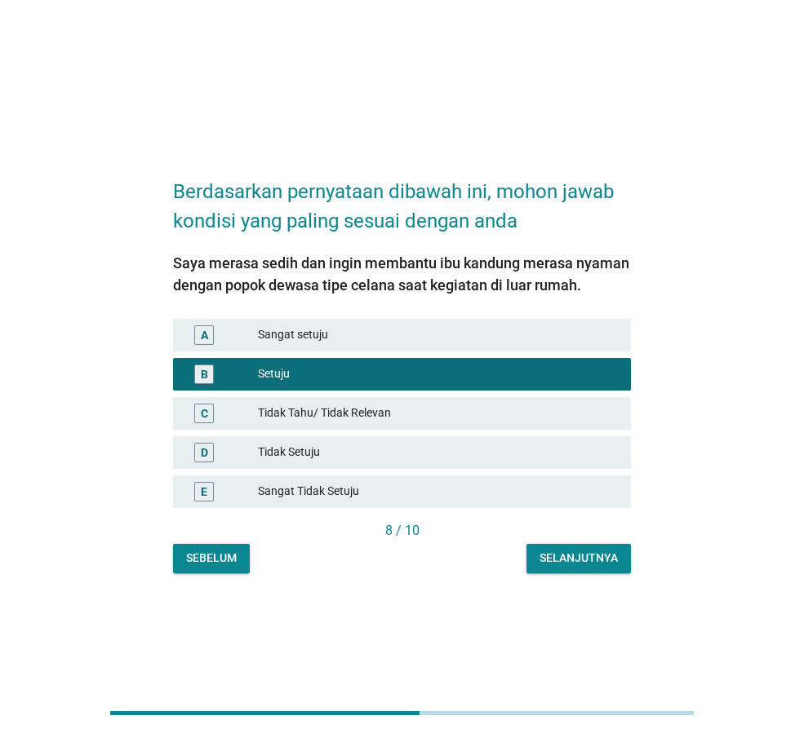
click at [583, 578] on div "Berdasarkan pernyataan dibawah ini, mohon jawab kondisi yang paling sesuai deng…" at bounding box center [402, 367] width 484 height 439
click at [587, 561] on div "Selanjutnya" at bounding box center [578, 558] width 78 height 17
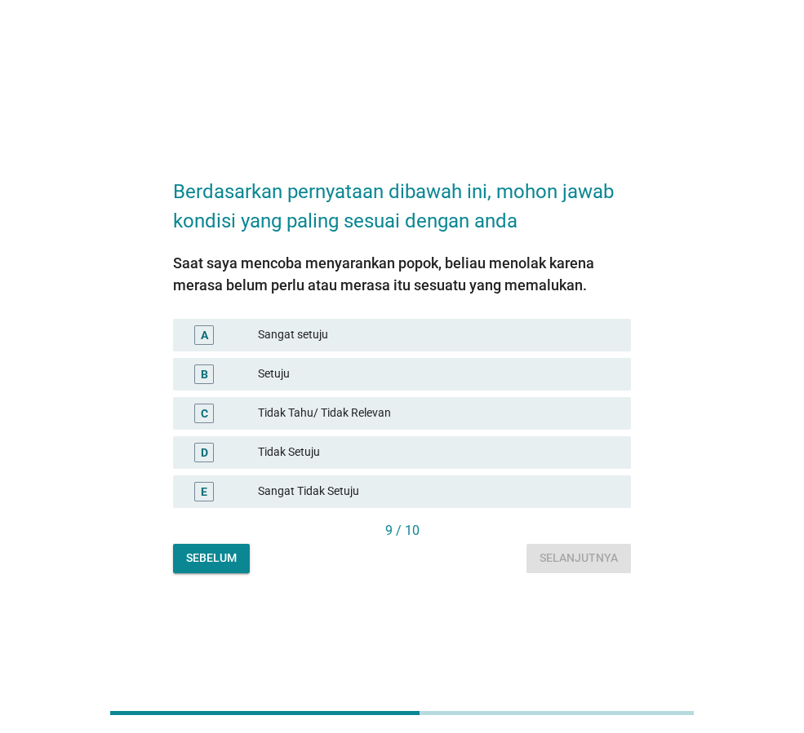
click at [520, 365] on div "Setuju" at bounding box center [438, 375] width 360 height 20
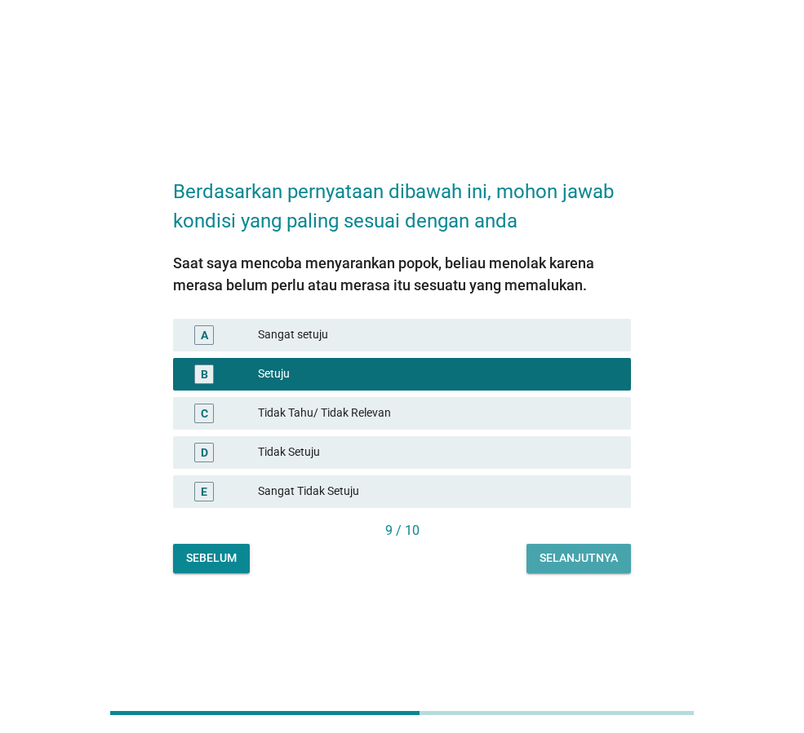
click at [559, 560] on div "Selanjutnya" at bounding box center [578, 558] width 78 height 17
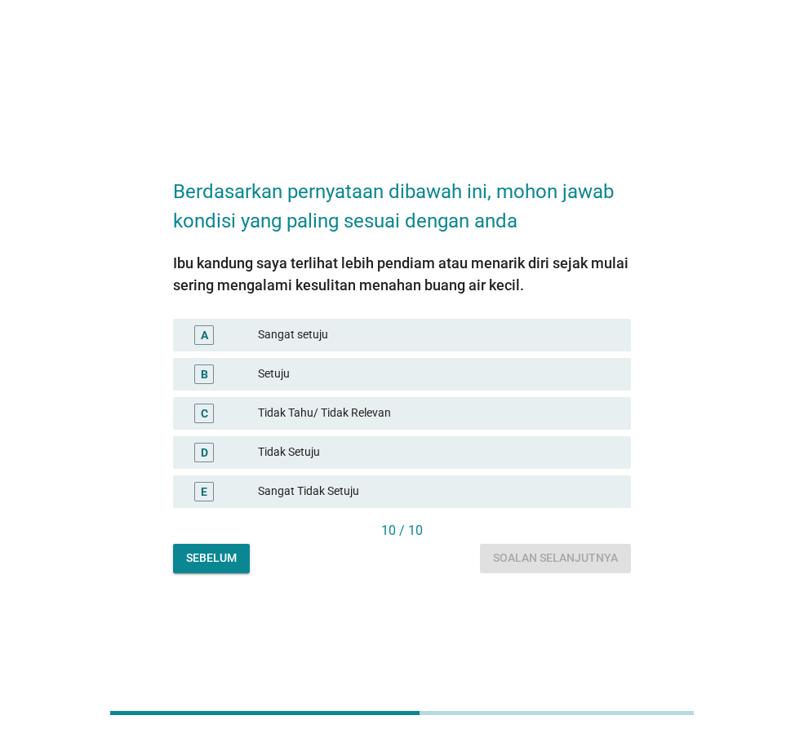
click at [413, 361] on div "B Setuju" at bounding box center [402, 374] width 458 height 33
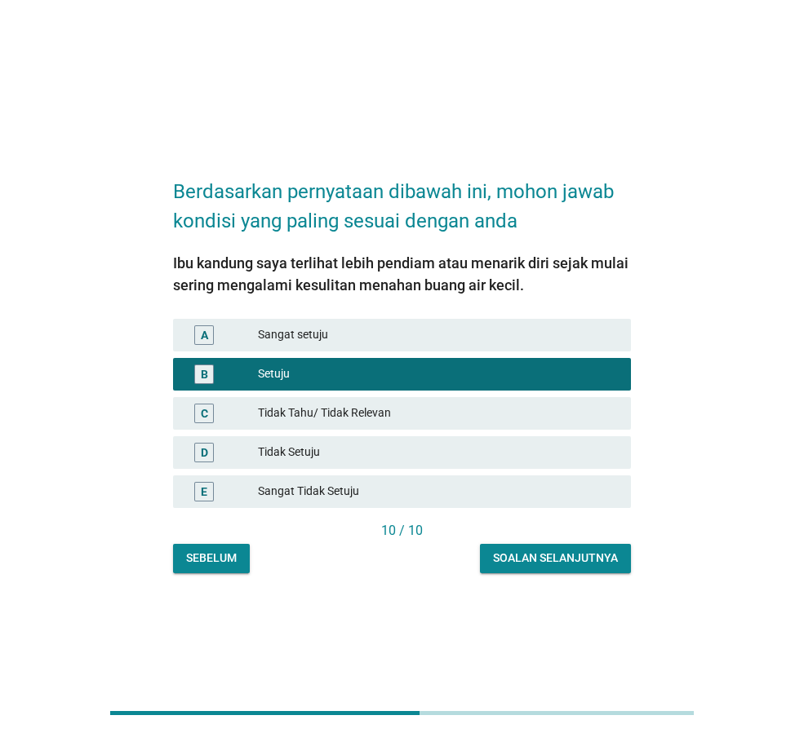
click at [516, 550] on div "Soalan selanjutnya" at bounding box center [555, 558] width 125 height 17
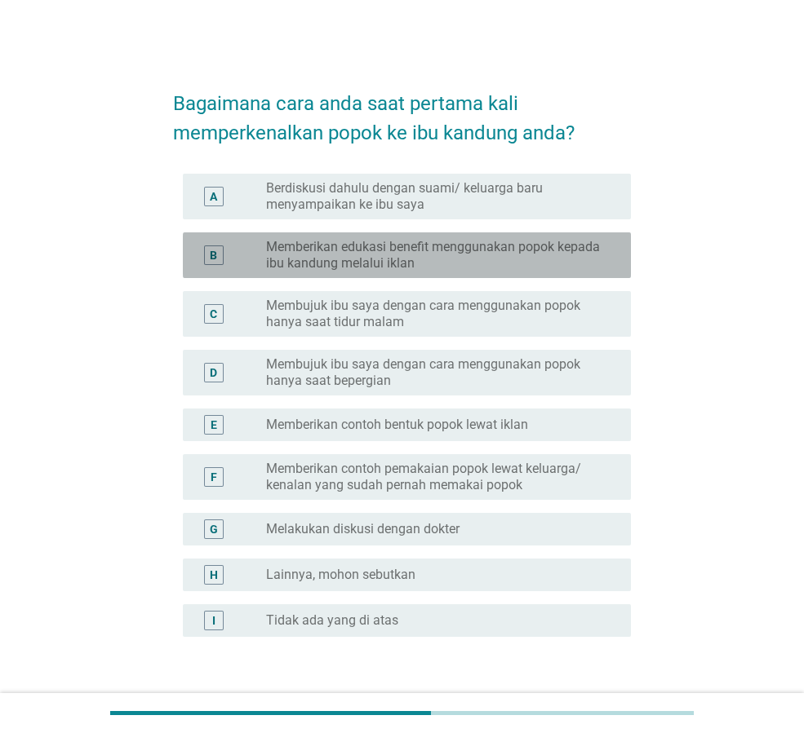
click at [476, 239] on label "Memberikan edukasi benefit menggunakan popok kepada ibu kandung melalui iklan" at bounding box center [435, 255] width 339 height 33
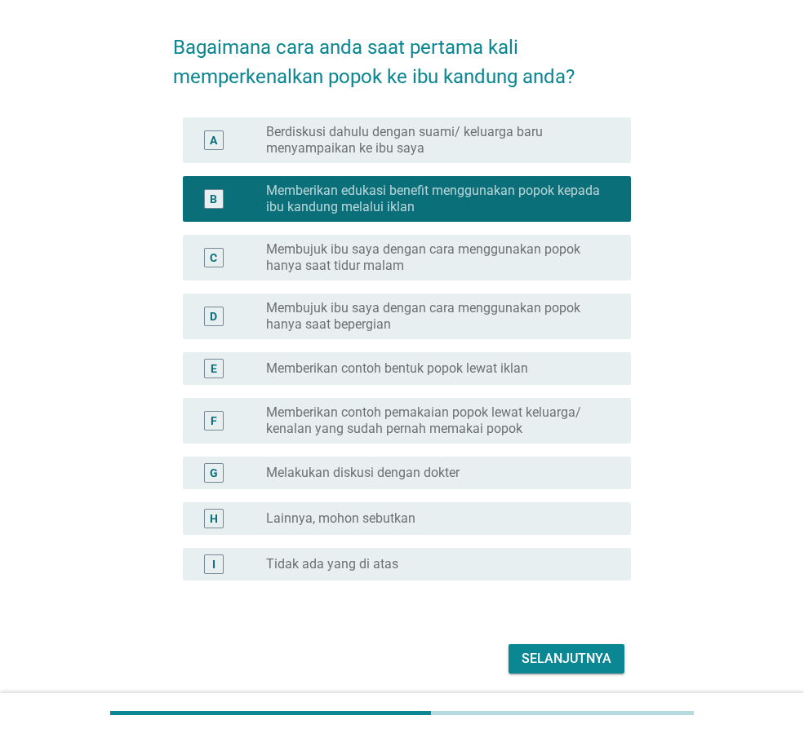
scroll to position [113, 0]
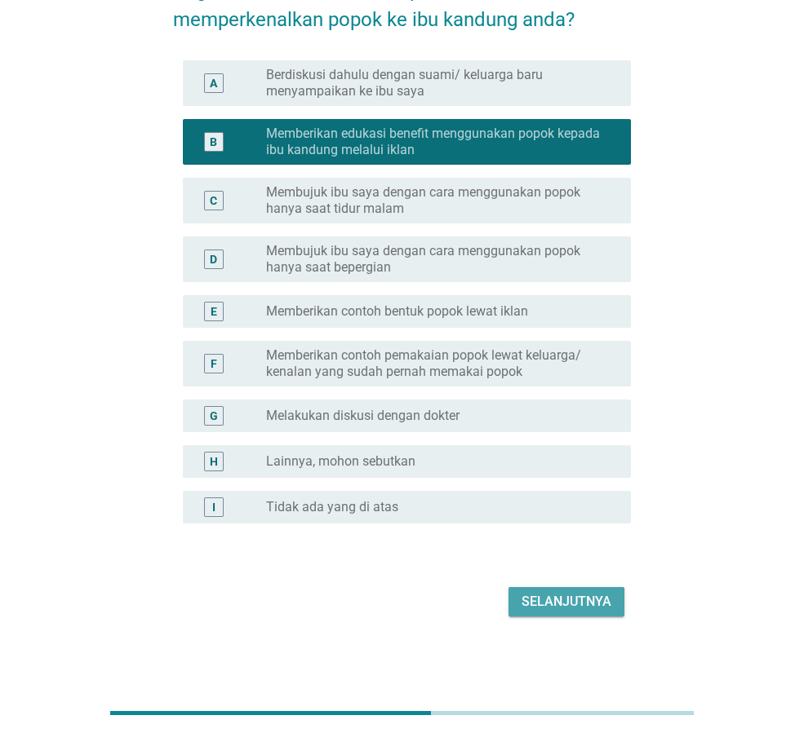
click at [582, 611] on div "Selanjutnya" at bounding box center [566, 602] width 90 height 20
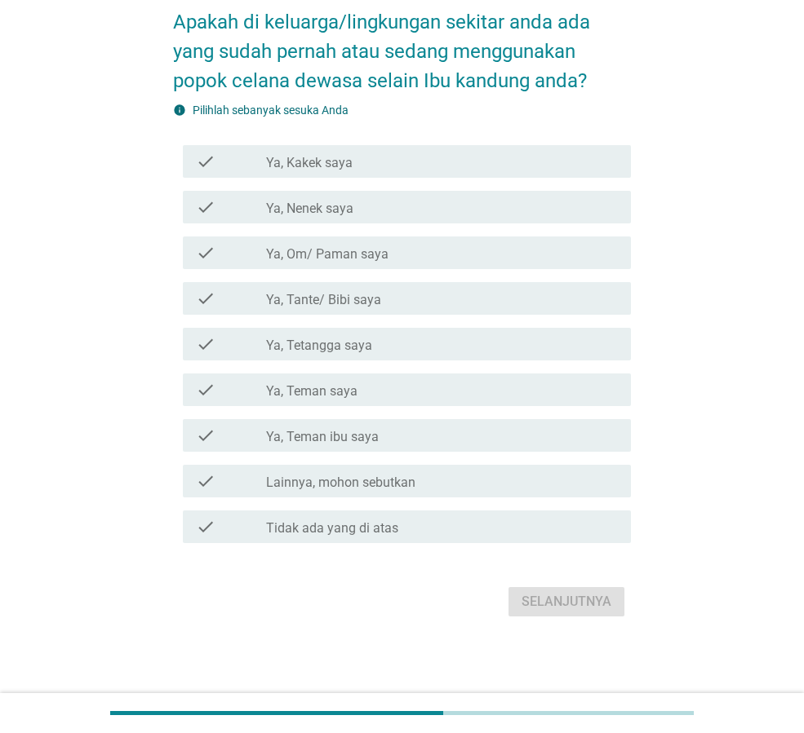
scroll to position [0, 0]
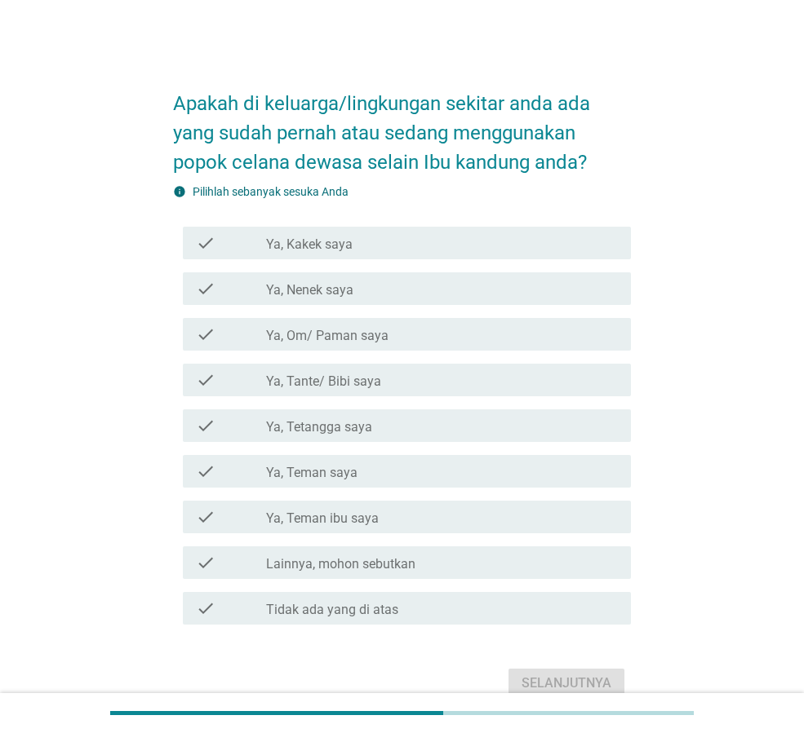
click at [454, 510] on div "check_box_outline_blank Ya, [PERSON_NAME] ibu saya" at bounding box center [442, 517] width 352 height 20
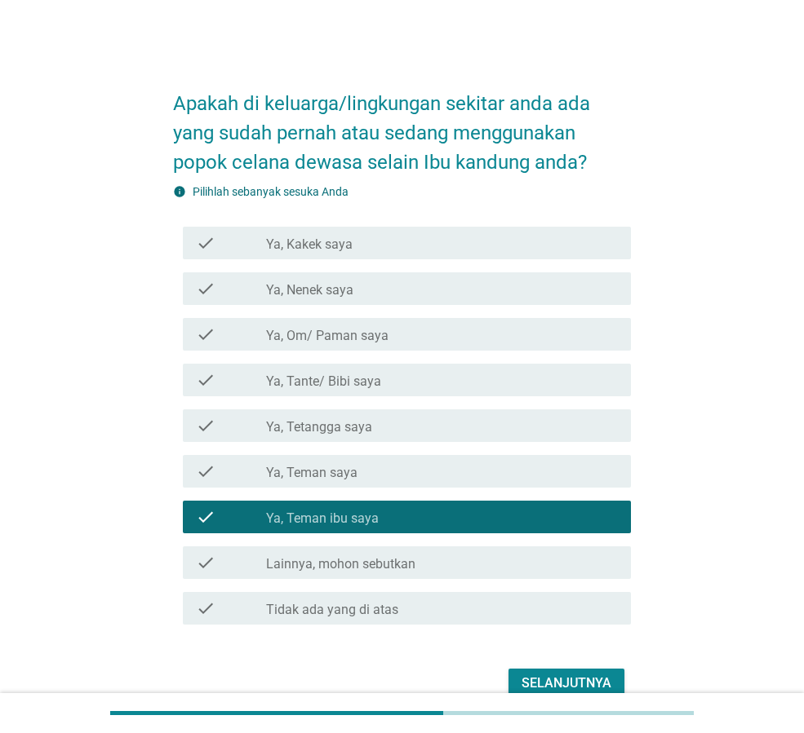
click at [467, 519] on div "check_box_outline_blank Ya, [PERSON_NAME] ibu saya" at bounding box center [442, 517] width 352 height 20
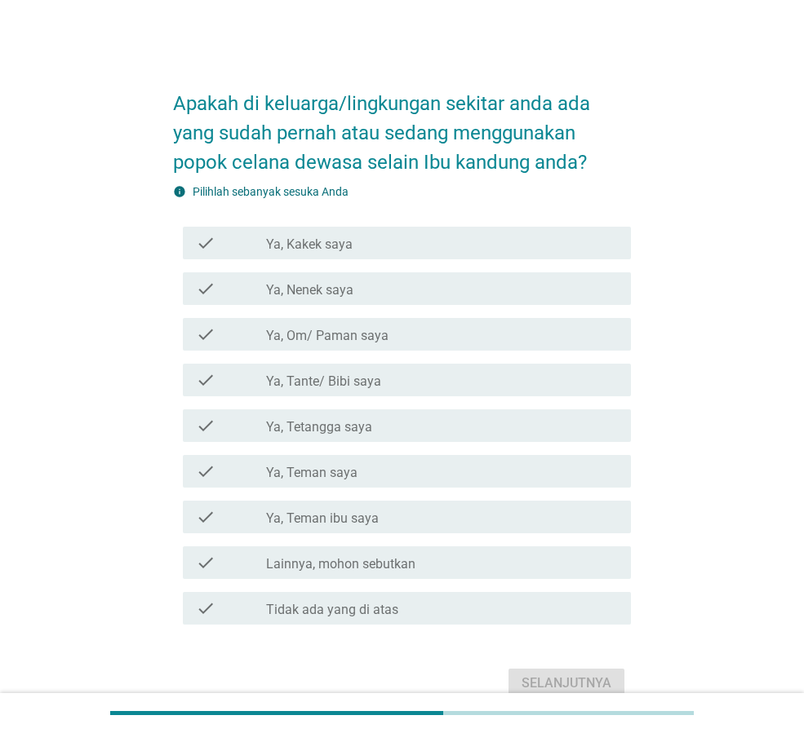
click at [401, 517] on div "check_box_outline_blank Ya, [PERSON_NAME] ibu saya" at bounding box center [442, 517] width 352 height 20
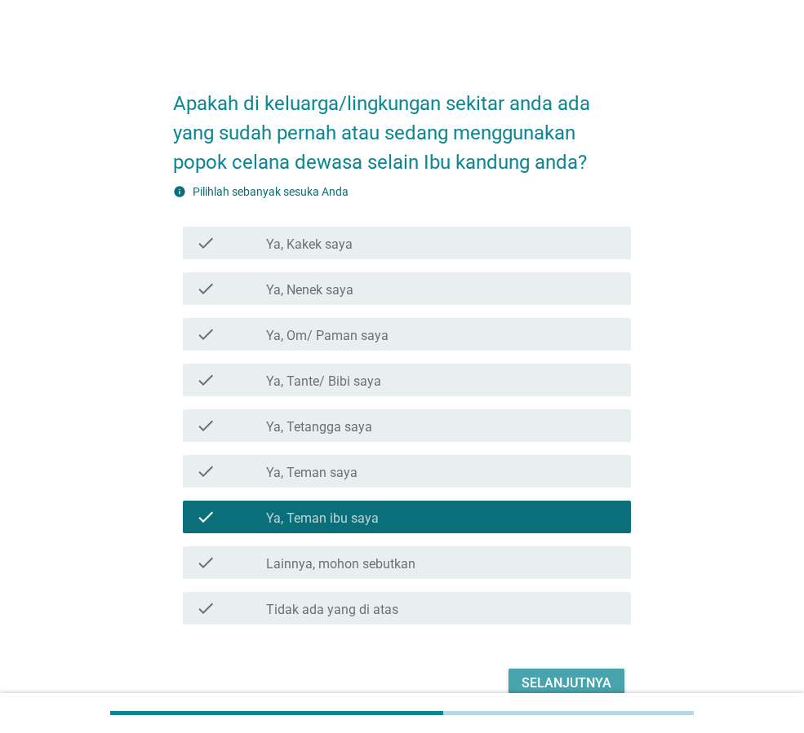
click at [597, 674] on div "Selanjutnya" at bounding box center [566, 684] width 90 height 20
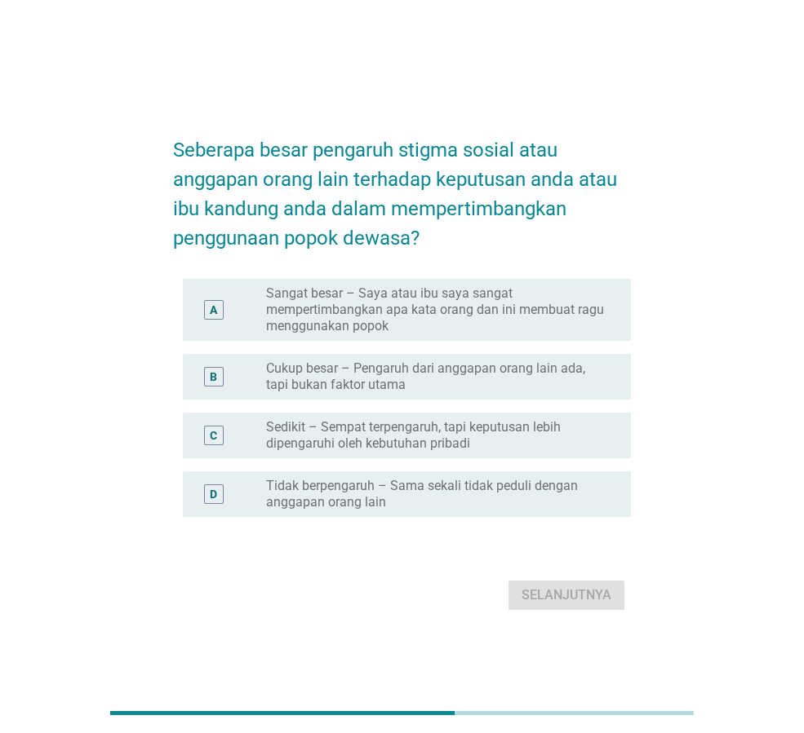
click at [450, 321] on label "Sangat besar – Saya atau ibu saya sangat mempertimbangkan apa kata orang dan in…" at bounding box center [435, 310] width 339 height 49
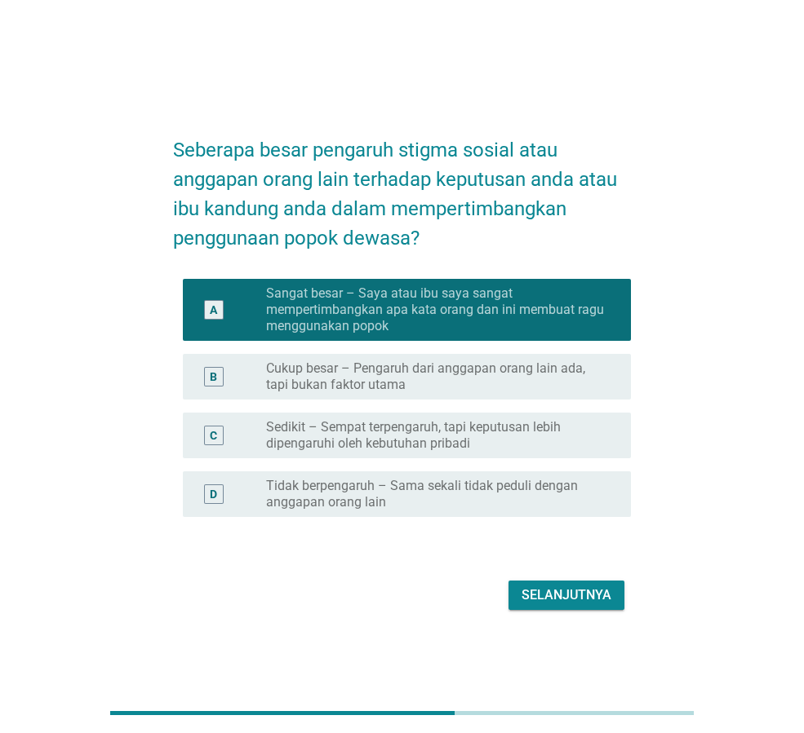
click at [518, 385] on label "Cukup besar – Pengaruh dari anggapan orang lain ada, tapi bukan faktor utama" at bounding box center [435, 377] width 339 height 33
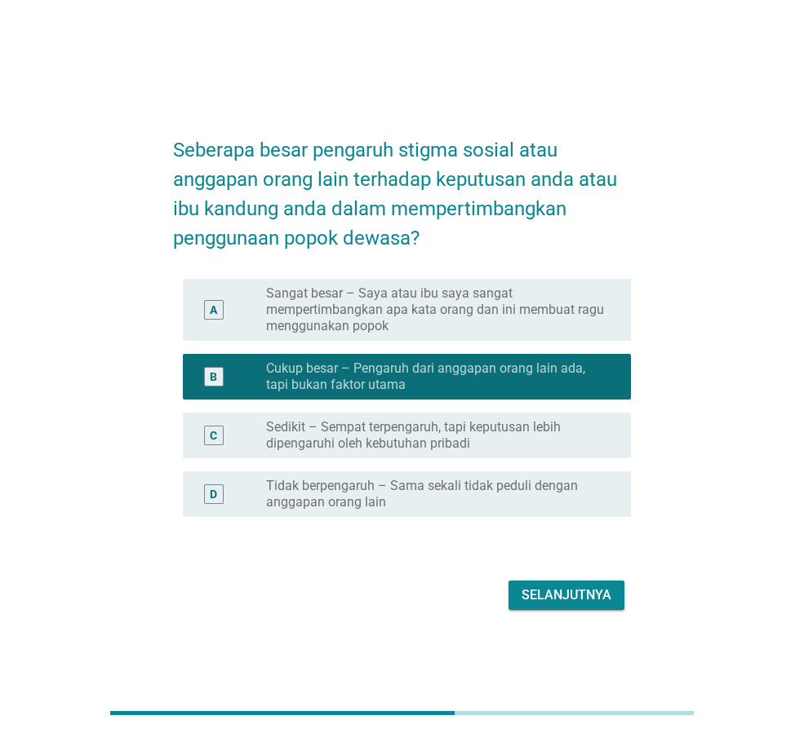
click at [563, 609] on button "Selanjutnya" at bounding box center [566, 595] width 116 height 29
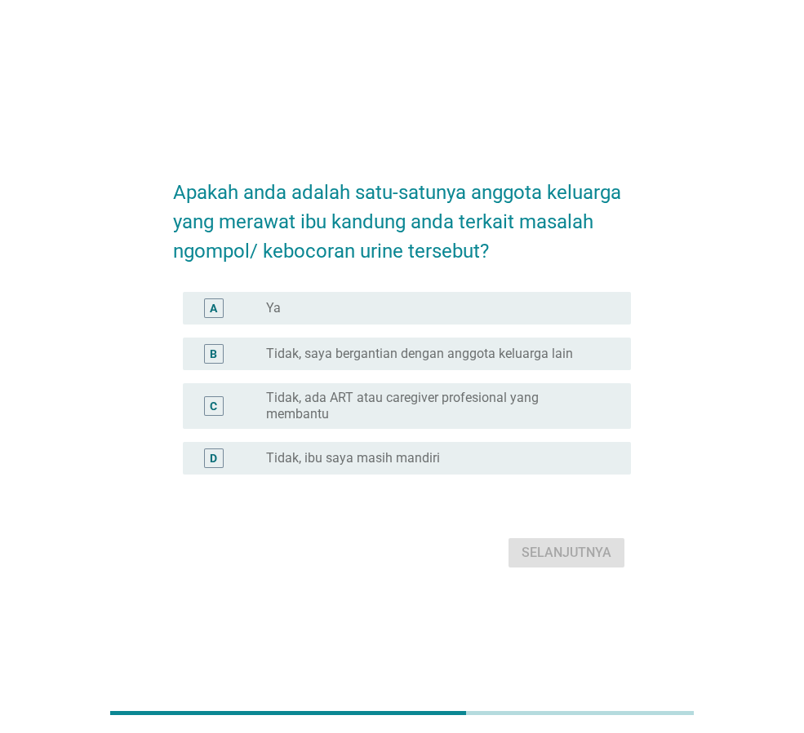
click at [459, 318] on div "radio_button_unchecked Ya" at bounding box center [442, 309] width 352 height 20
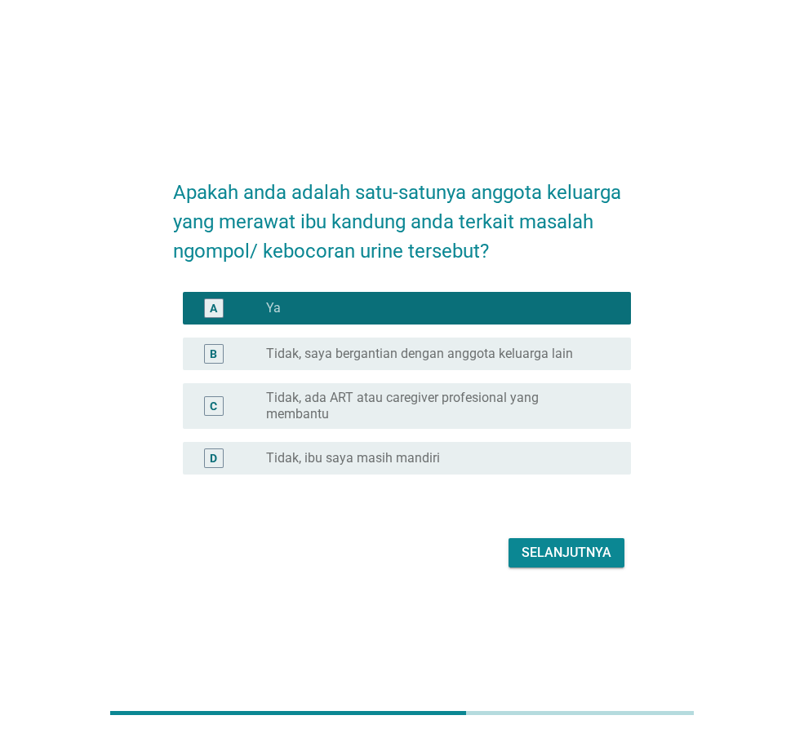
click at [586, 570] on div "Apakah anda adalah satu-satunya anggota keluarga yang merawat ibu kandung anda …" at bounding box center [402, 366] width 484 height 437
click at [584, 543] on div "Selanjutnya" at bounding box center [566, 553] width 90 height 20
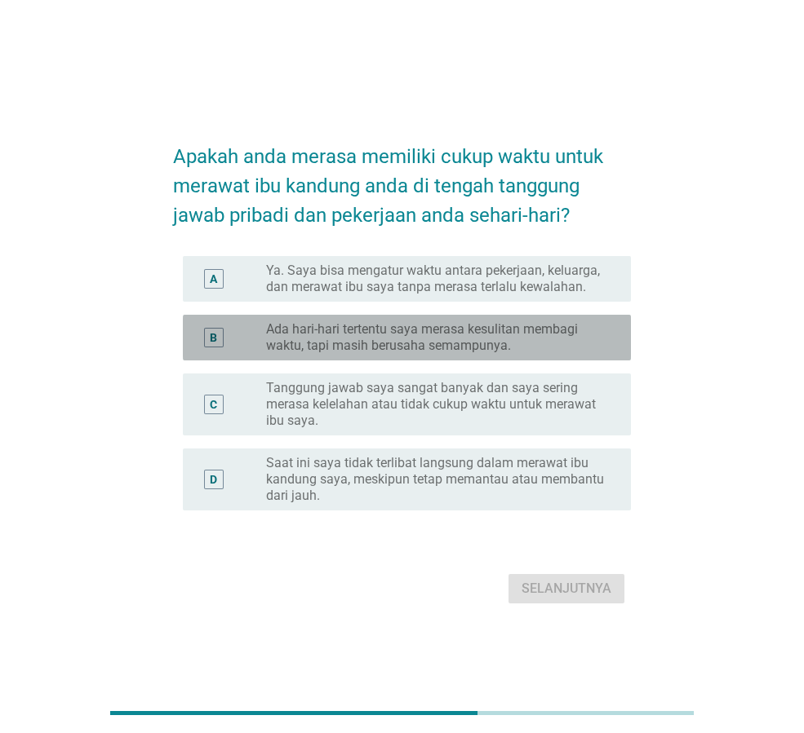
click at [436, 329] on label "Ada hari-hari tertentu saya merasa kesulitan membagi waktu, tapi masih berusaha…" at bounding box center [435, 337] width 339 height 33
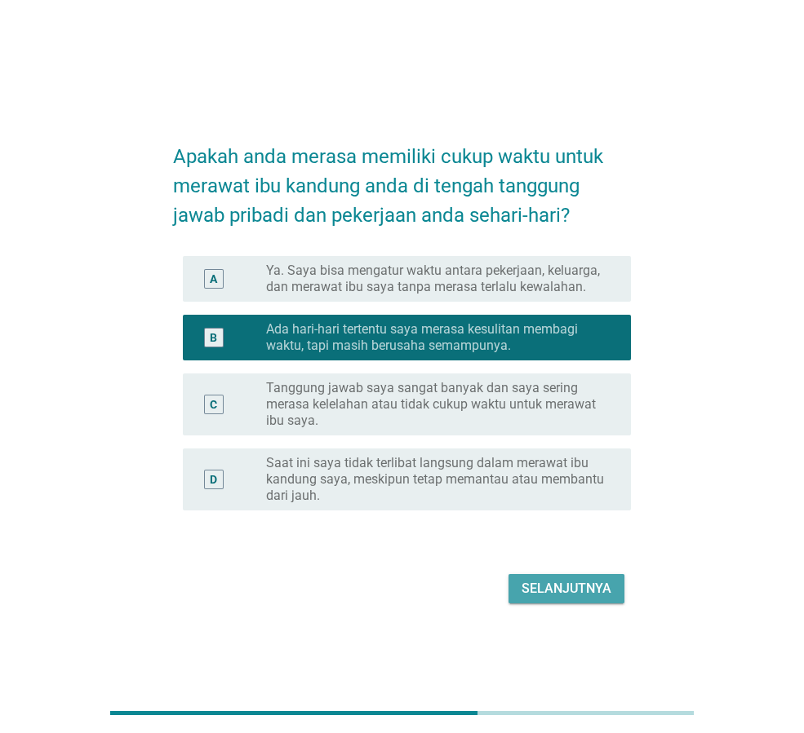
click at [585, 592] on div "Selanjutnya" at bounding box center [566, 589] width 90 height 20
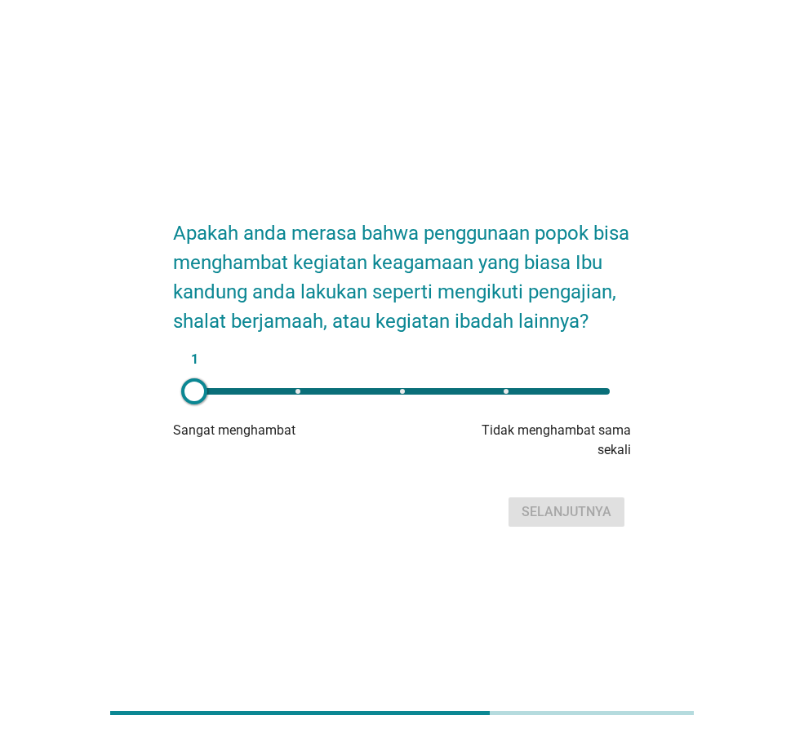
click at [256, 395] on div "1" at bounding box center [401, 391] width 415 height 7
drag, startPoint x: 294, startPoint y: 402, endPoint x: 529, endPoint y: 433, distance: 237.8
click at [529, 433] on div "4 Sangat menghambat Tidak menghambat sama sekali" at bounding box center [402, 417] width 458 height 85
click at [590, 522] on div "Selanjutnya" at bounding box center [566, 513] width 90 height 20
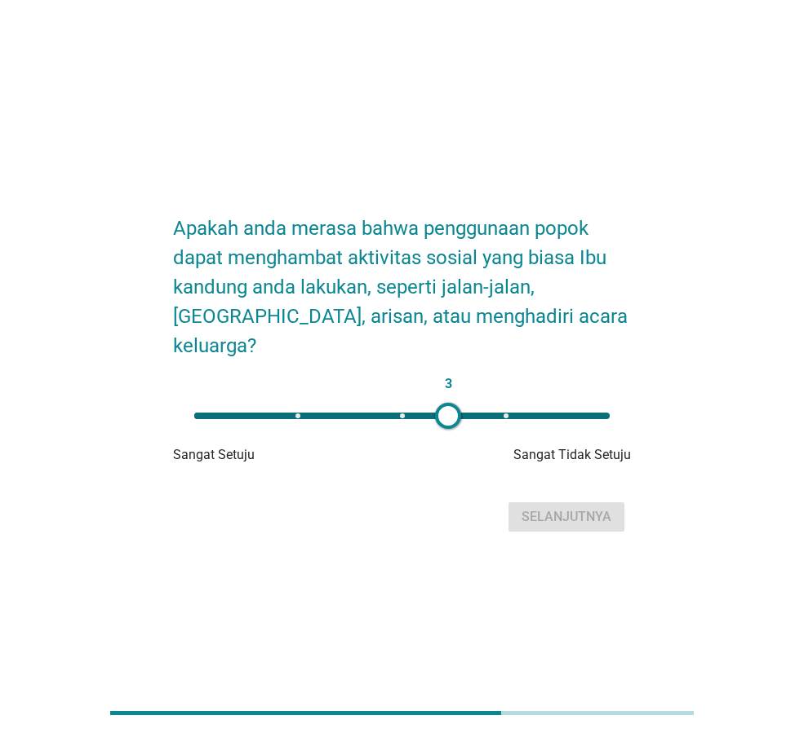
type input "4"
drag, startPoint x: 226, startPoint y: 403, endPoint x: 486, endPoint y: 426, distance: 261.2
click at [486, 426] on div "3 Sangat Setuju Sangat Tidak Setuju" at bounding box center [402, 432] width 458 height 65
click at [543, 481] on form "Apakah anda merasa bahwa penggunaan popok dapat menghambat aktivitas sosial yan…" at bounding box center [402, 366] width 458 height 339
click at [547, 507] on div "Selanjutnya" at bounding box center [566, 517] width 90 height 20
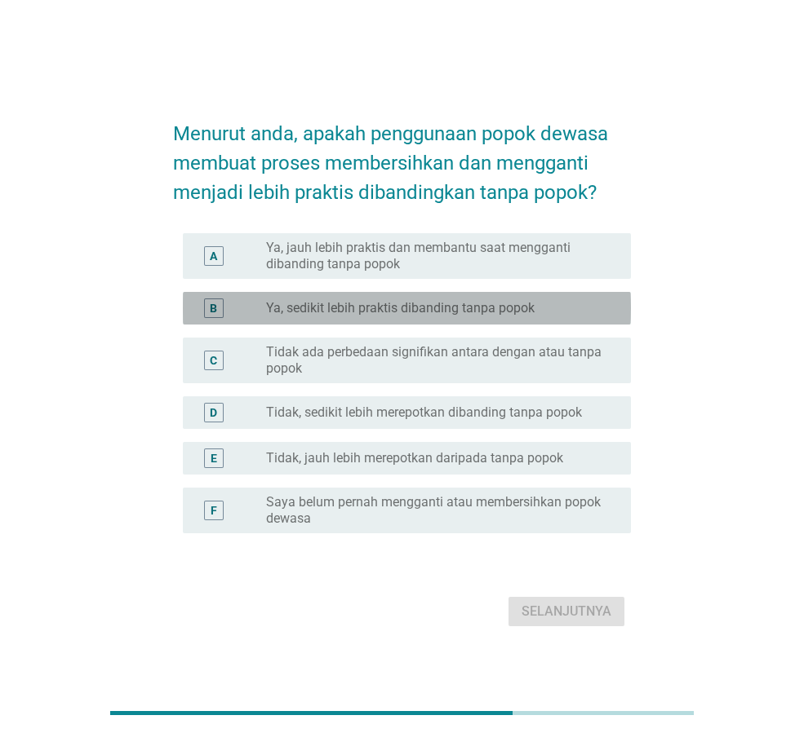
click at [487, 300] on label "Ya, sedikit lebih praktis dibanding tanpa popok" at bounding box center [400, 308] width 268 height 16
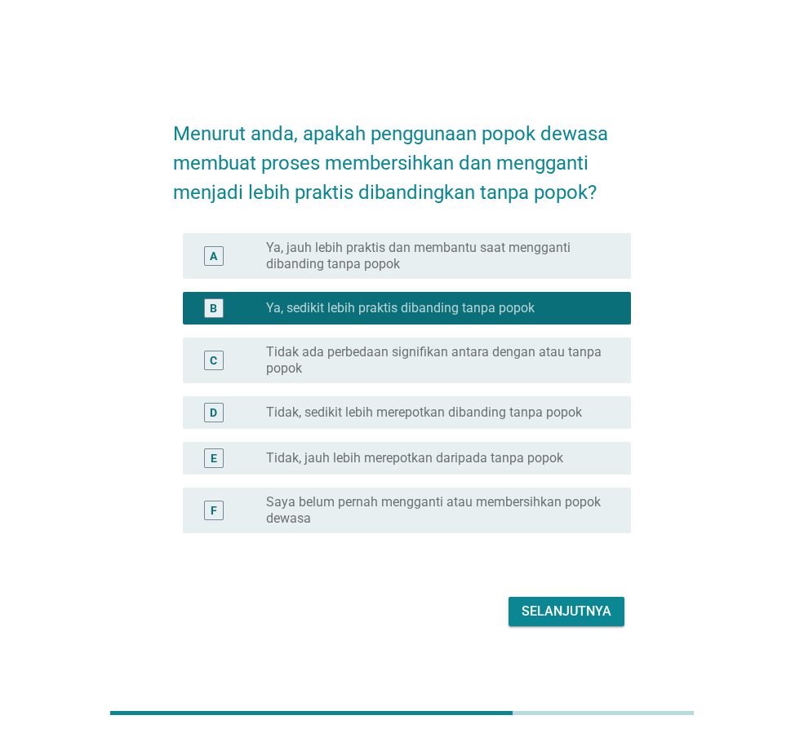
click at [566, 610] on div "Selanjutnya" at bounding box center [566, 612] width 90 height 20
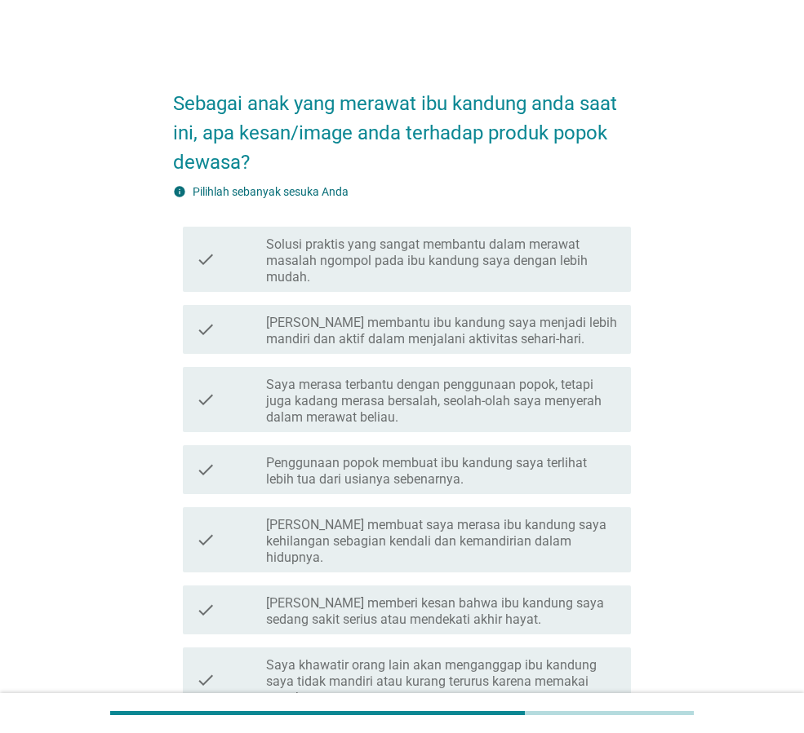
click at [463, 377] on label "Saya merasa terbantu dengan penggunaan popok, tetapi juga kadang merasa bersala…" at bounding box center [442, 401] width 352 height 49
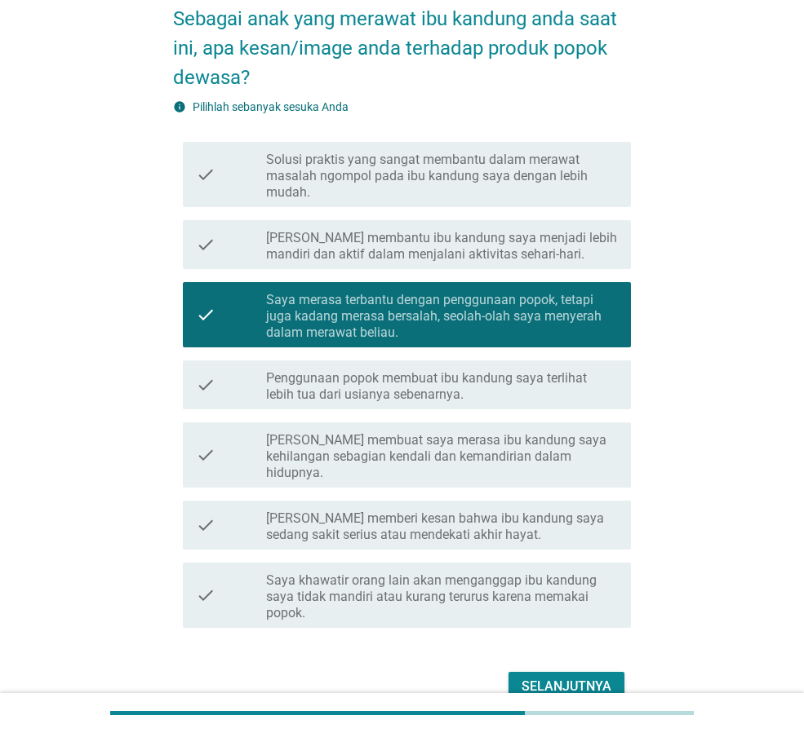
scroll to position [153, 0]
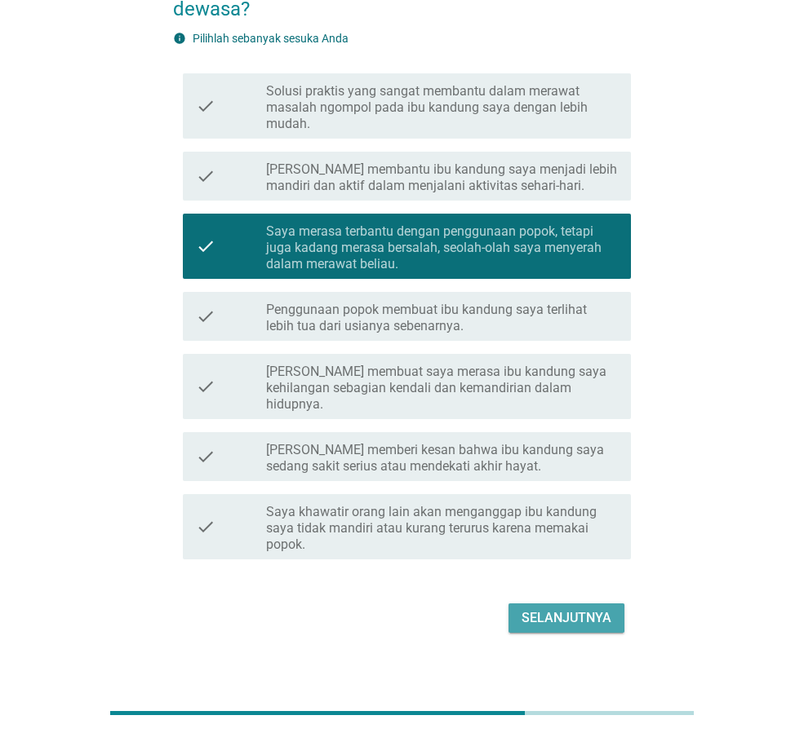
click at [604, 609] on div "Selanjutnya" at bounding box center [566, 619] width 90 height 20
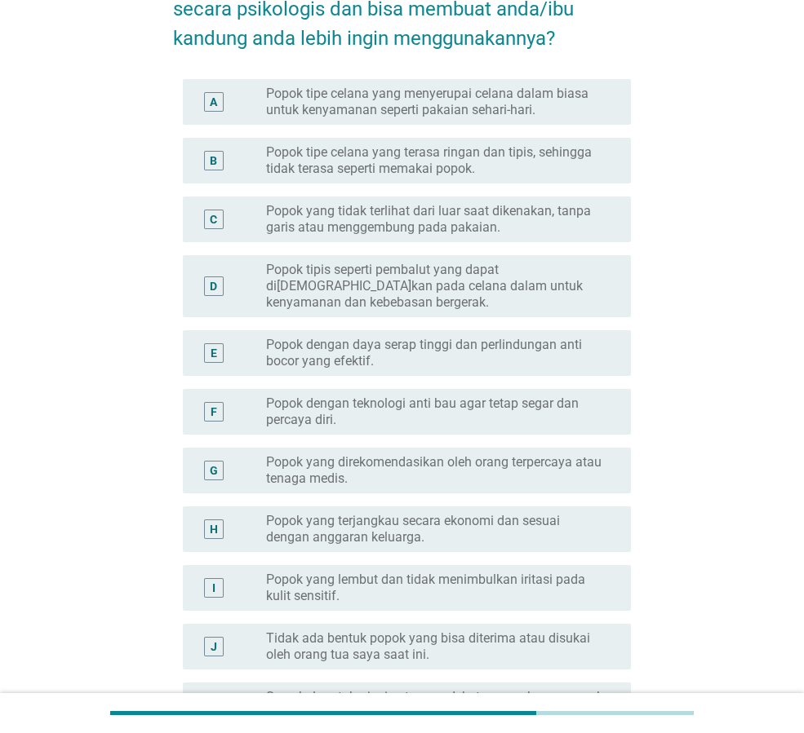
scroll to position [0, 0]
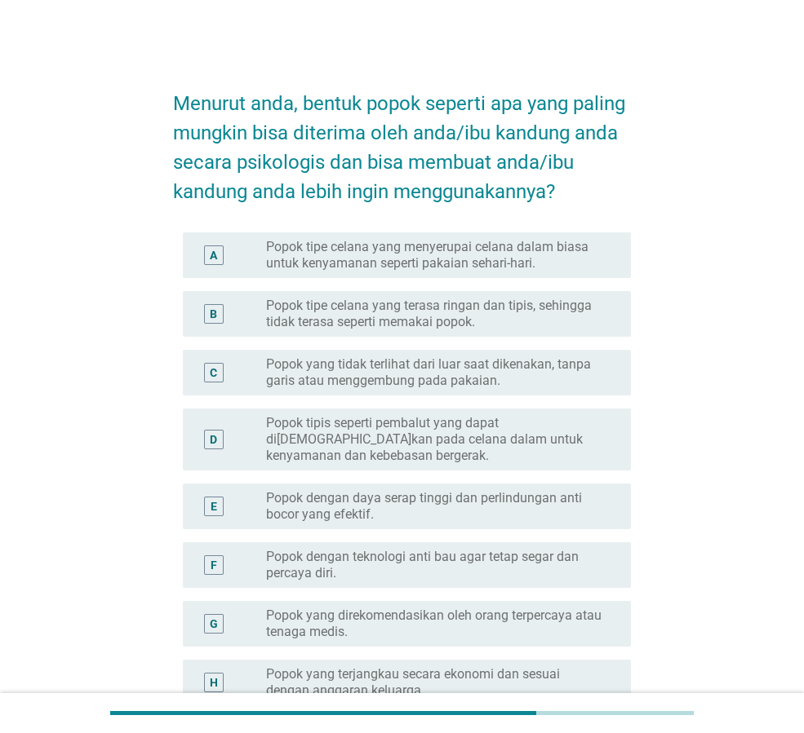
click at [448, 282] on div "A radio_button_unchecked Popok tipe celana yang menyerupai celana dalam biasa u…" at bounding box center [402, 255] width 458 height 59
click at [448, 308] on label "Popok tipe celana yang terasa ringan dan tipis, sehingga tidak terasa seperti m…" at bounding box center [435, 314] width 339 height 33
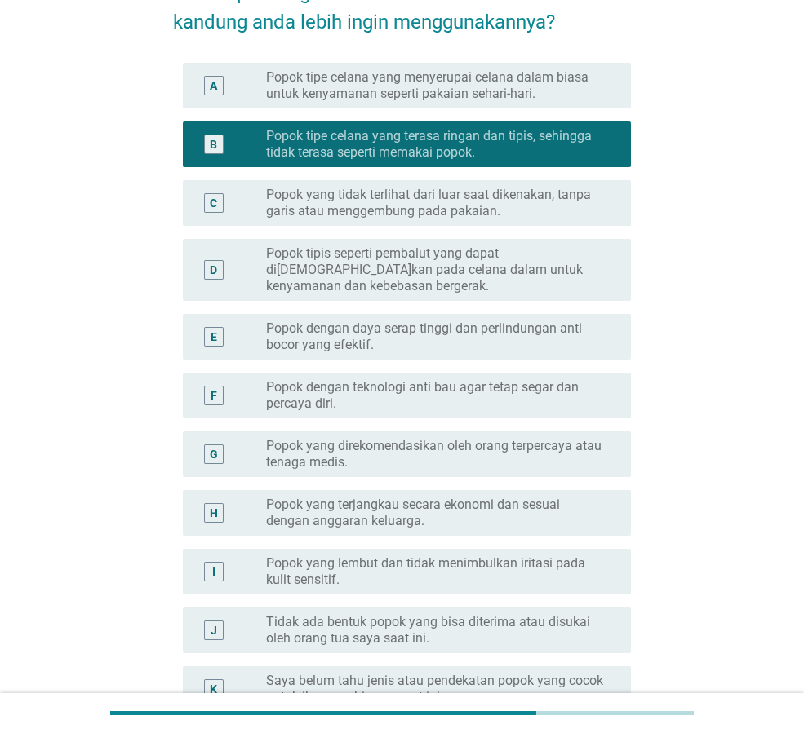
scroll to position [404, 0]
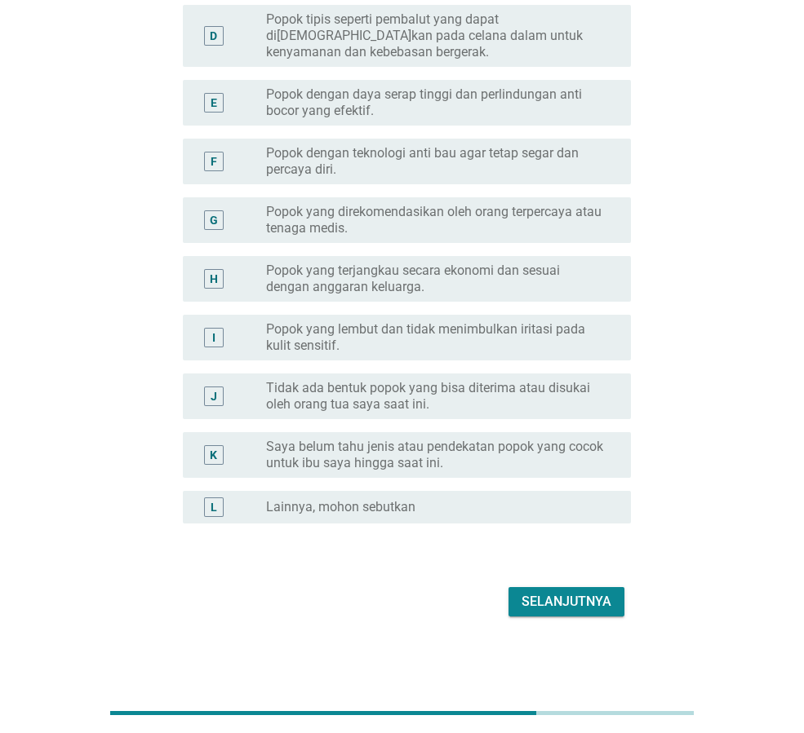
click at [588, 600] on div "Selanjutnya" at bounding box center [566, 602] width 90 height 20
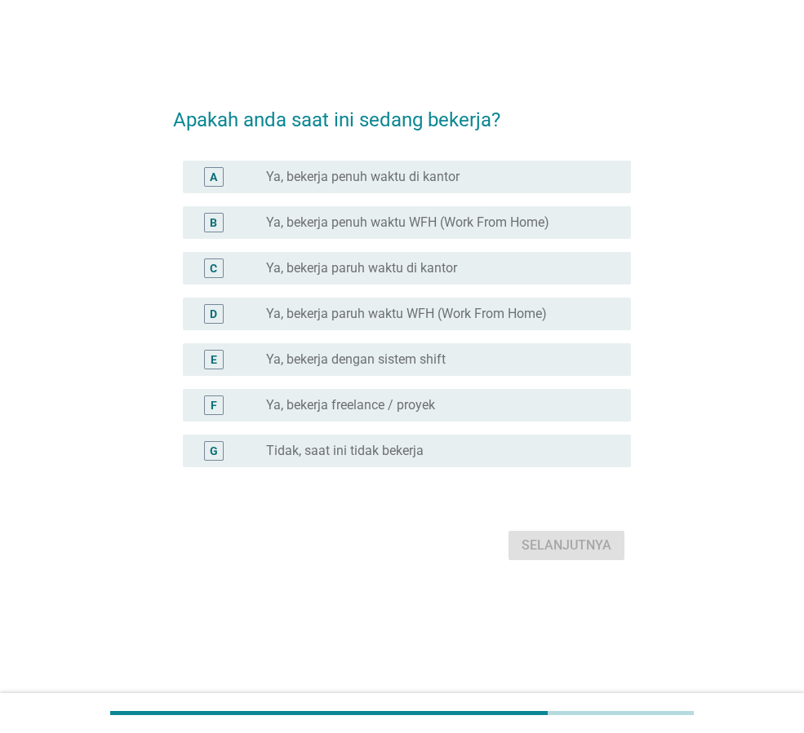
scroll to position [0, 0]
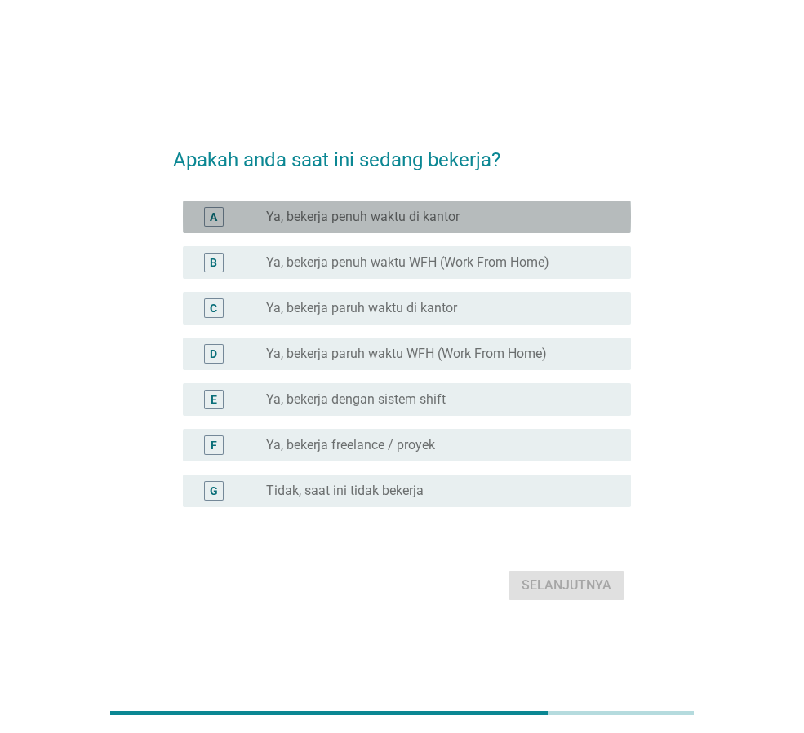
click at [450, 213] on label "Ya, bekerja penuh waktu di kantor" at bounding box center [362, 217] width 193 height 16
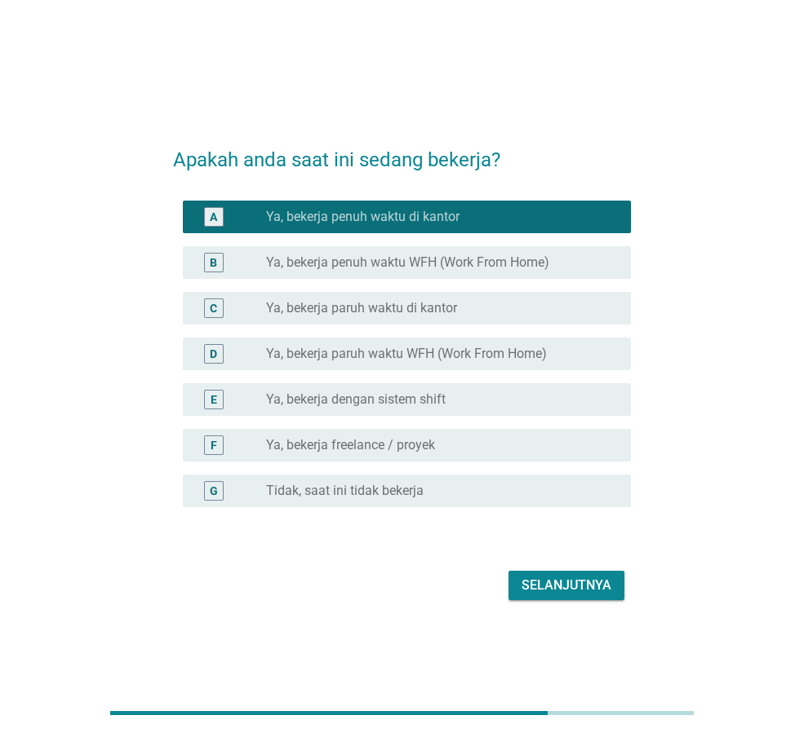
click at [572, 604] on div "Selanjutnya" at bounding box center [402, 585] width 458 height 39
click at [572, 591] on div "Selanjutnya" at bounding box center [566, 586] width 90 height 20
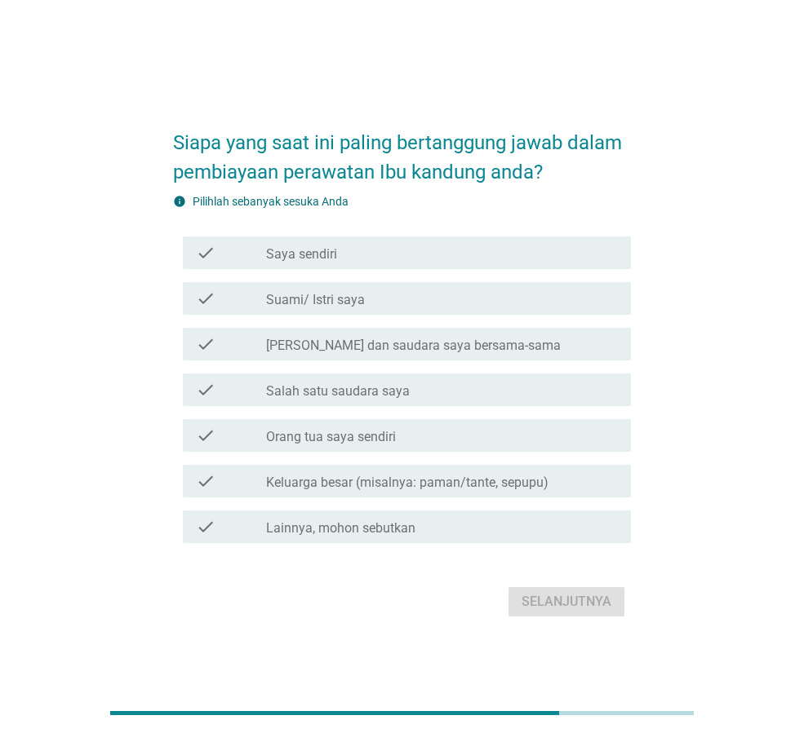
click at [456, 440] on div "check_box_outline_blank Orang tua saya sendiri" at bounding box center [442, 436] width 352 height 20
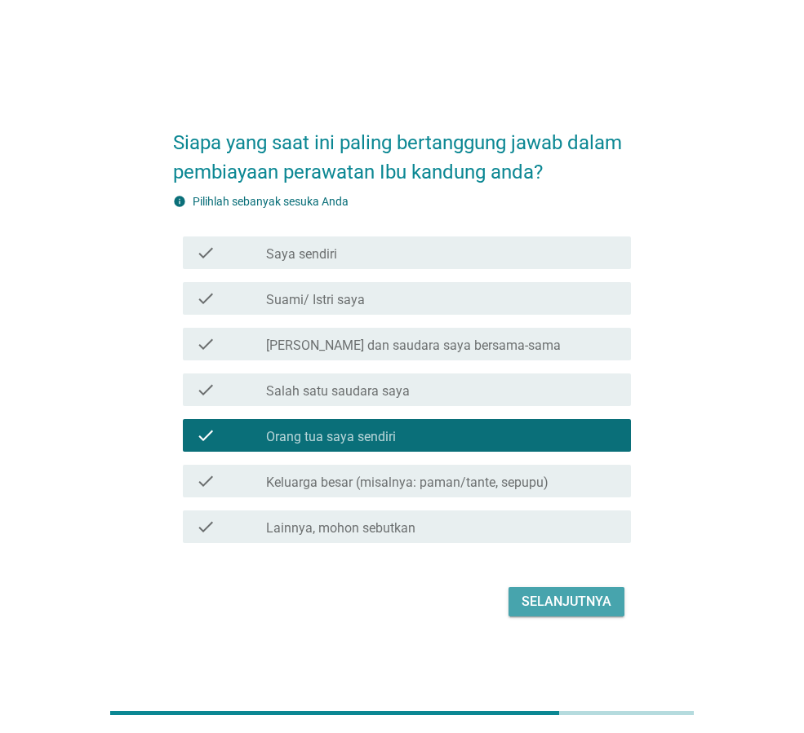
click at [548, 603] on div "Selanjutnya" at bounding box center [566, 602] width 90 height 20
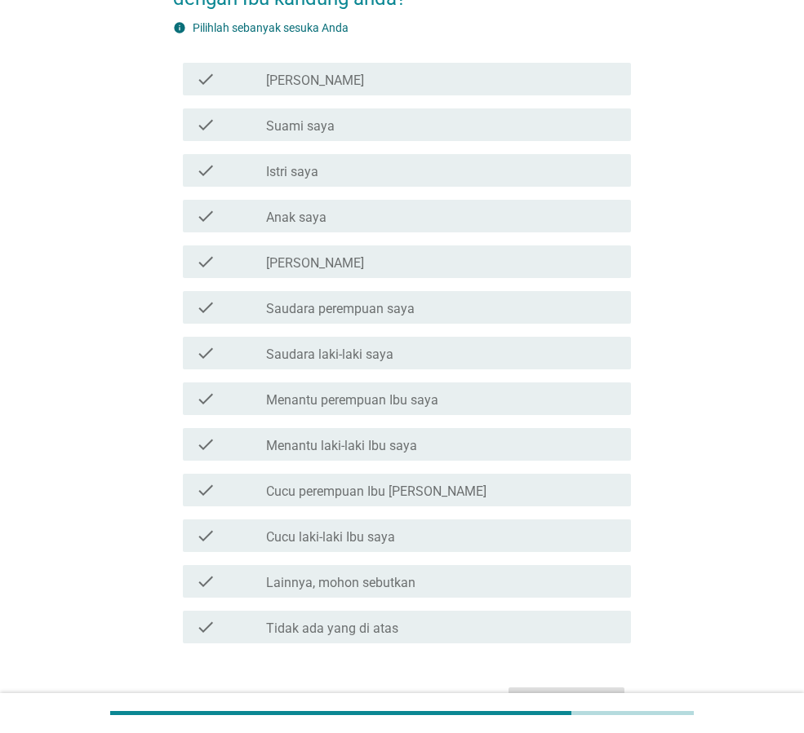
scroll to position [163, 0]
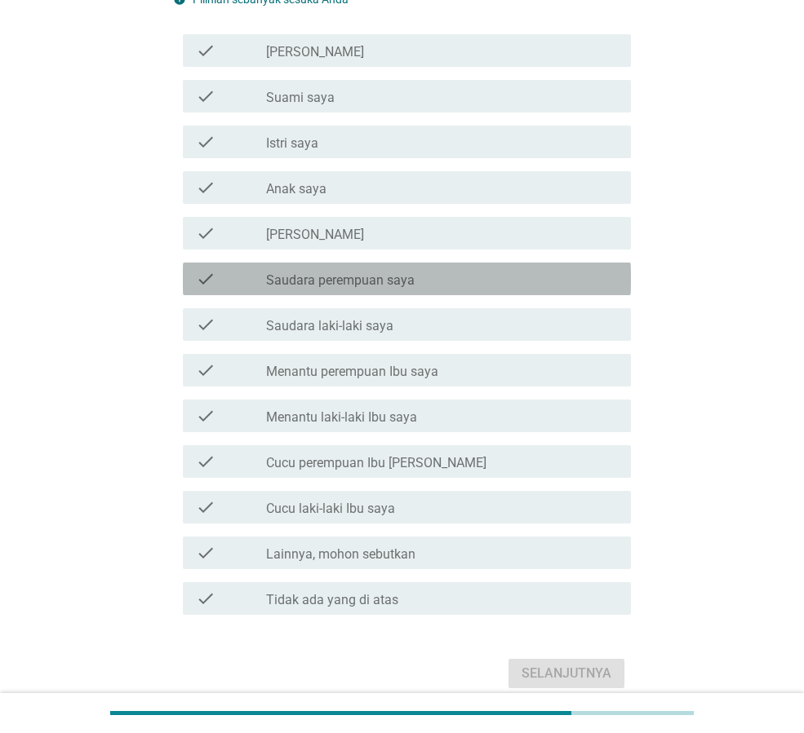
click at [391, 277] on label "Saudara perempuan saya" at bounding box center [340, 280] width 148 height 16
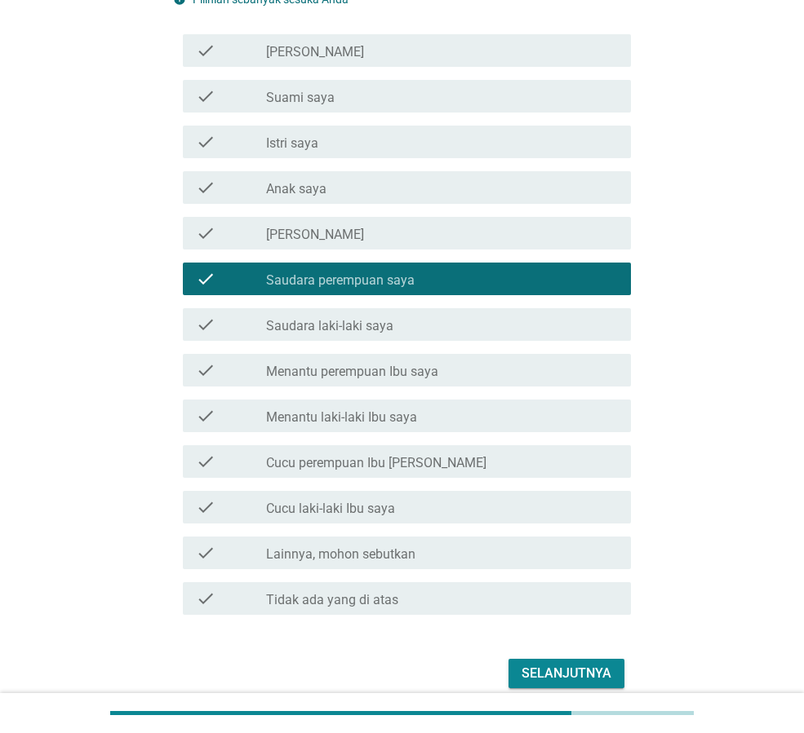
click at [410, 331] on div "check_box_outline_blank Saudara laki-laki saya" at bounding box center [442, 325] width 352 height 20
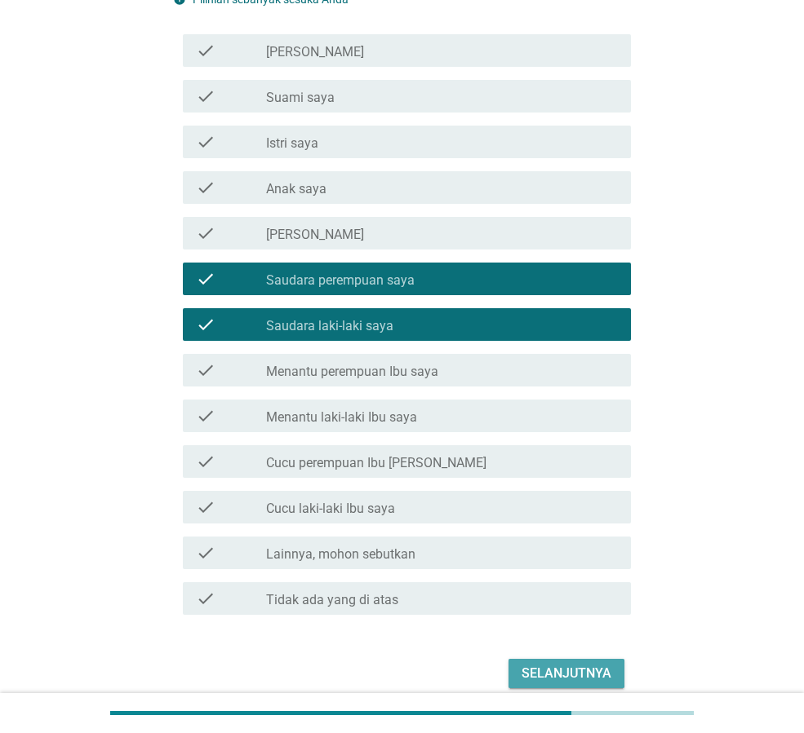
click at [552, 676] on div "Selanjutnya" at bounding box center [566, 674] width 90 height 20
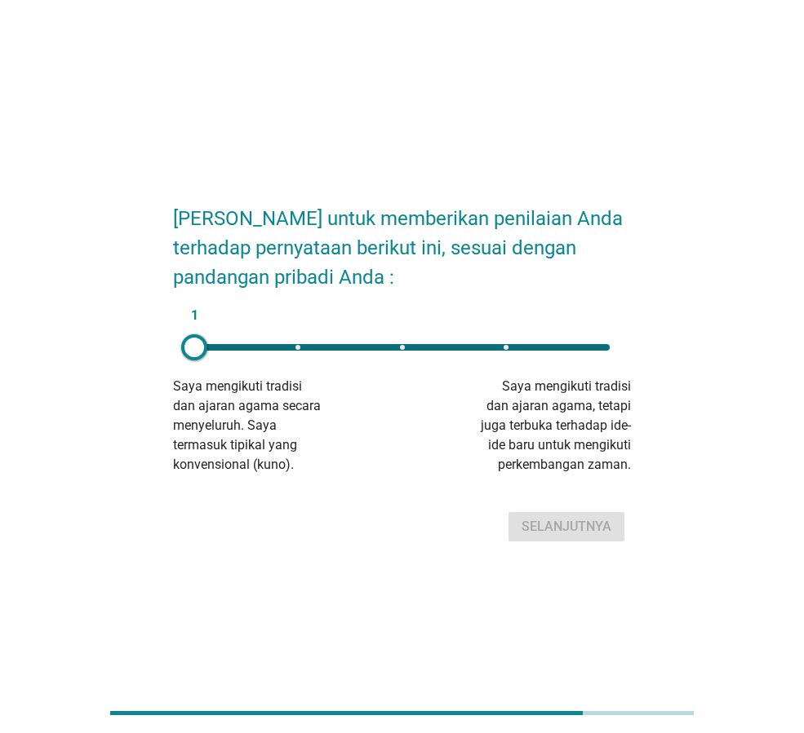
click at [600, 348] on div "1" at bounding box center [401, 347] width 415 height 7
click at [580, 527] on div "Selanjutnya" at bounding box center [566, 527] width 90 height 20
click at [600, 346] on div "1" at bounding box center [401, 347] width 415 height 7
type input "5"
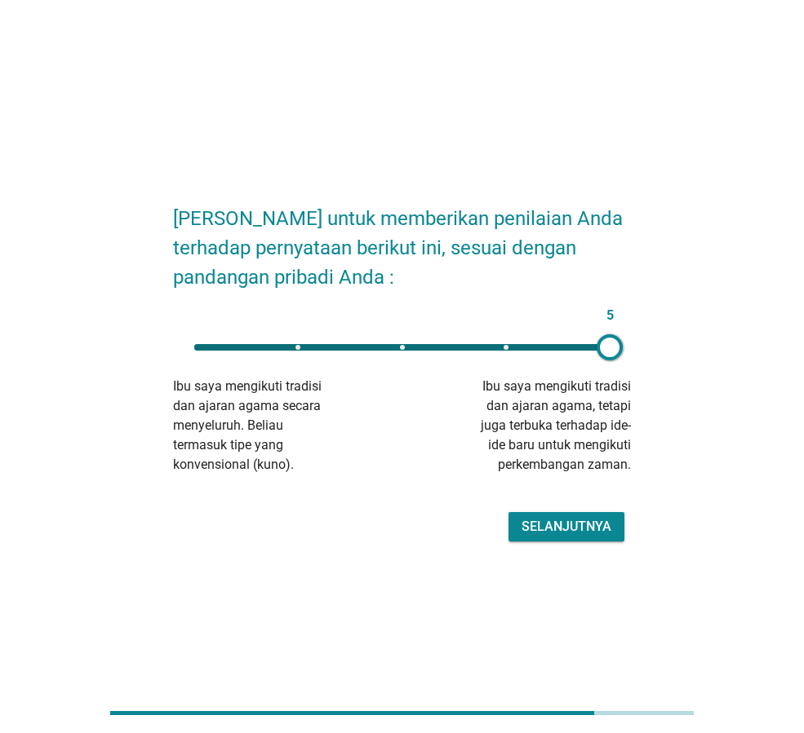
click at [598, 527] on div "Selanjutnya" at bounding box center [566, 527] width 90 height 20
